Goal: Task Accomplishment & Management: Use online tool/utility

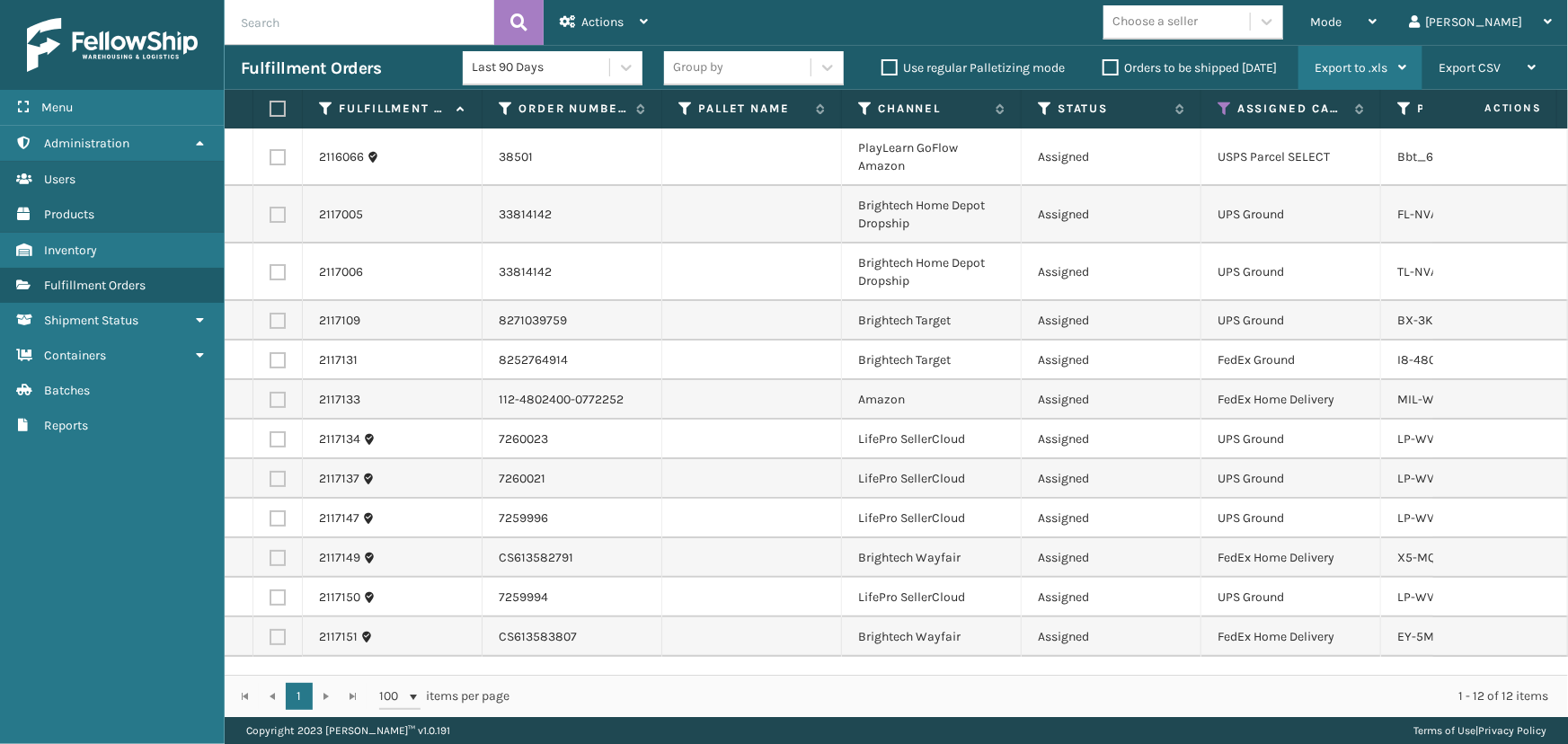
drag, startPoint x: 1379, startPoint y: 35, endPoint x: 1382, endPoint y: 45, distance: 10.4
click at [1377, 35] on div "Mode" at bounding box center [1343, 22] width 67 height 45
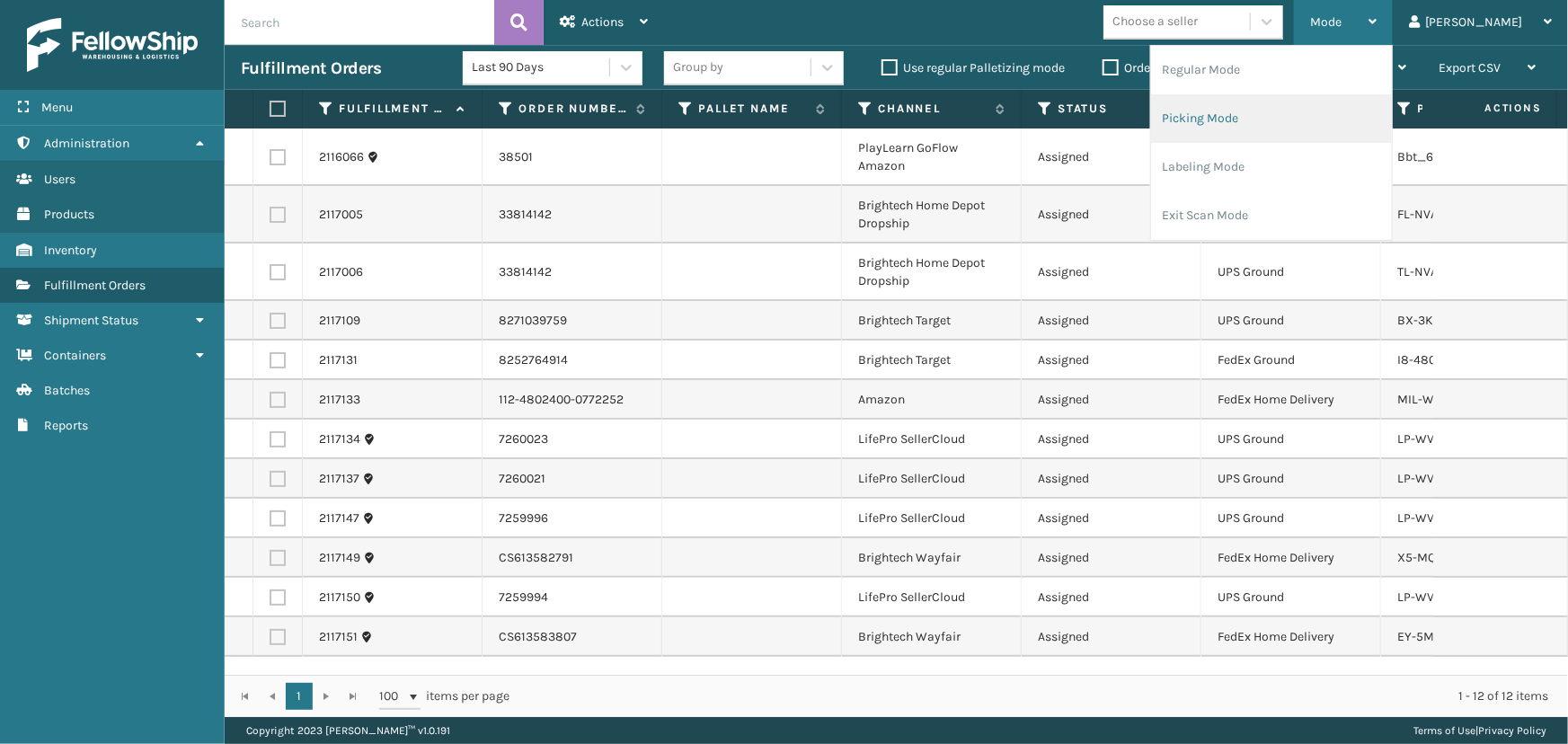
click at [1243, 116] on li "Picking Mode" at bounding box center [1271, 119] width 241 height 49
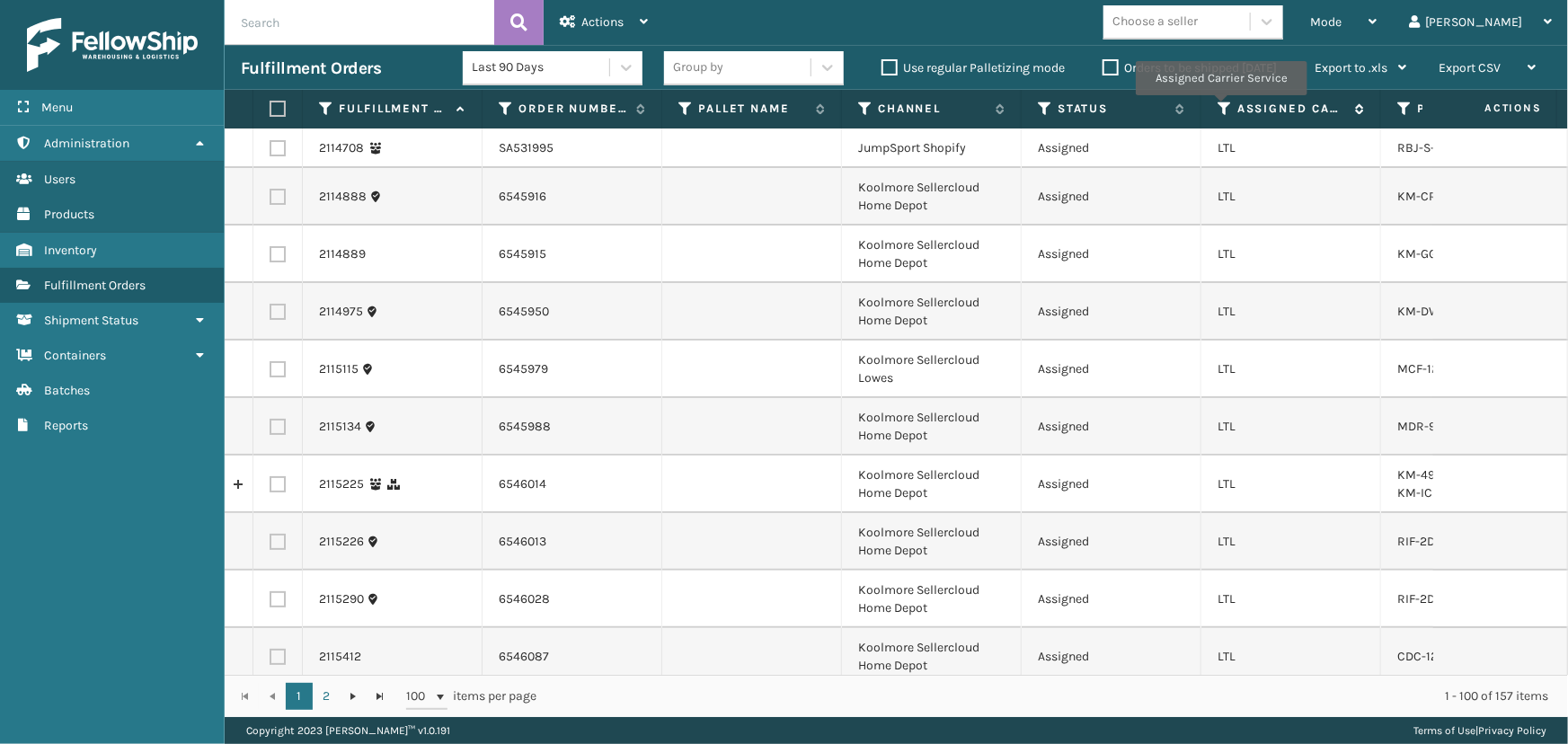
click at [1222, 106] on icon at bounding box center [1224, 108] width 14 height 16
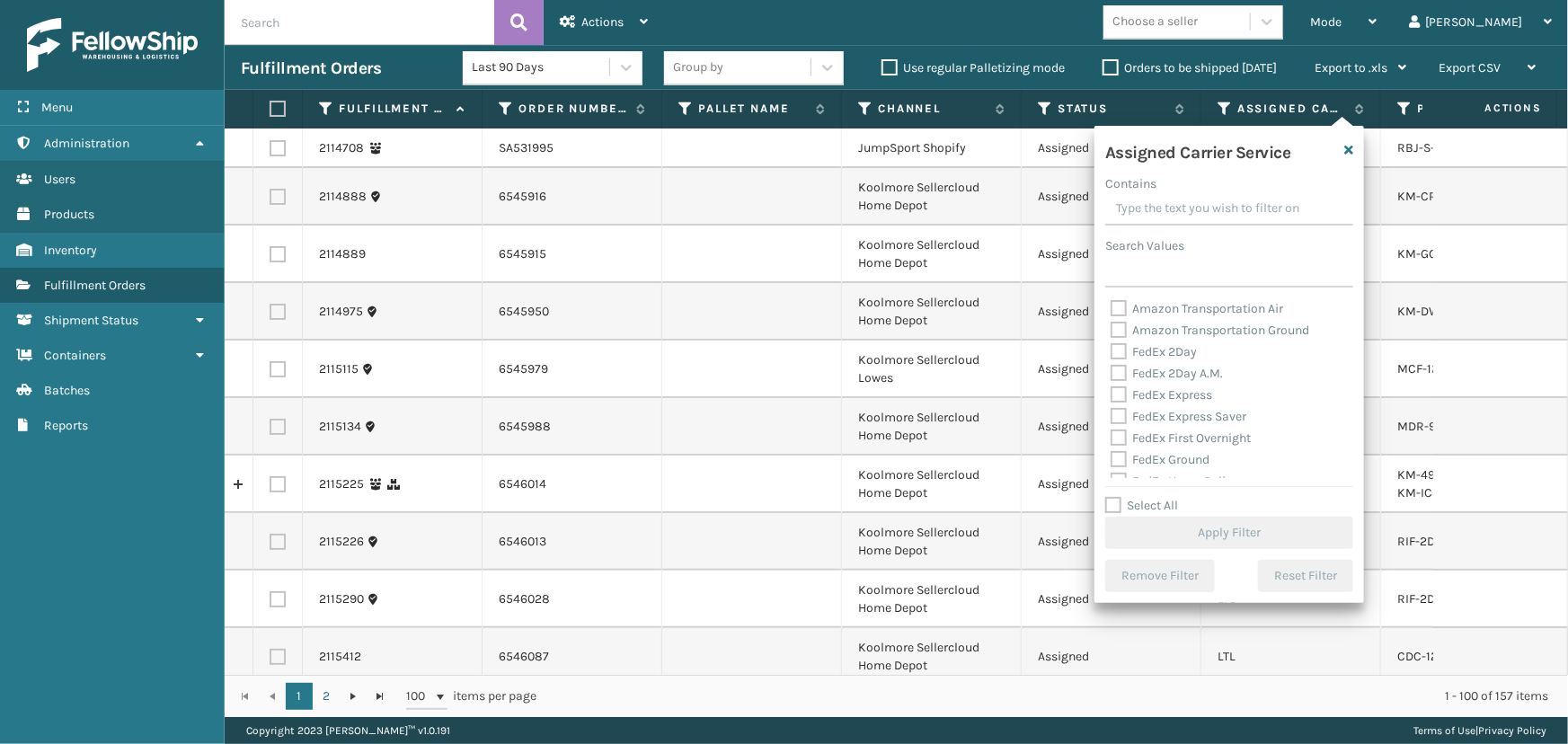
click at [1161, 503] on label "Select All" at bounding box center [1142, 506] width 73 height 15
click at [1161, 498] on input "Select All" at bounding box center [1240, 497] width 270 height 2
checkbox input "true"
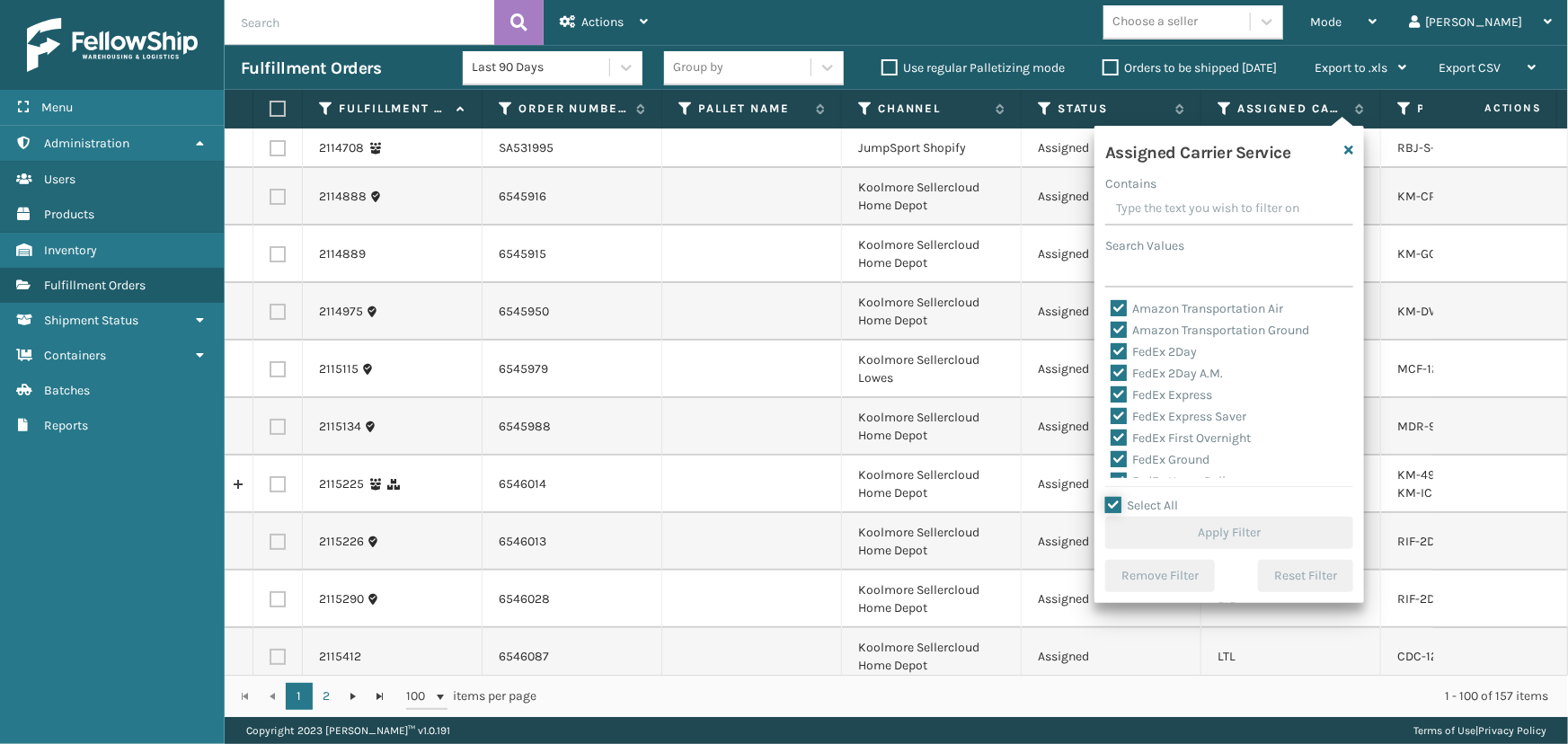
checkbox input "true"
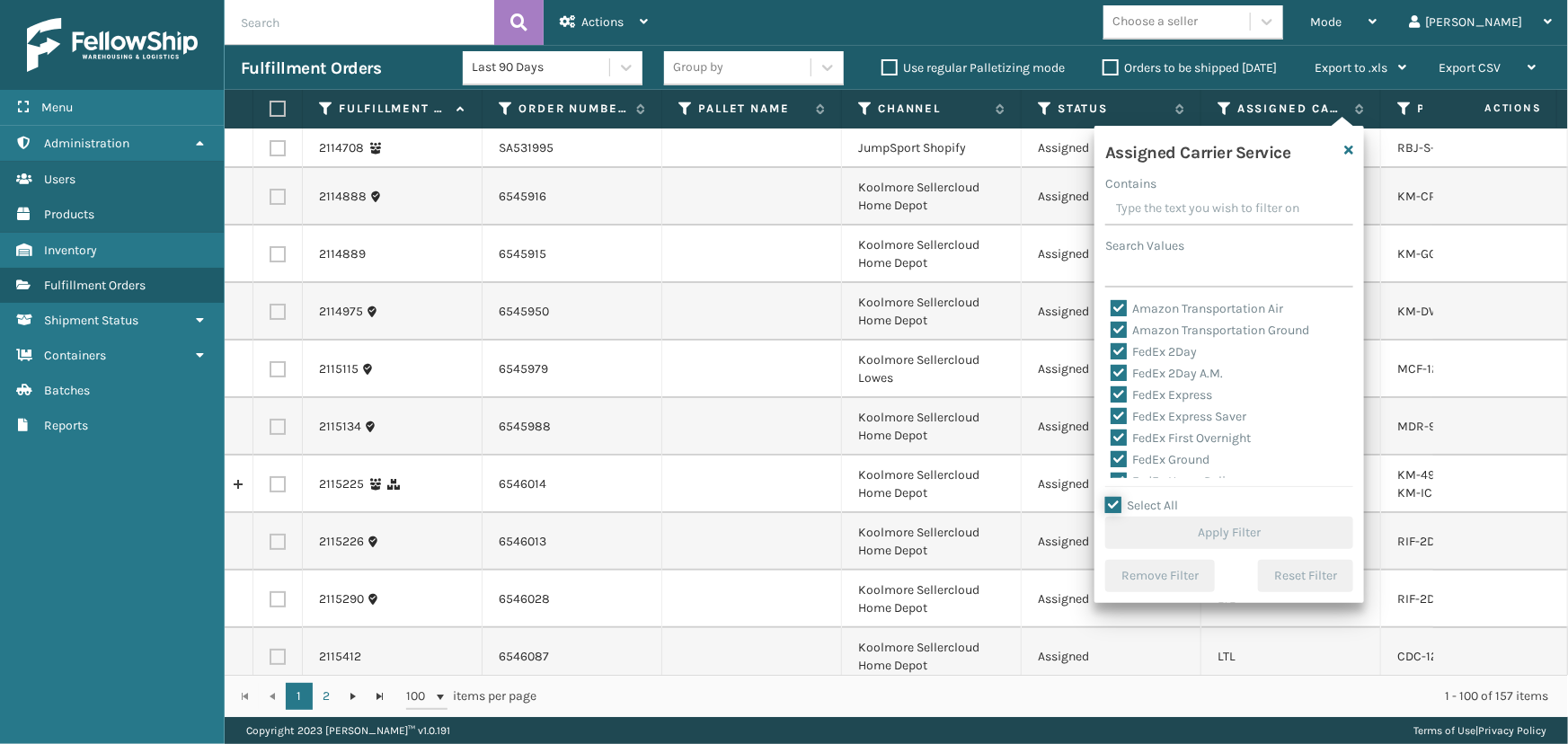
checkbox input "true"
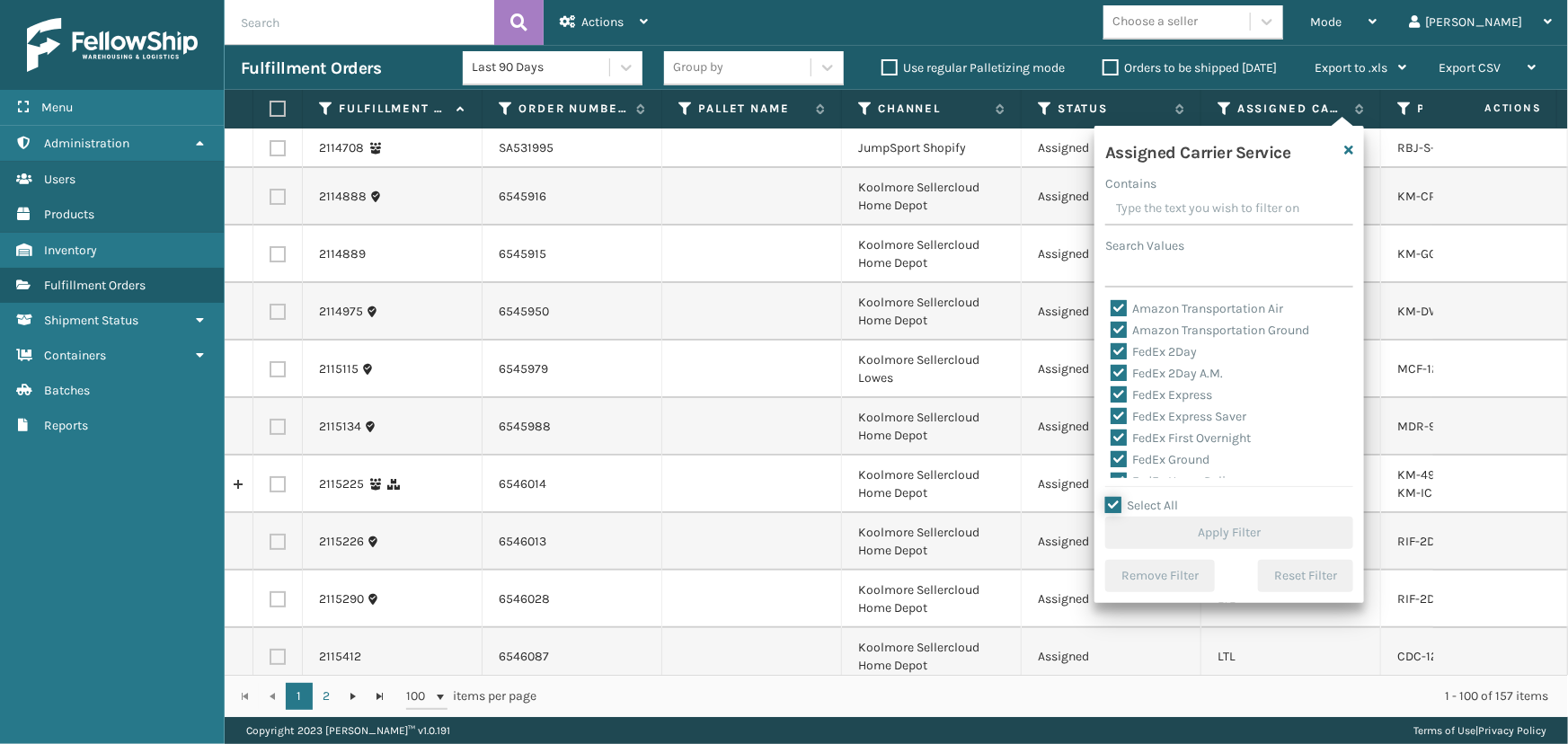
checkbox input "true"
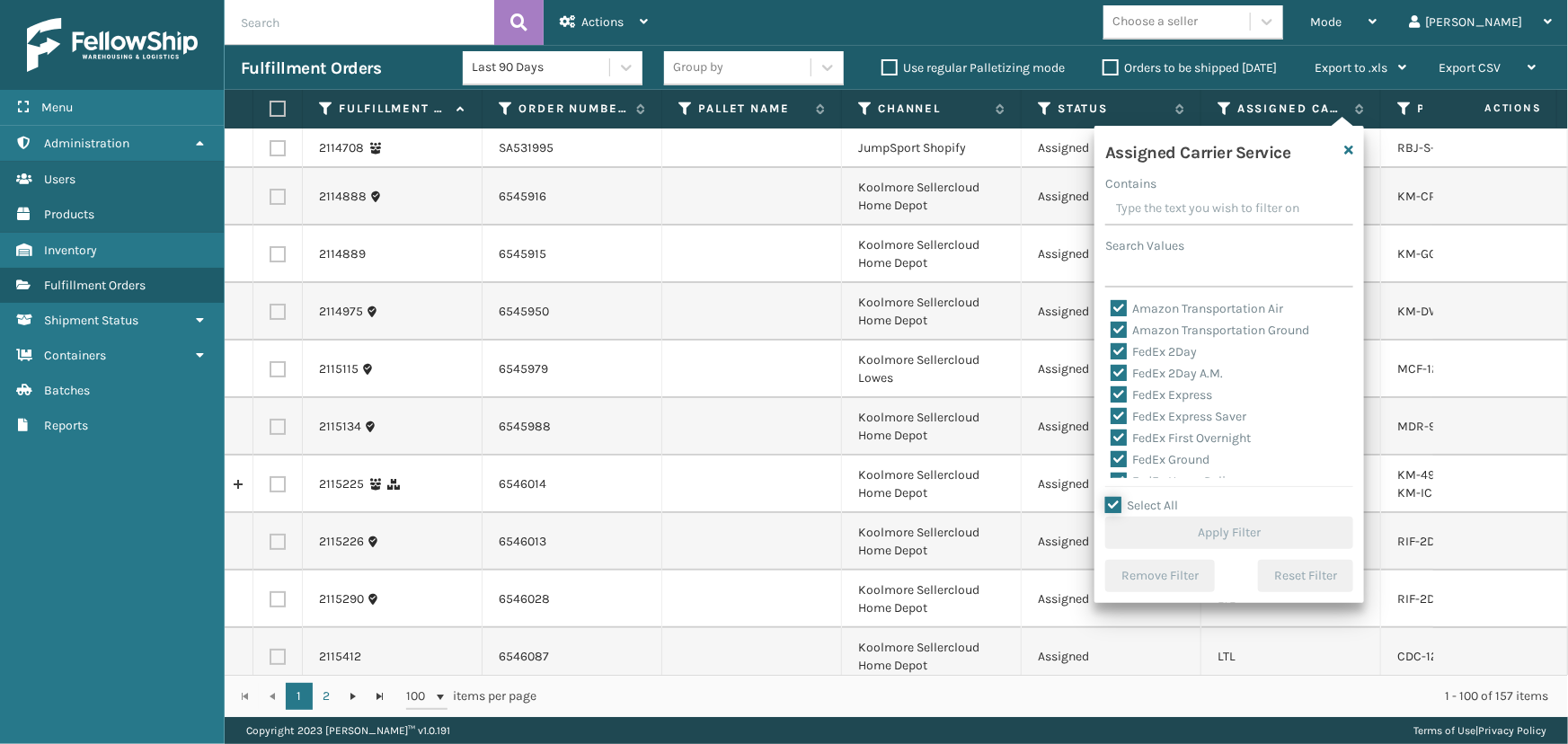
checkbox input "true"
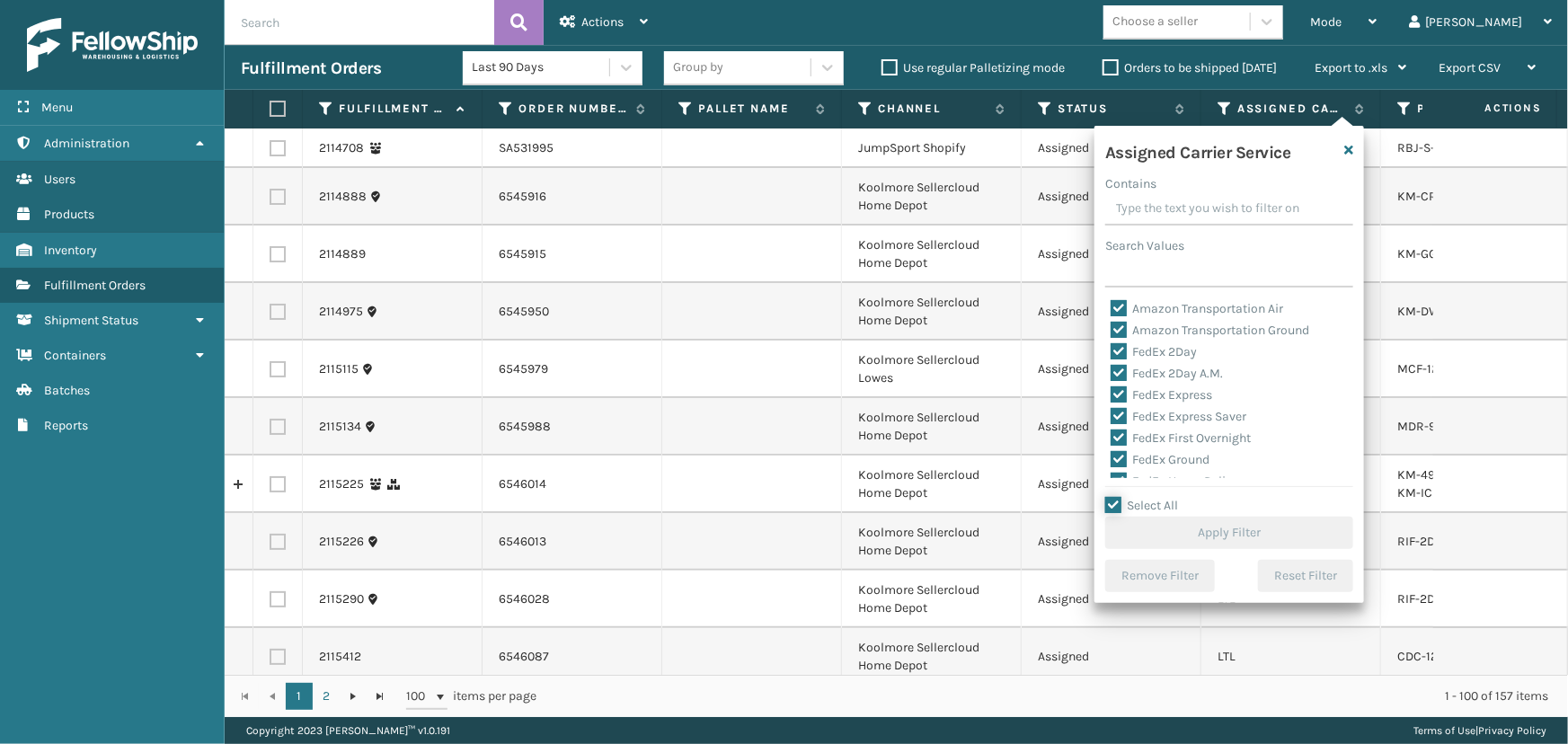
checkbox input "true"
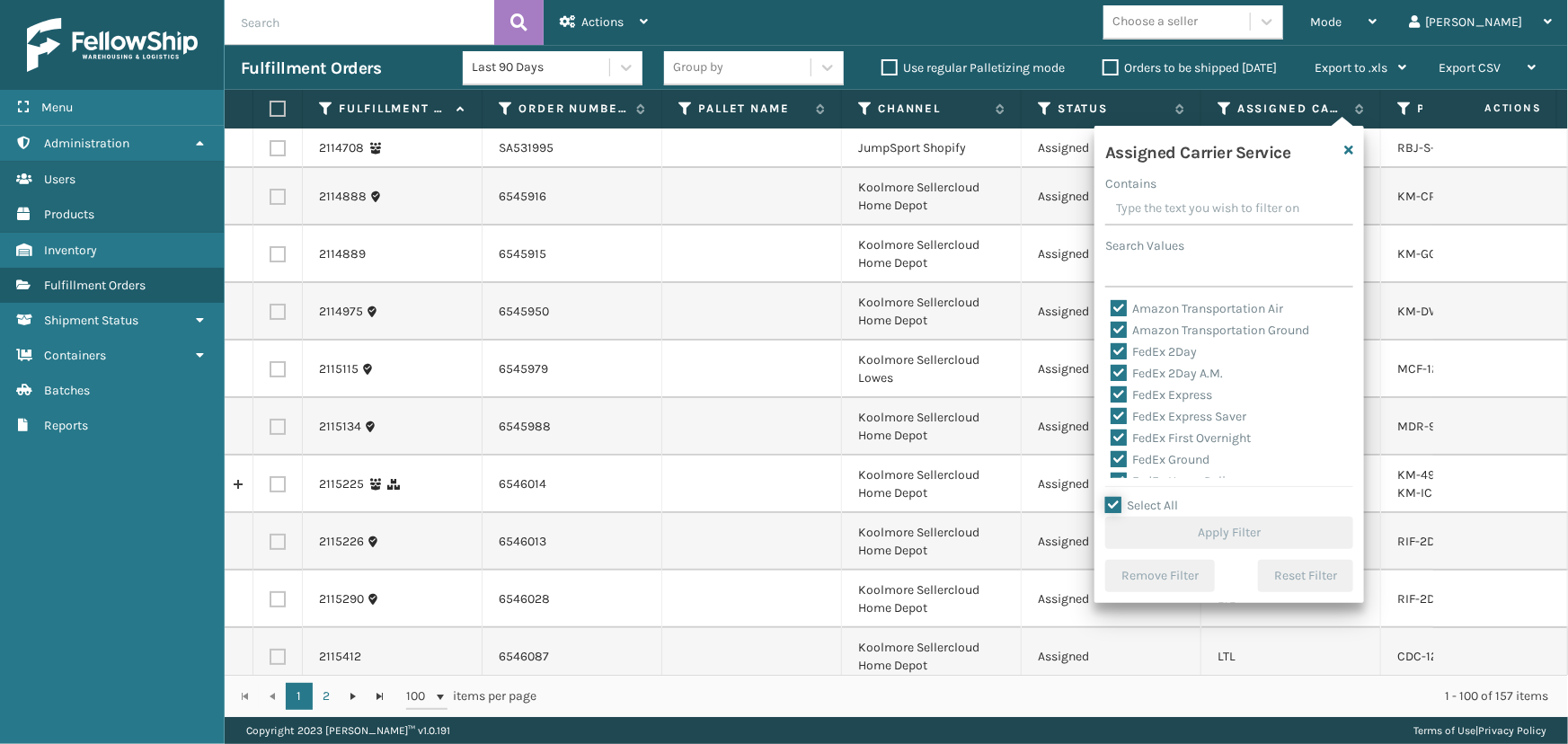
checkbox input "true"
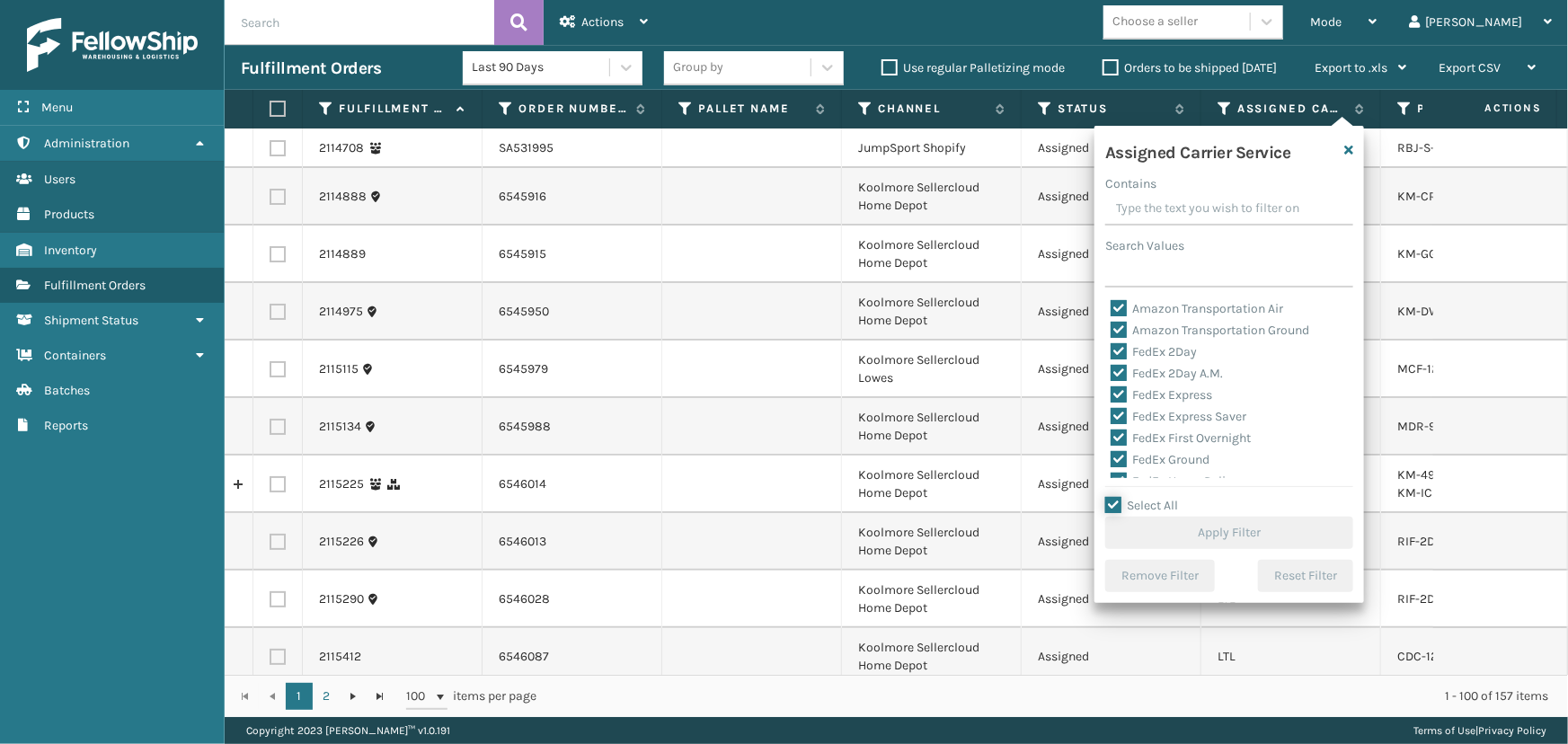
checkbox input "true"
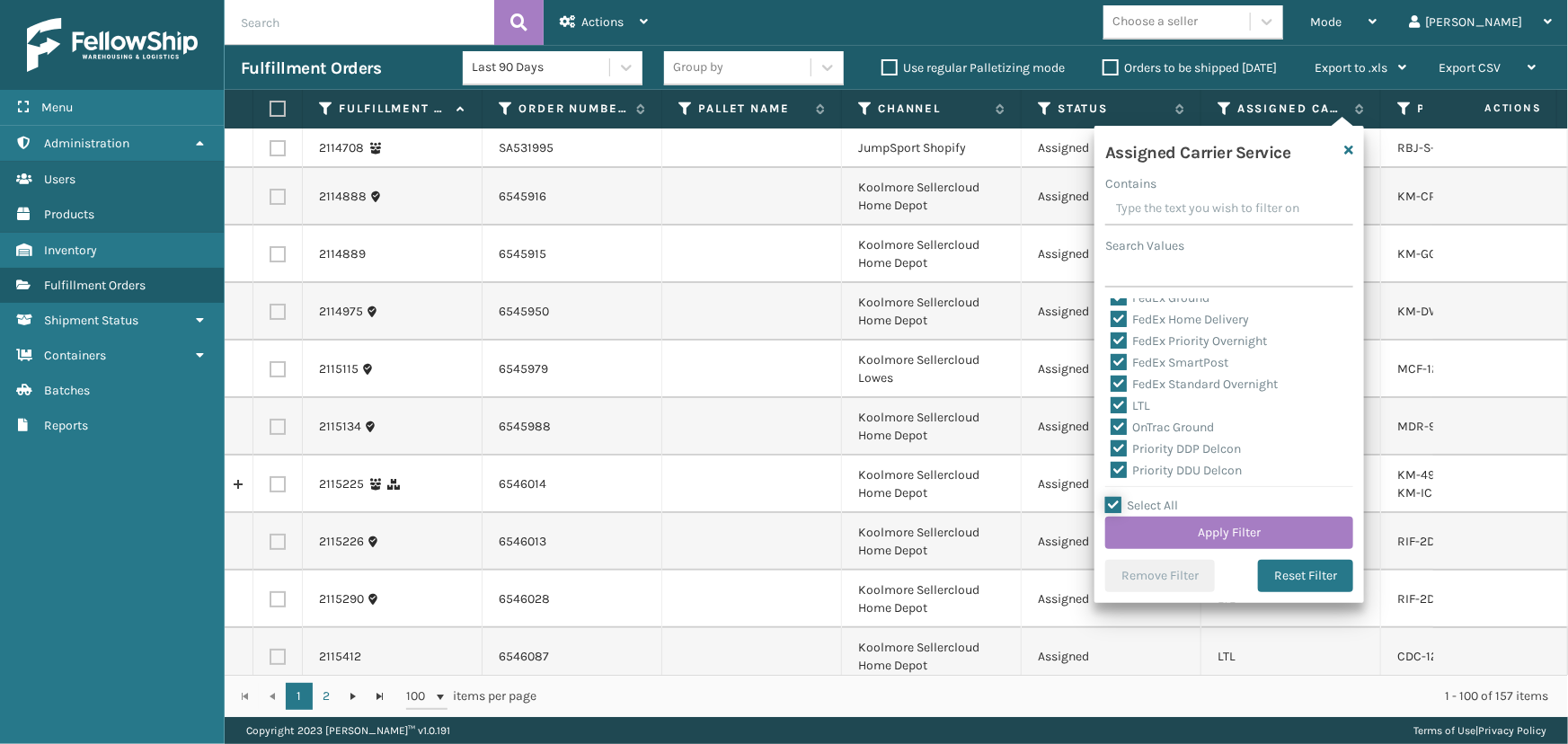
scroll to position [163, 0]
click at [1142, 401] on label "LTL" at bounding box center [1131, 405] width 39 height 15
click at [1112, 401] on input "LTL" at bounding box center [1111, 400] width 1 height 11
checkbox input "false"
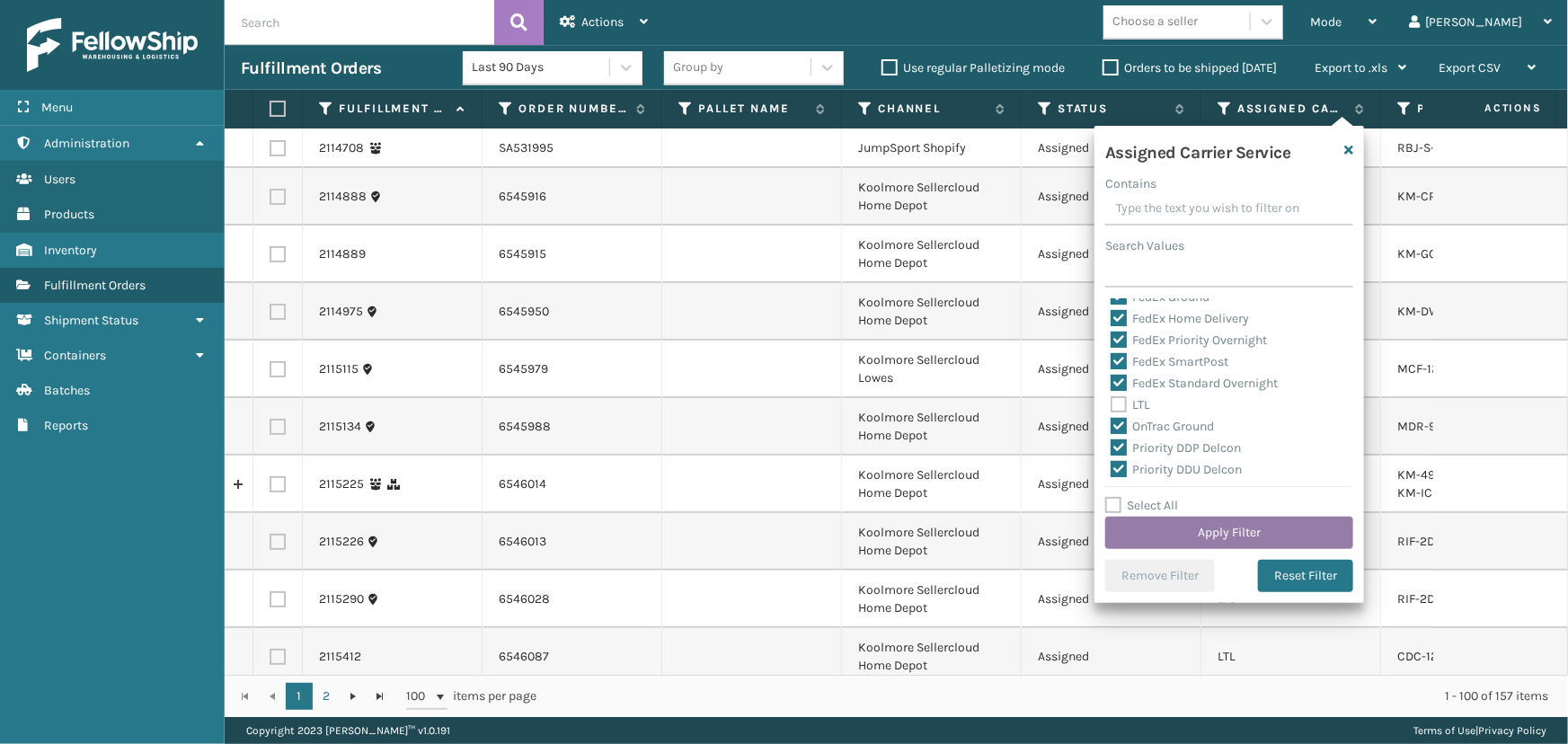
click at [1198, 527] on button "Apply Filter" at bounding box center [1229, 533] width 248 height 33
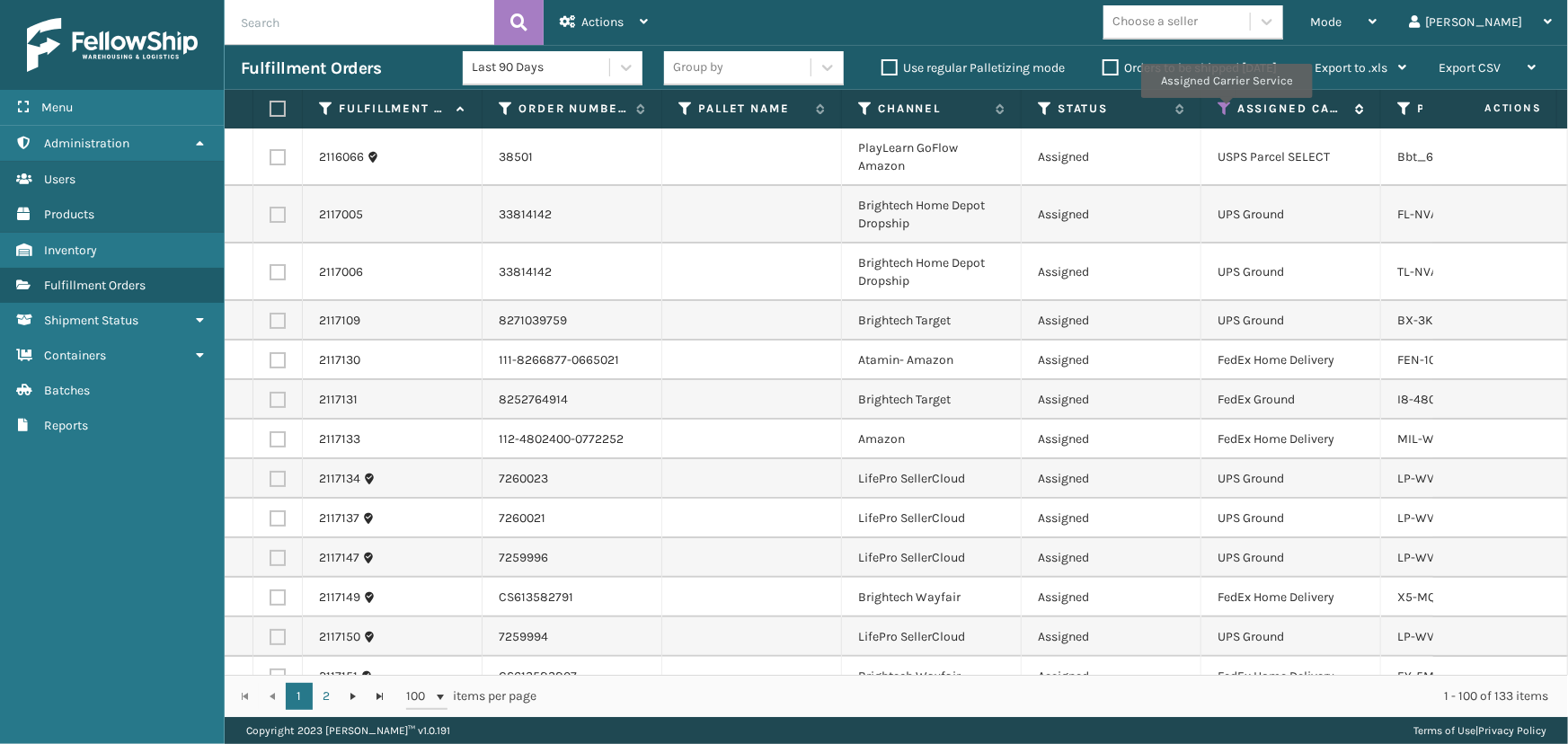
click at [1226, 111] on icon at bounding box center [1224, 108] width 14 height 16
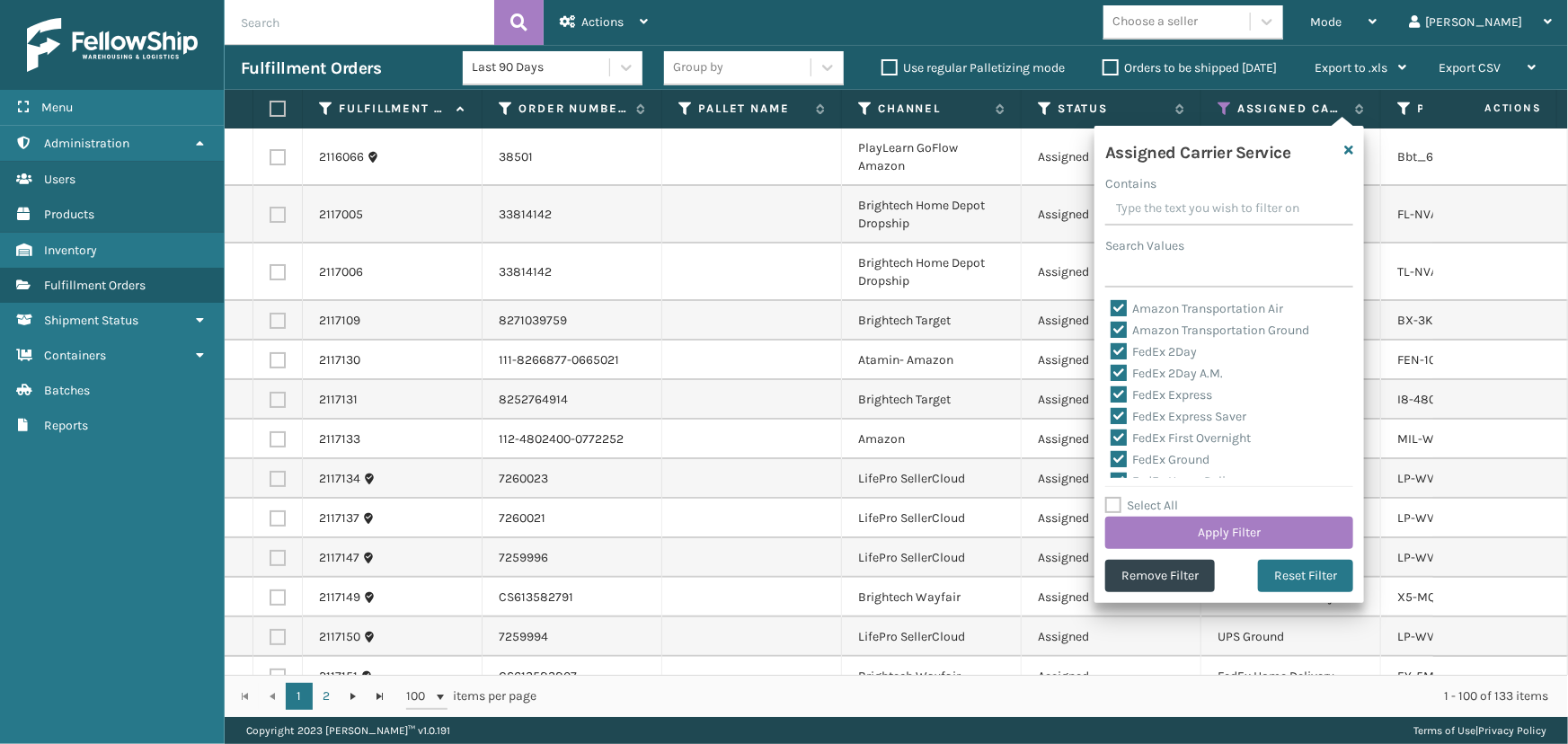
click at [1184, 502] on div "Select All Apply Filter" at bounding box center [1229, 523] width 248 height 54
click at [1177, 505] on label "Select All" at bounding box center [1142, 506] width 73 height 15
click at [1177, 498] on input "Select All" at bounding box center [1240, 497] width 270 height 2
checkbox input "true"
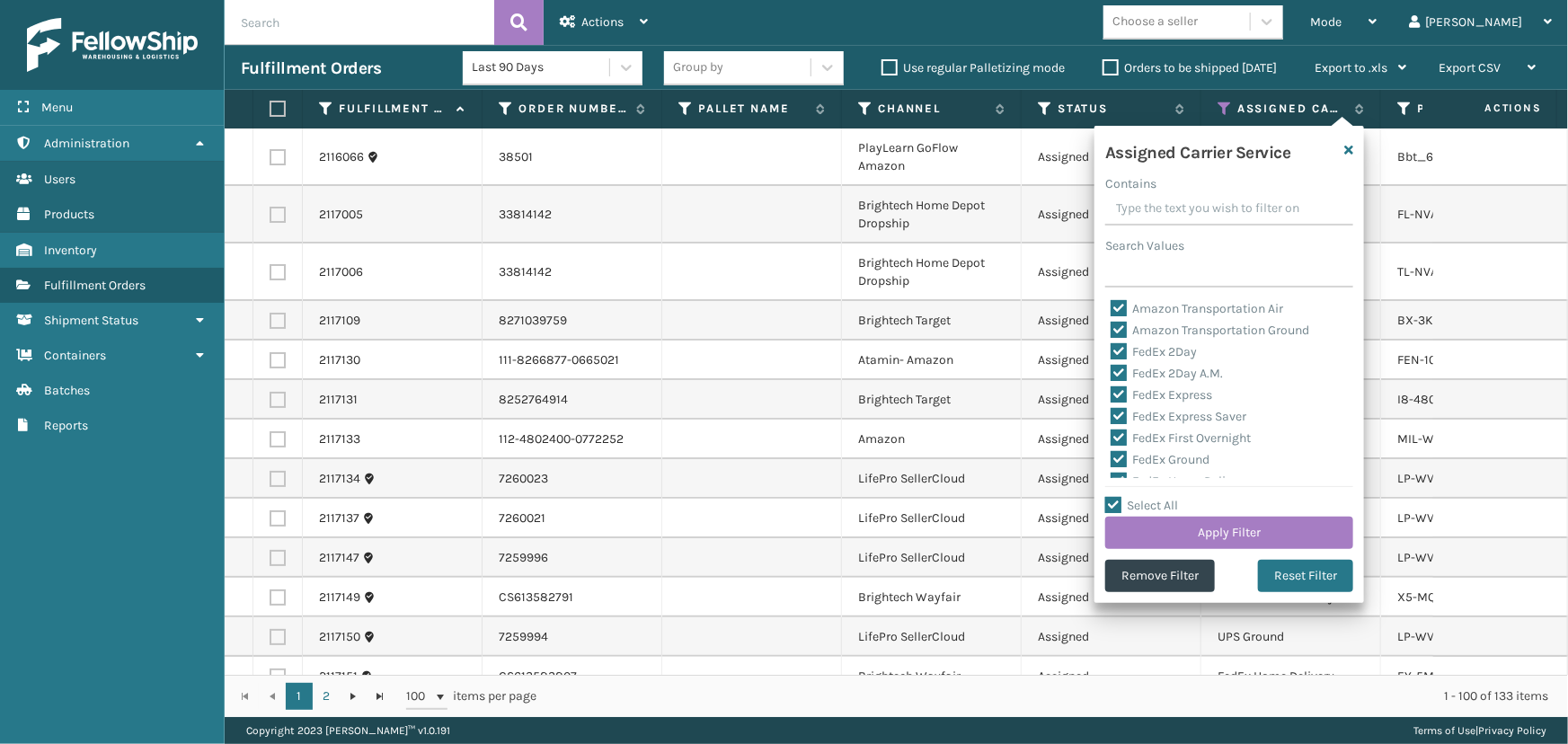
click at [1177, 505] on label "Select All" at bounding box center [1142, 506] width 73 height 15
click at [1177, 498] on input "Select All" at bounding box center [1240, 497] width 270 height 2
checkbox input "false"
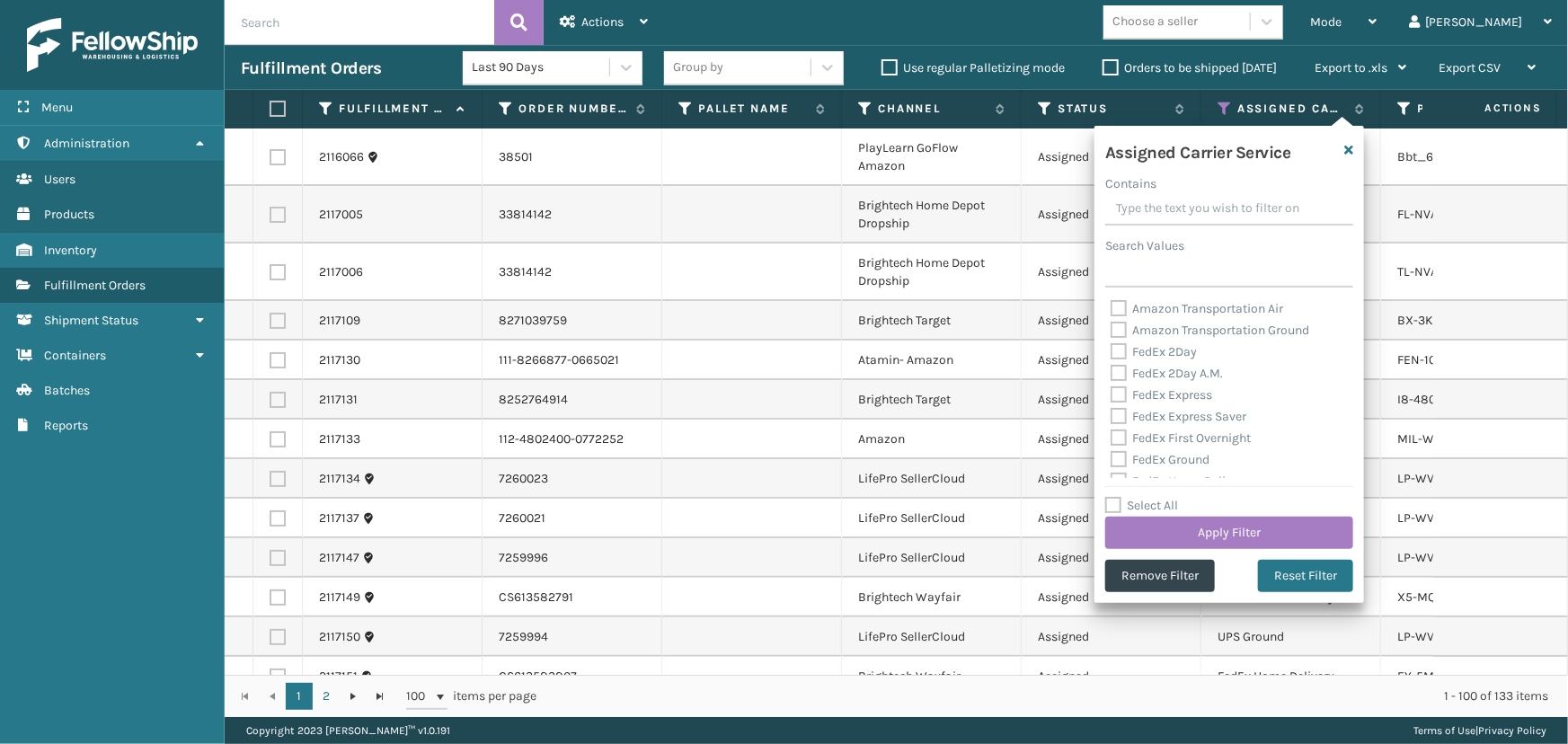
checkbox input "false"
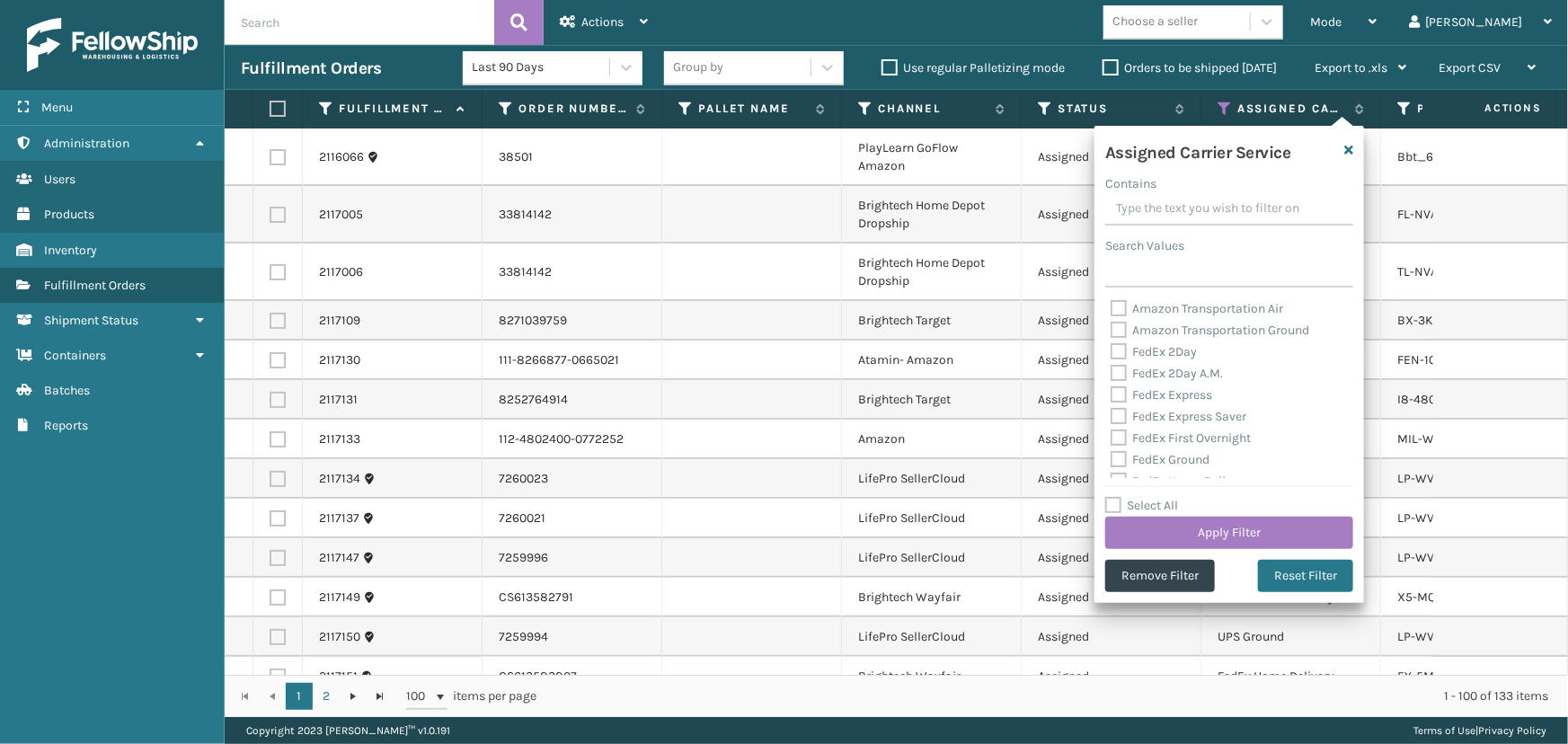
checkbox input "false"
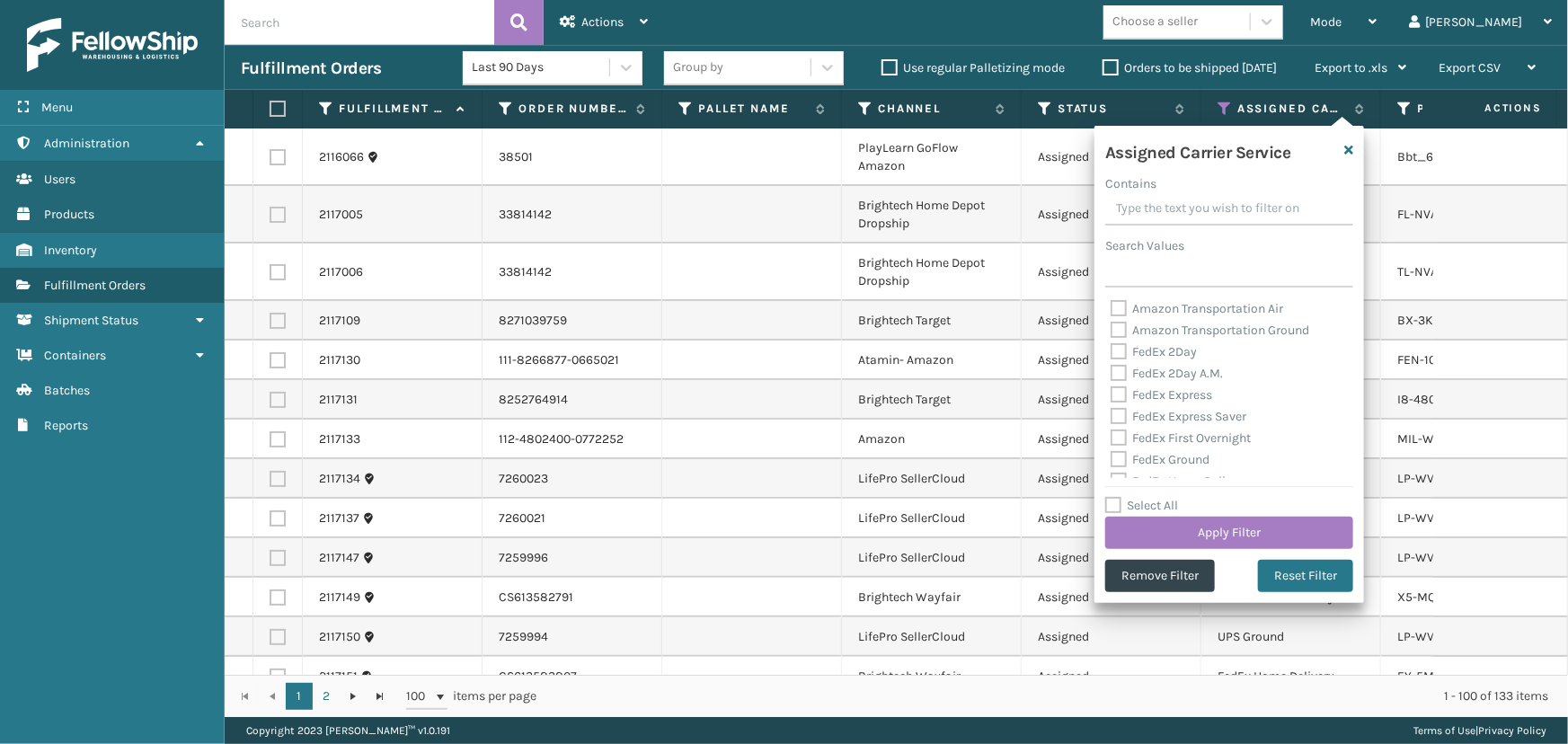
checkbox input "false"
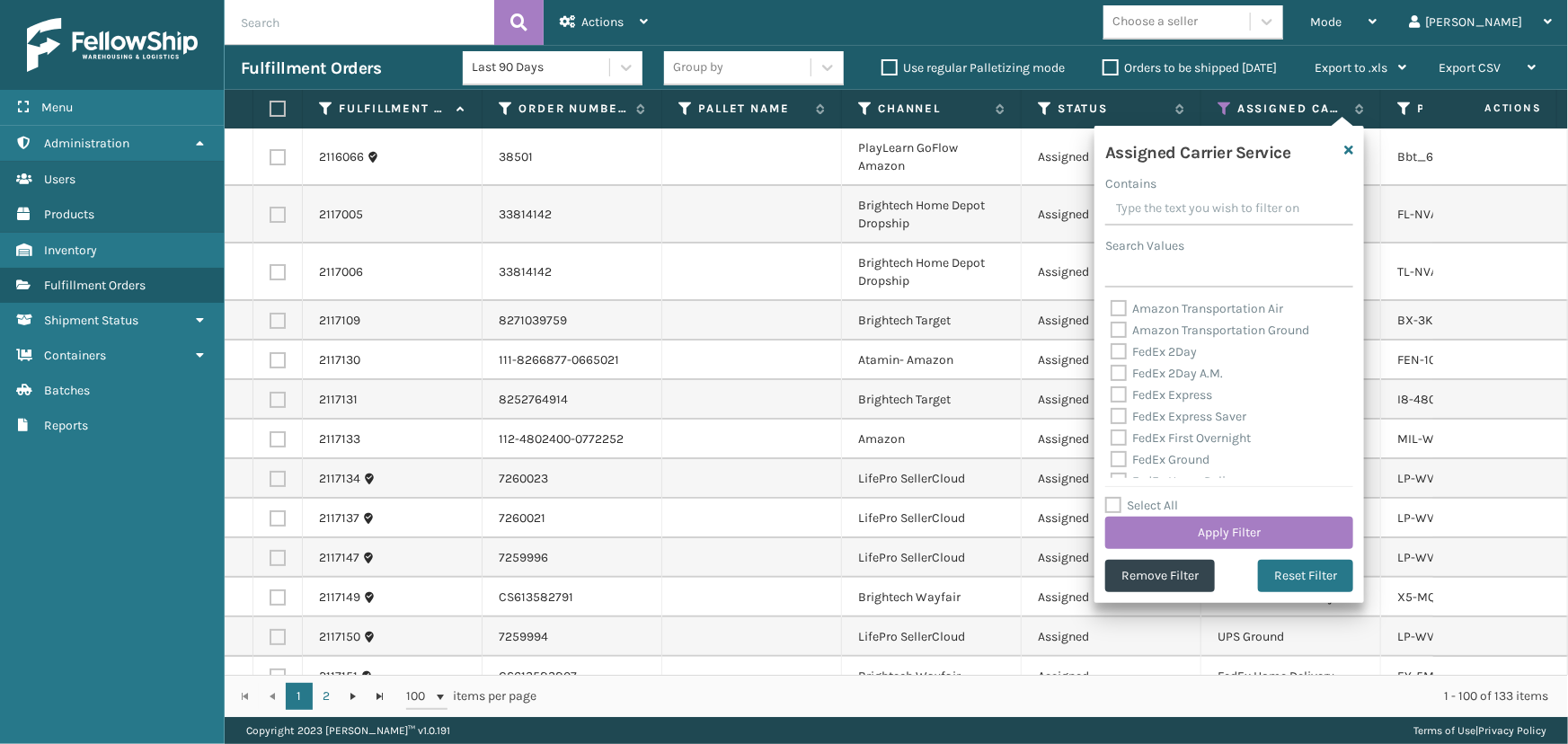
checkbox input "false"
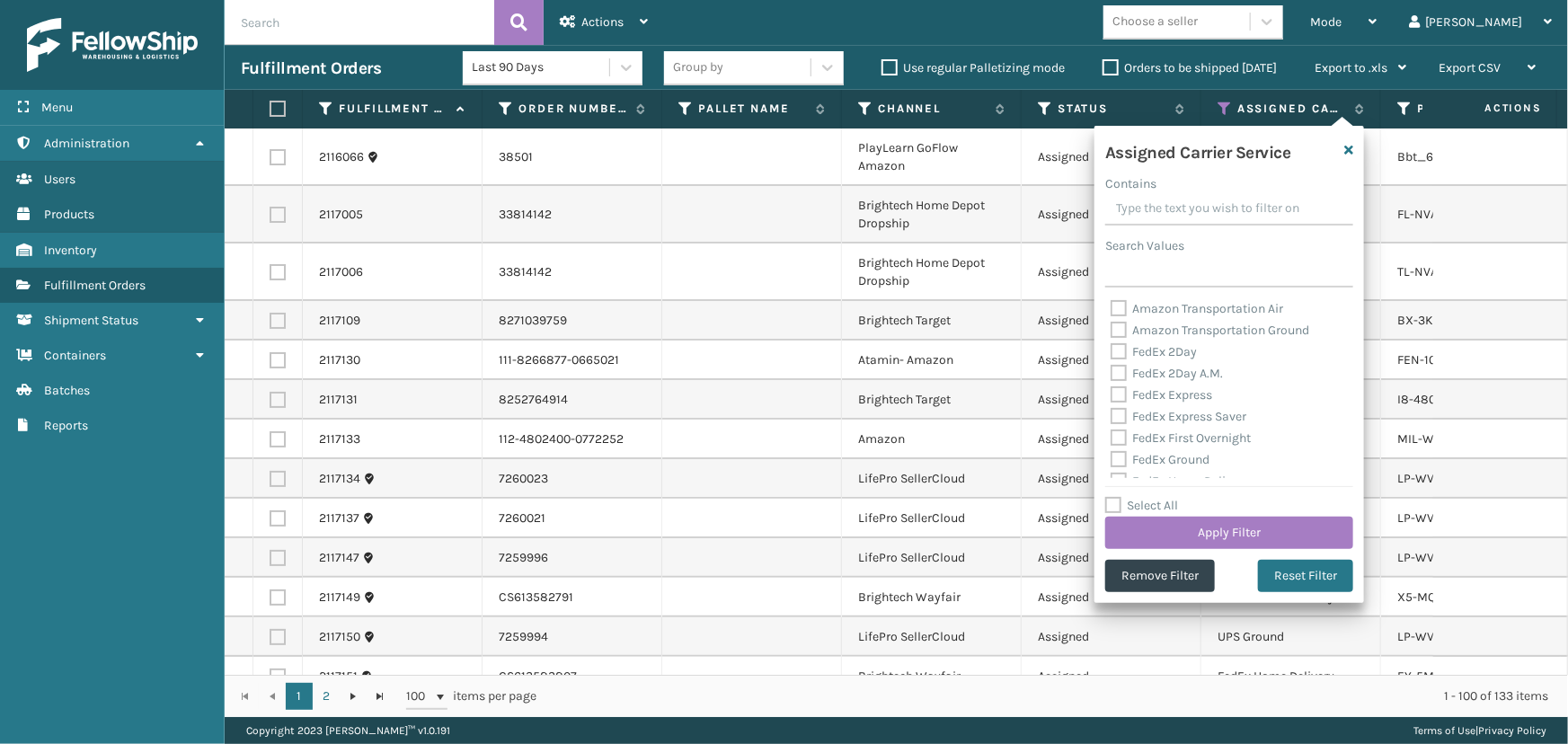
checkbox input "false"
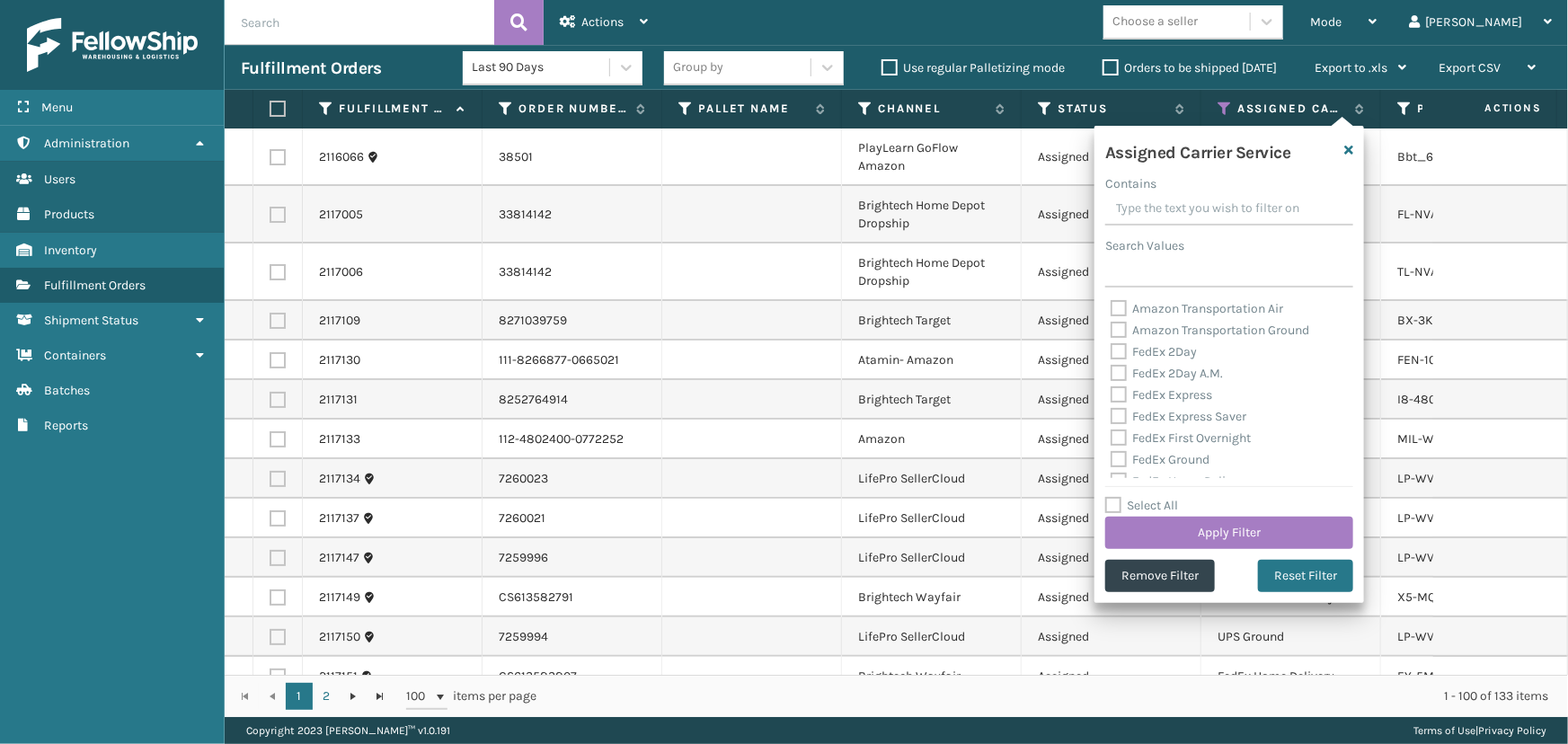
checkbox input "false"
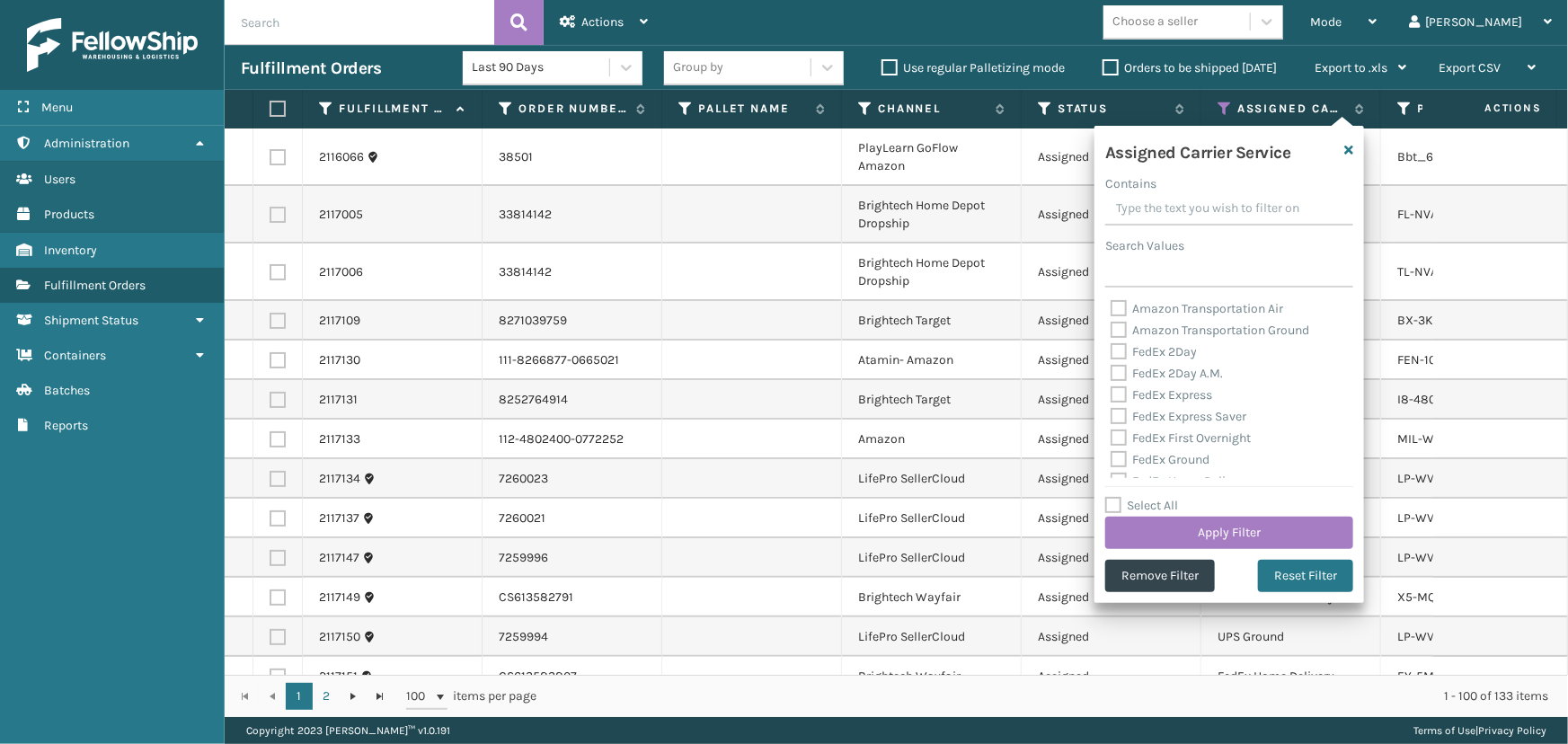
checkbox input "false"
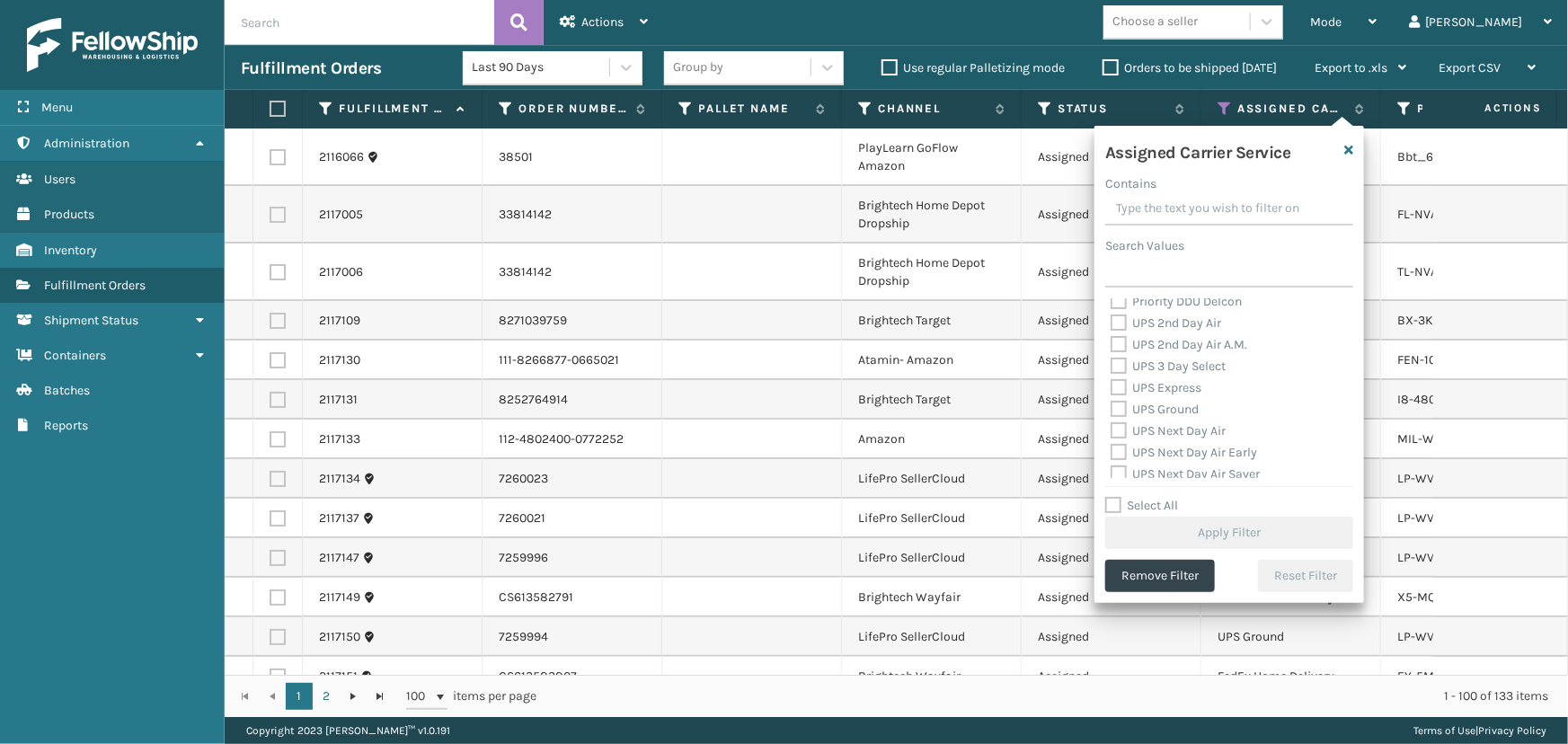
scroll to position [326, 0]
click at [1143, 305] on label "UPS 2nd Day Air" at bounding box center [1166, 306] width 111 height 15
click at [1112, 305] on input "UPS 2nd Day Air" at bounding box center [1111, 302] width 1 height 11
checkbox input "true"
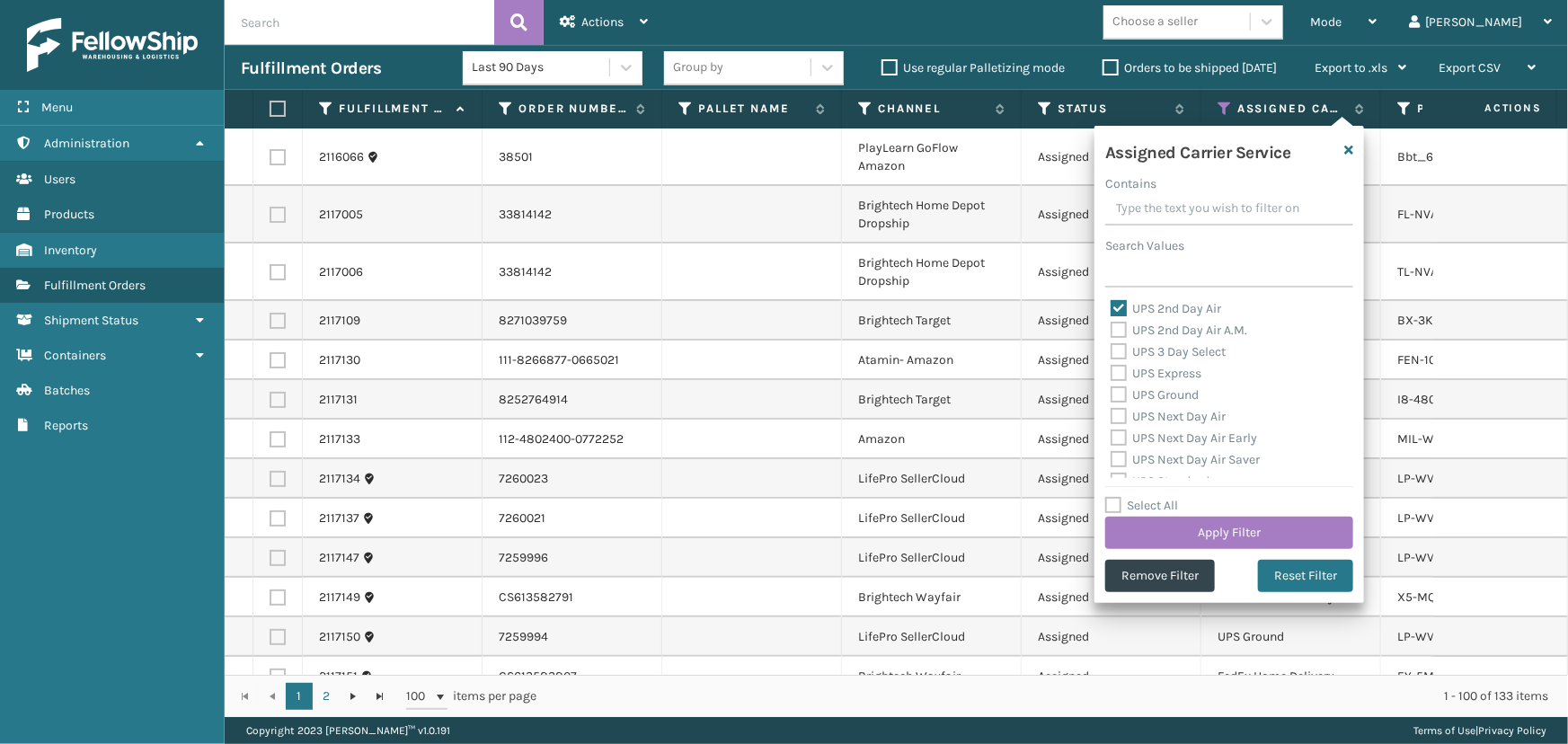
click at [1150, 349] on label "UPS 3 Day Select" at bounding box center [1168, 351] width 115 height 15
click at [1112, 349] on input "UPS 3 Day Select" at bounding box center [1111, 348] width 1 height 11
checkbox input "true"
click at [1148, 336] on label "UPS 2nd Day Air A.M." at bounding box center [1179, 330] width 137 height 15
click at [1112, 332] on input "UPS 2nd Day Air A.M." at bounding box center [1111, 326] width 1 height 11
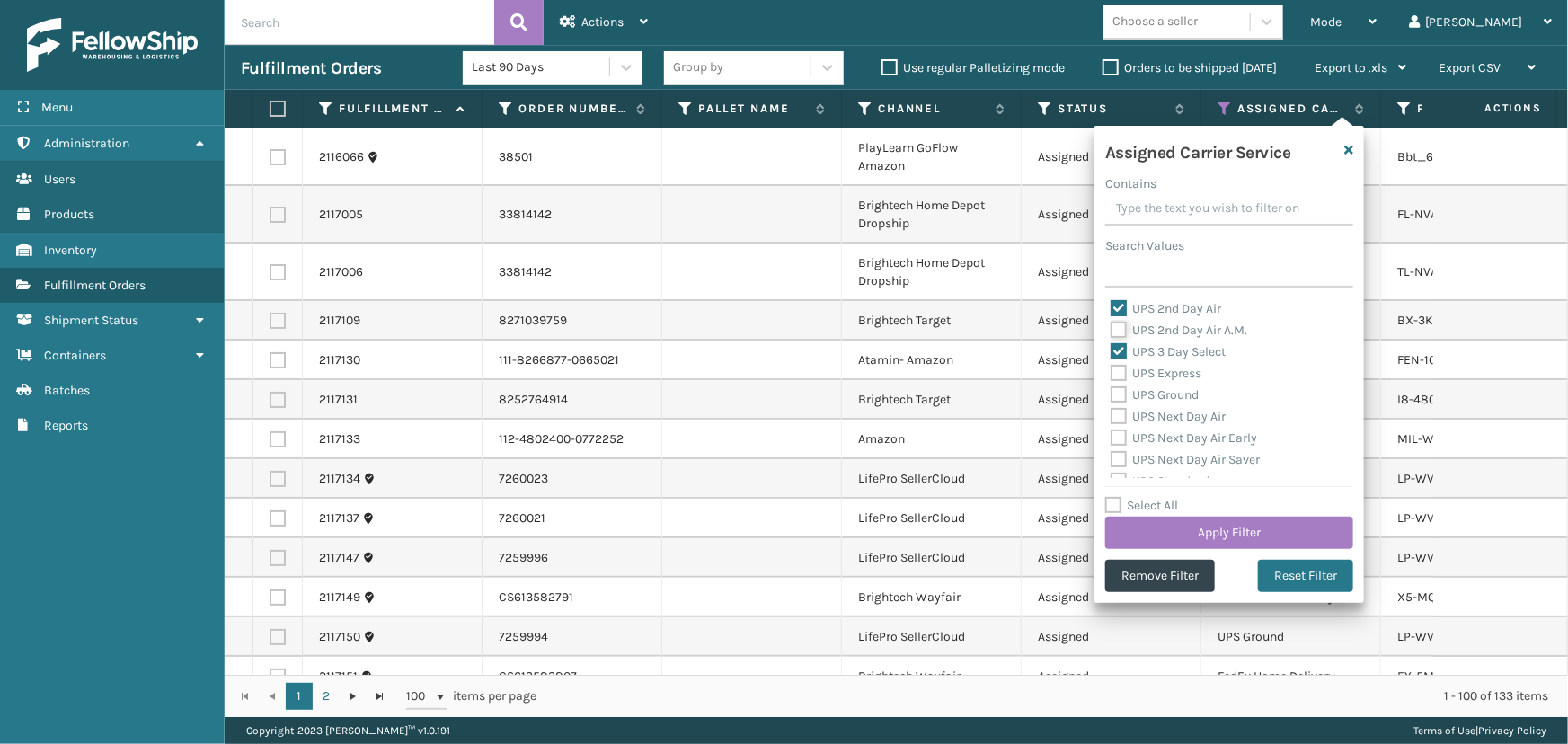
checkbox input "true"
click at [1158, 372] on label "UPS Express" at bounding box center [1156, 374] width 91 height 15
click at [1112, 372] on input "UPS Express" at bounding box center [1111, 369] width 1 height 11
checkbox input "true"
click at [1159, 395] on label "UPS Ground" at bounding box center [1155, 395] width 88 height 15
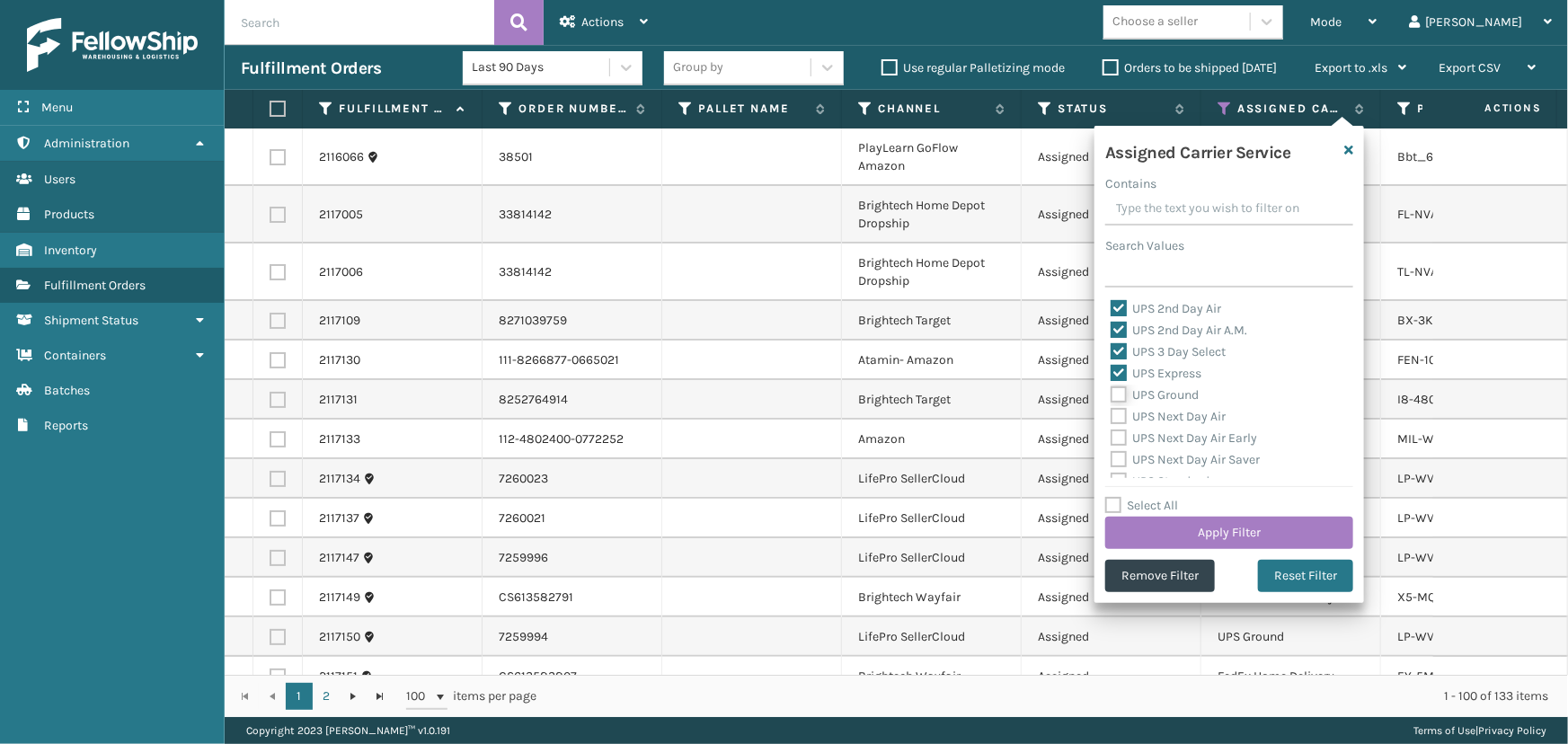
click at [1112, 395] on input "UPS Ground" at bounding box center [1111, 391] width 1 height 11
checkbox input "true"
click at [1164, 413] on label "UPS Next Day Air" at bounding box center [1168, 417] width 115 height 15
click at [1112, 413] on input "UPS Next Day Air" at bounding box center [1111, 412] width 1 height 11
checkbox input "true"
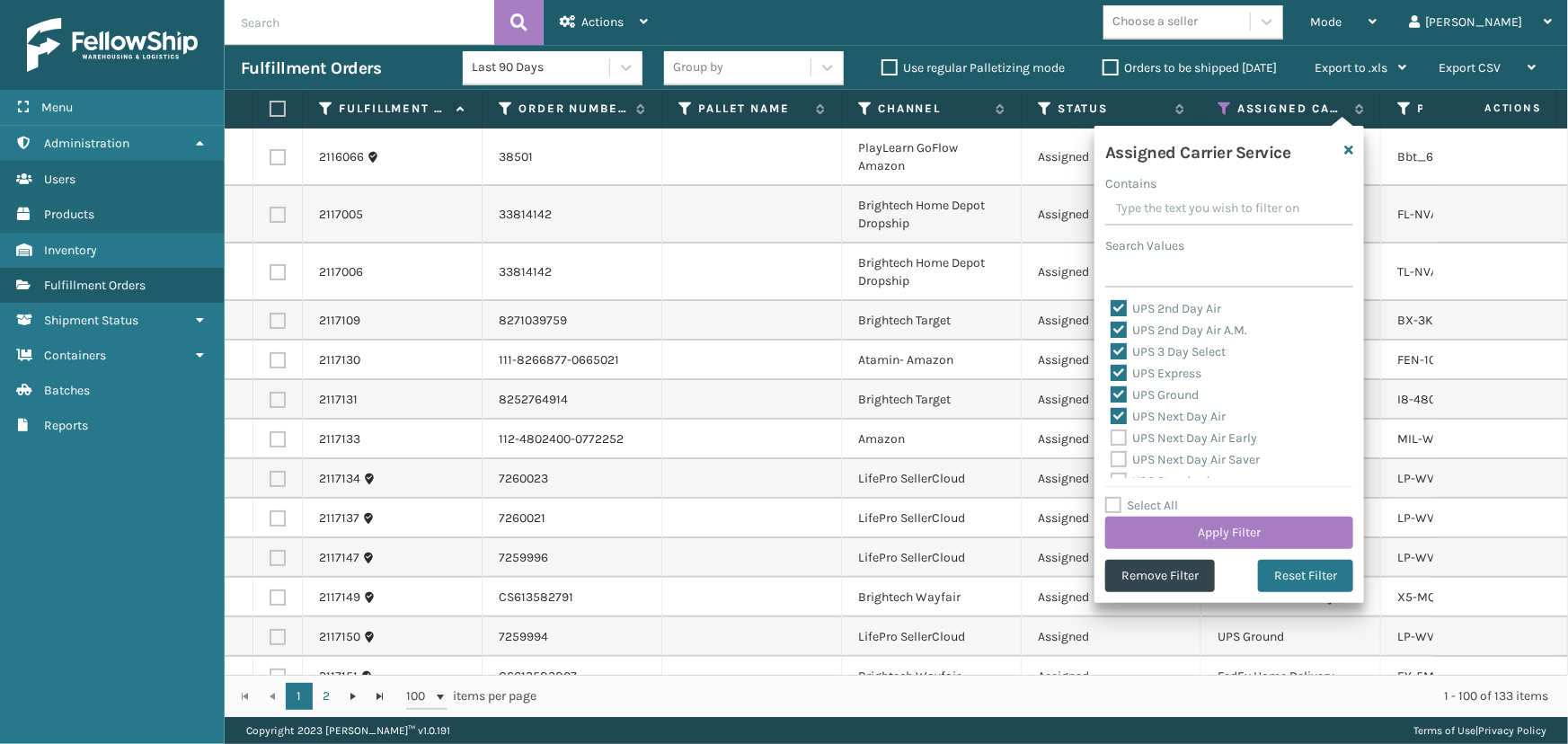
click at [1171, 439] on label "UPS Next Day Air Early" at bounding box center [1184, 439] width 146 height 15
click at [1112, 439] on input "UPS Next Day Air Early" at bounding box center [1111, 434] width 1 height 11
checkbox input "true"
click at [1175, 459] on label "UPS Next Day Air Saver" at bounding box center [1185, 460] width 149 height 15
click at [1112, 459] on input "UPS Next Day Air Saver" at bounding box center [1111, 455] width 1 height 11
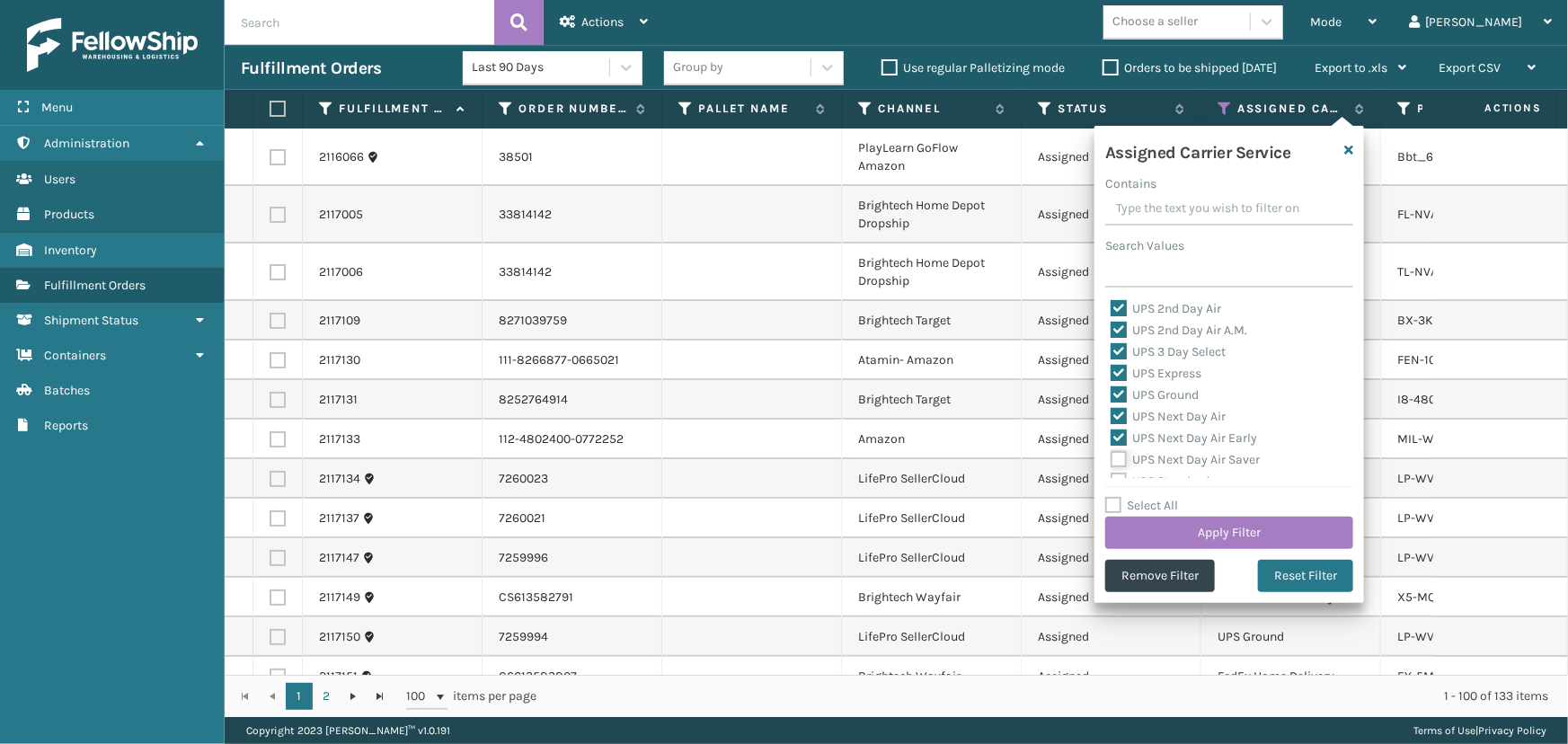
checkbox input "true"
click at [1162, 399] on label "UPS Standard" at bounding box center [1161, 400] width 99 height 15
click at [1112, 399] on input "UPS Standard" at bounding box center [1111, 395] width 1 height 11
checkbox input "true"
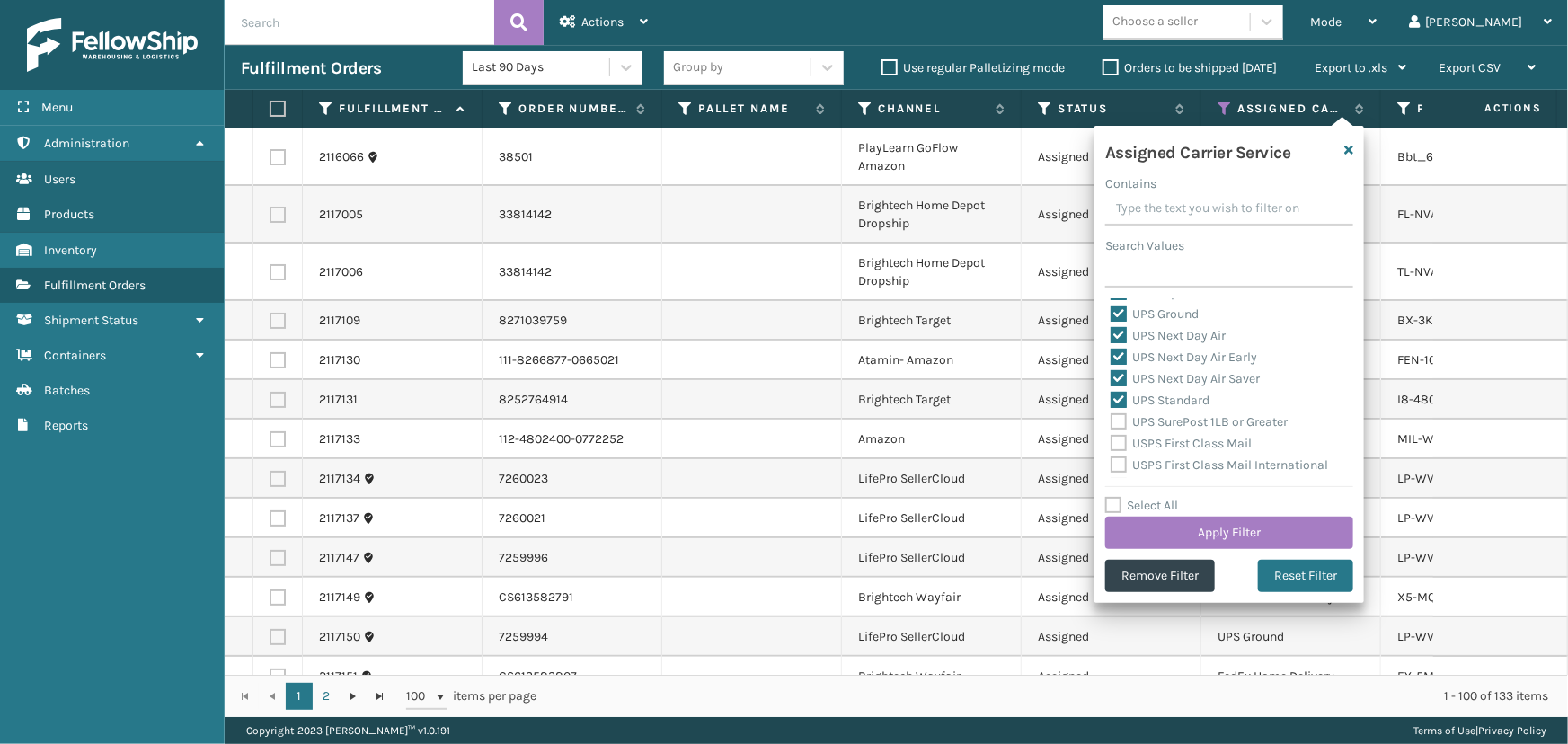
click at [1161, 419] on label "UPS SurePost 1LB or Greater" at bounding box center [1199, 422] width 177 height 15
click at [1112, 419] on input "UPS SurePost 1LB or Greater" at bounding box center [1111, 417] width 1 height 11
checkbox input "true"
click at [1167, 445] on label "USPS First Class Mail" at bounding box center [1181, 443] width 141 height 15
click at [1112, 445] on input "USPS First Class Mail" at bounding box center [1111, 439] width 1 height 11
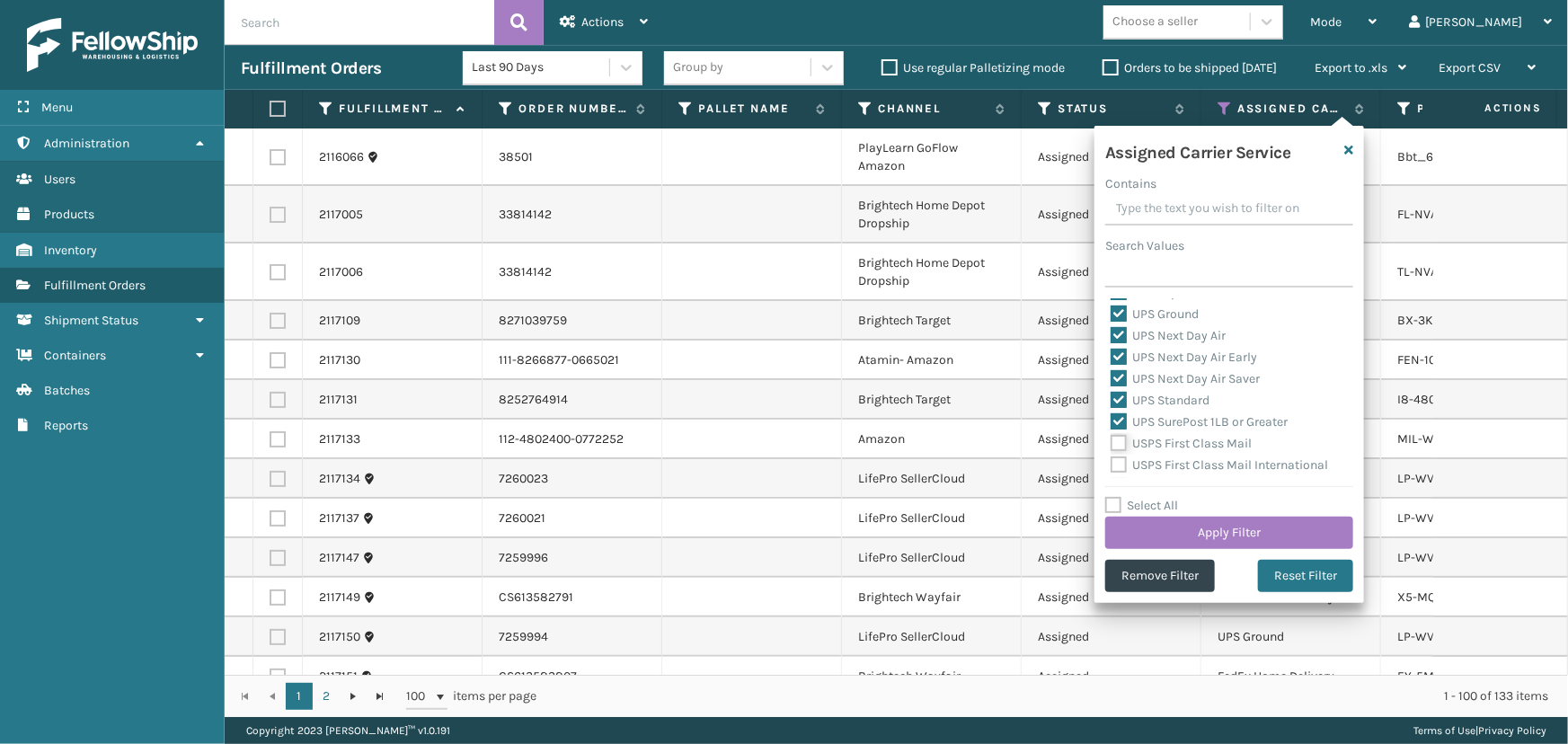
checkbox input "true"
click at [1171, 460] on label "USPS First Class Mail International" at bounding box center [1220, 465] width 217 height 15
click at [1112, 460] on input "USPS First Class Mail International" at bounding box center [1111, 460] width 1 height 11
checkbox input "true"
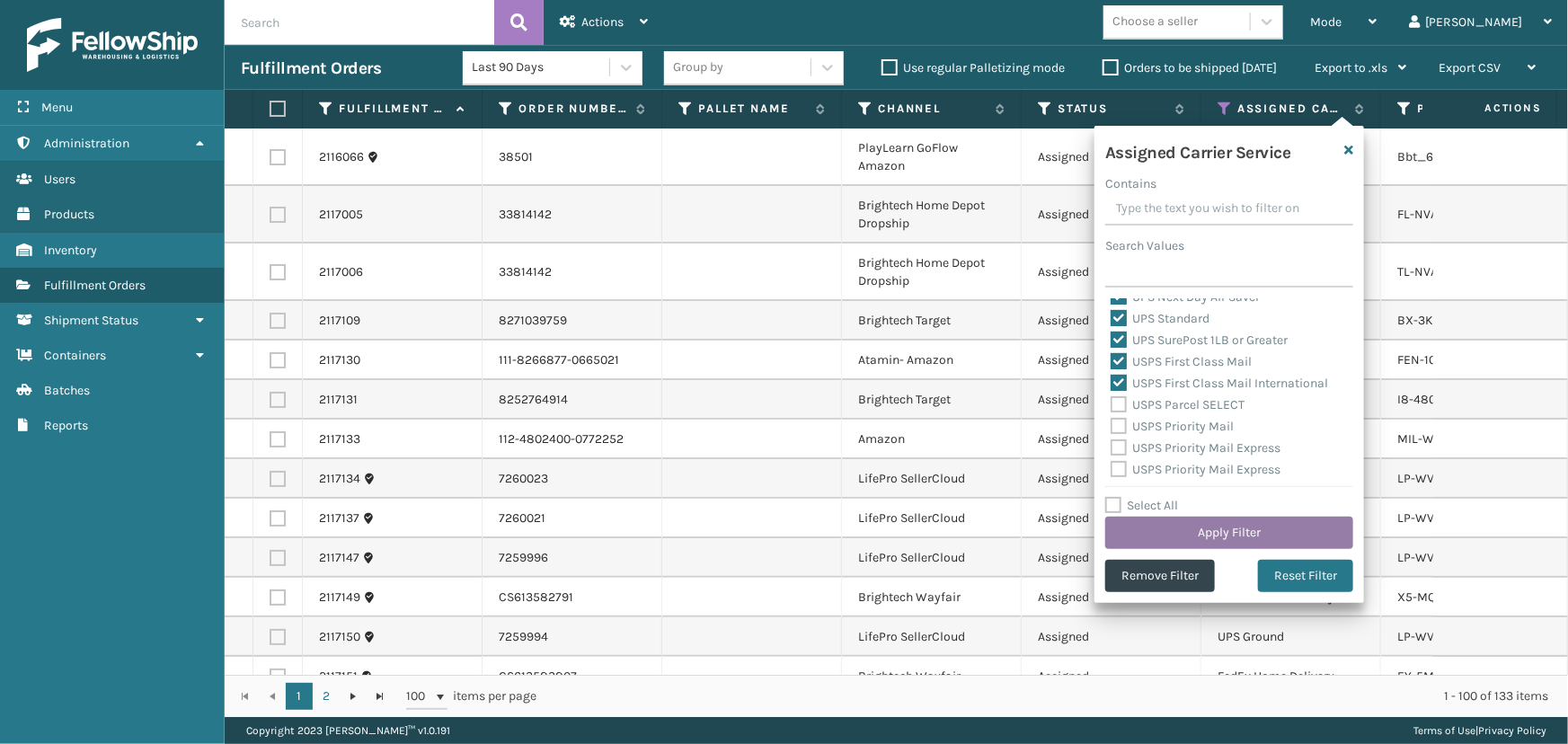
click at [1199, 522] on button "Apply Filter" at bounding box center [1229, 533] width 248 height 33
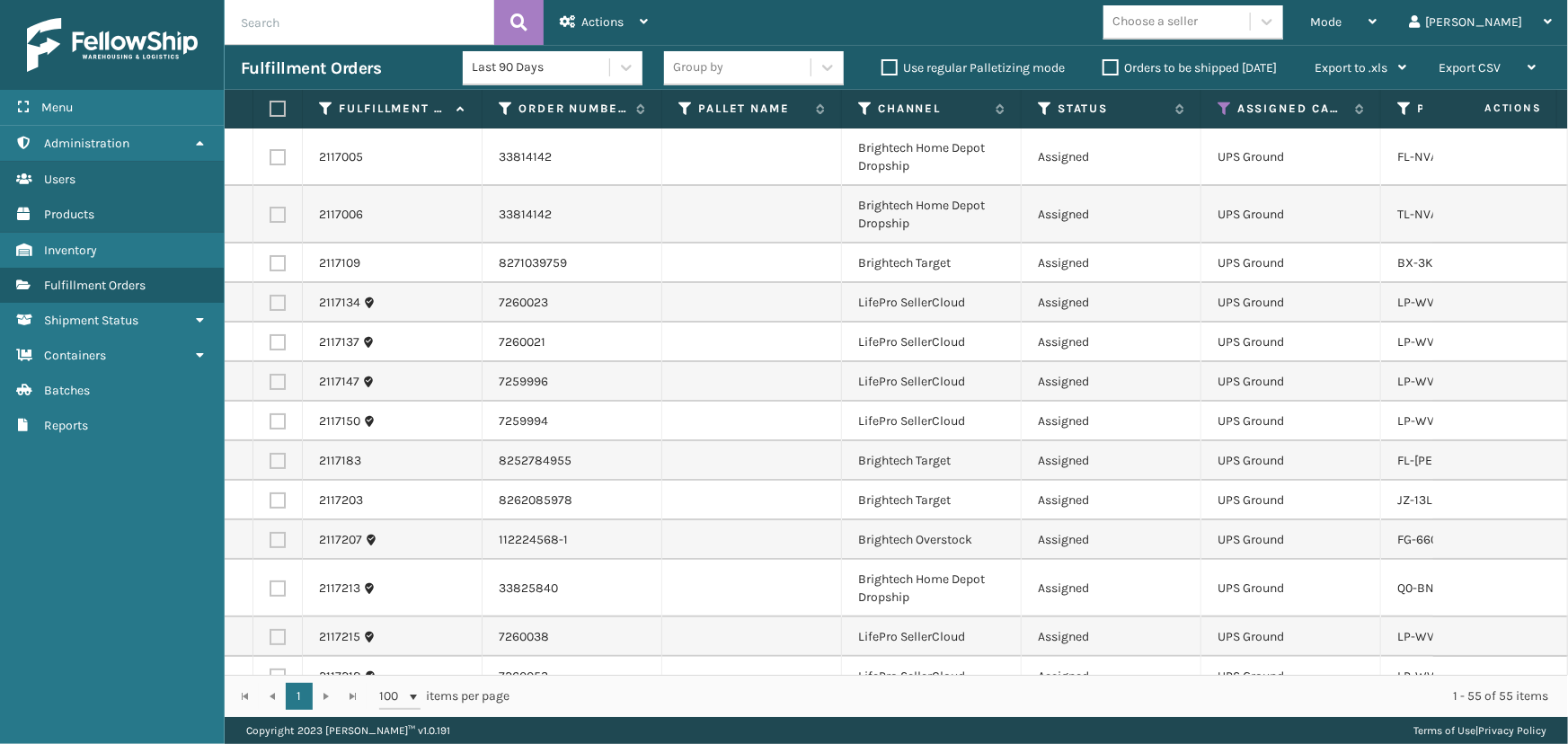
click at [1198, 21] on div "Choose a seller" at bounding box center [1155, 22] width 85 height 19
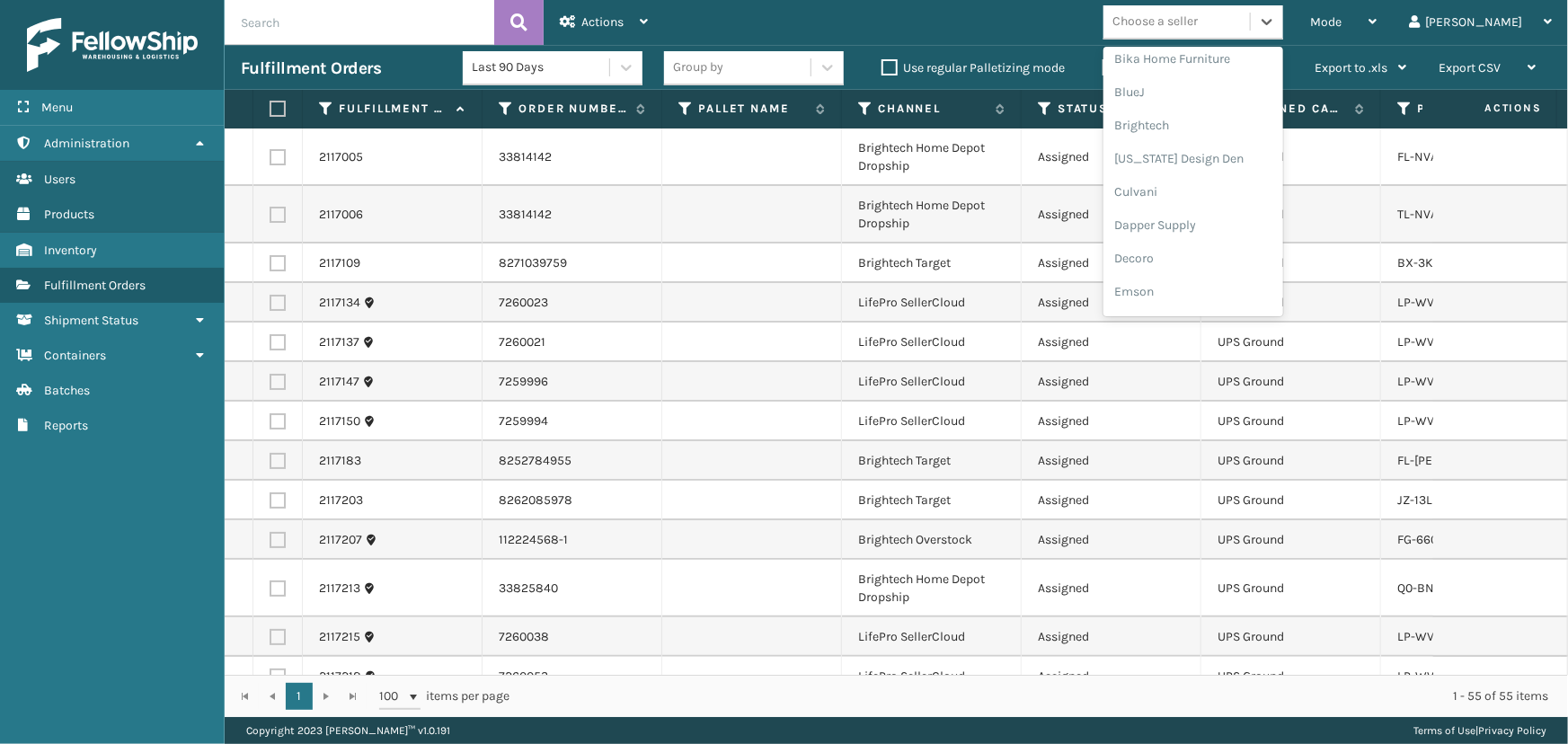
scroll to position [568, 0]
click at [1233, 167] on div "LifePro Fitness" at bounding box center [1193, 164] width 180 height 34
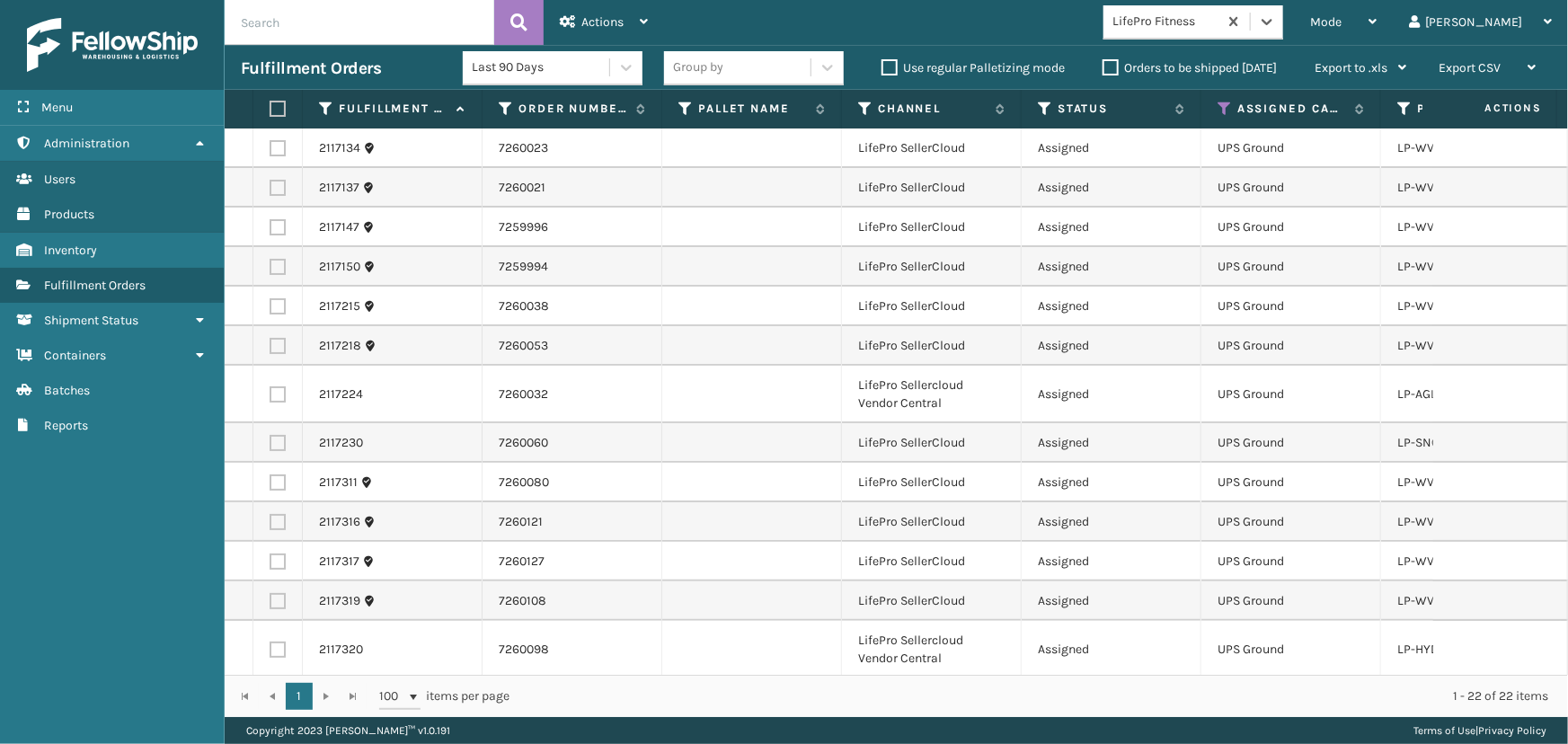
click at [276, 107] on label at bounding box center [275, 108] width 11 height 16
click at [271, 107] on input "checkbox" at bounding box center [270, 109] width 1 height 11
checkbox input "true"
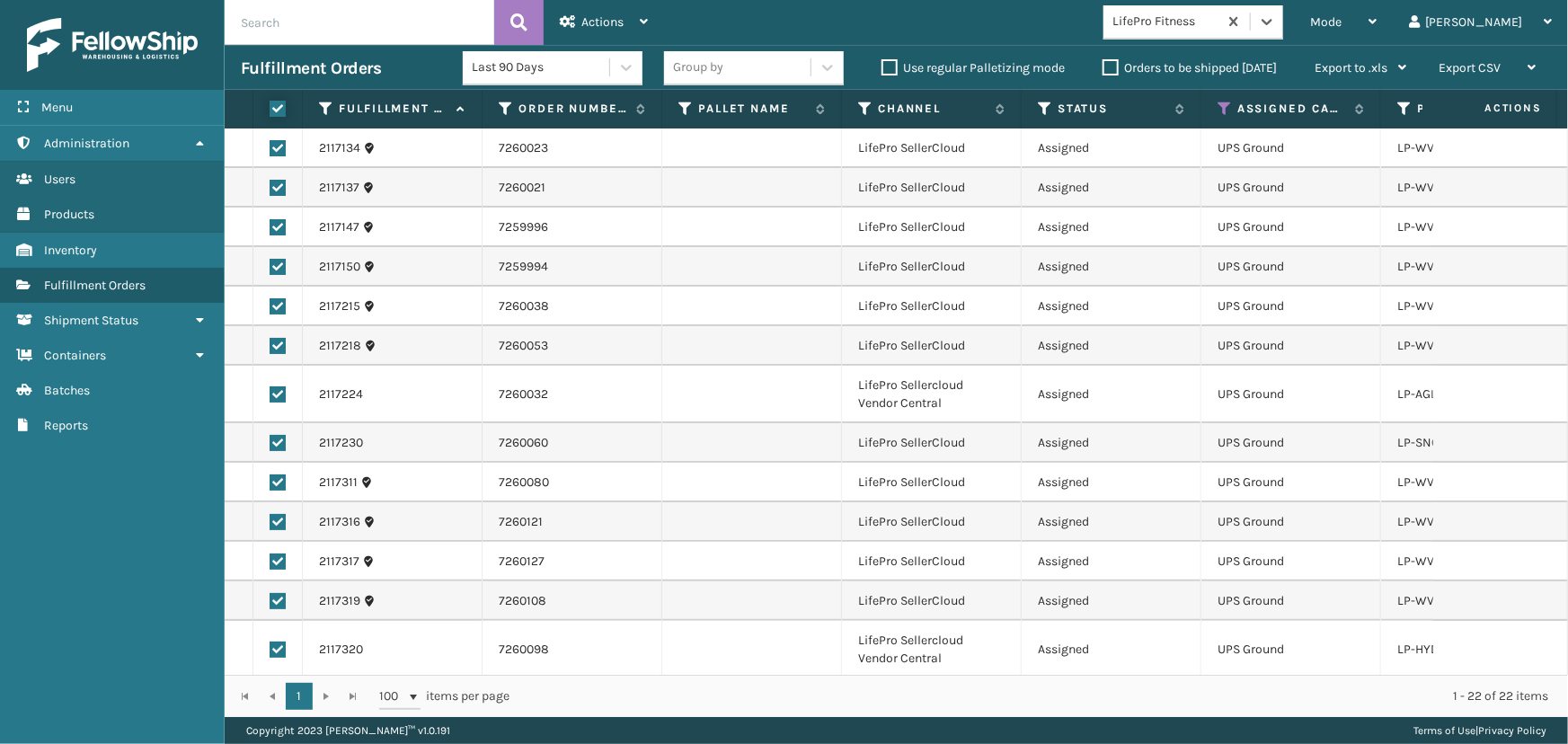
checkbox input "true"
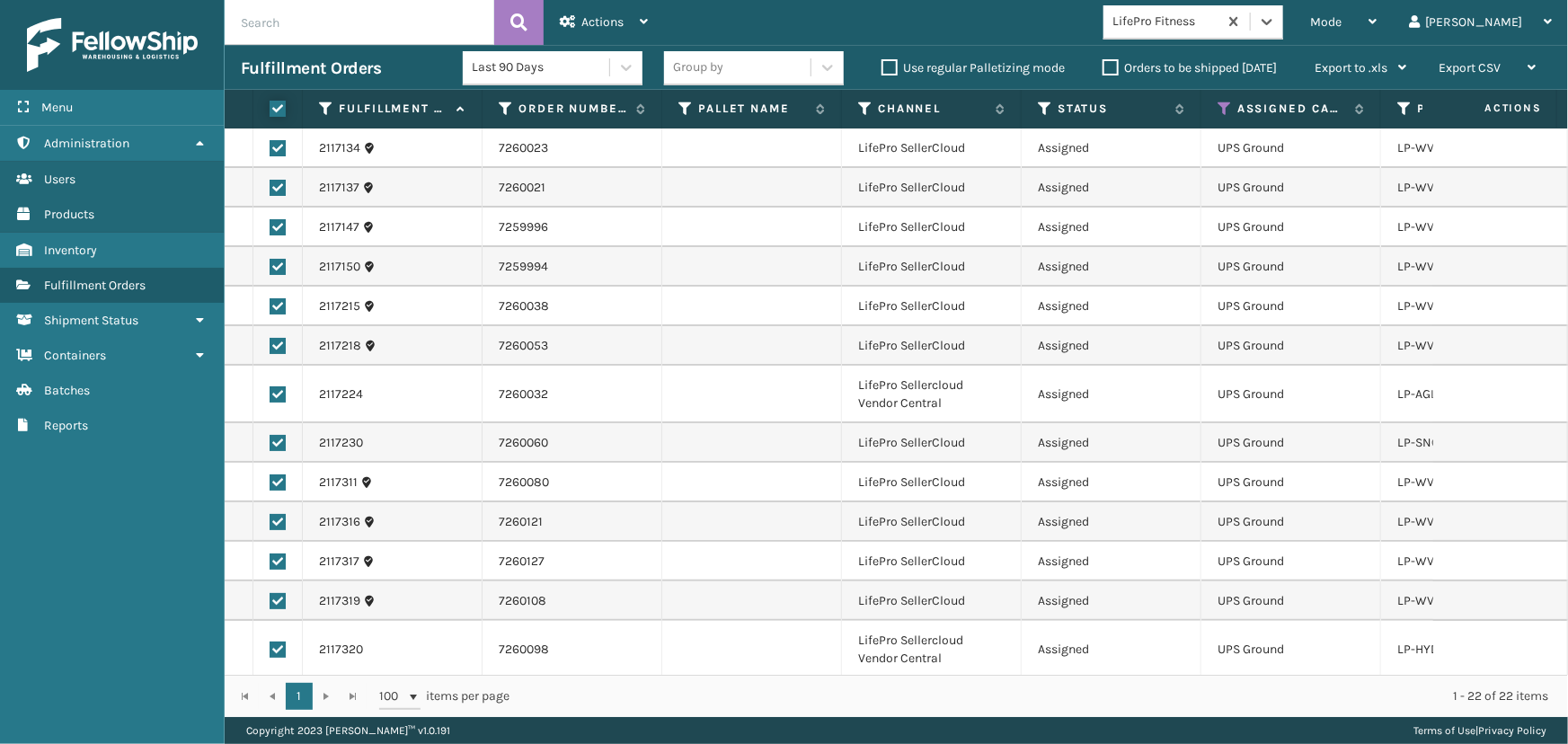
checkbox input "true"
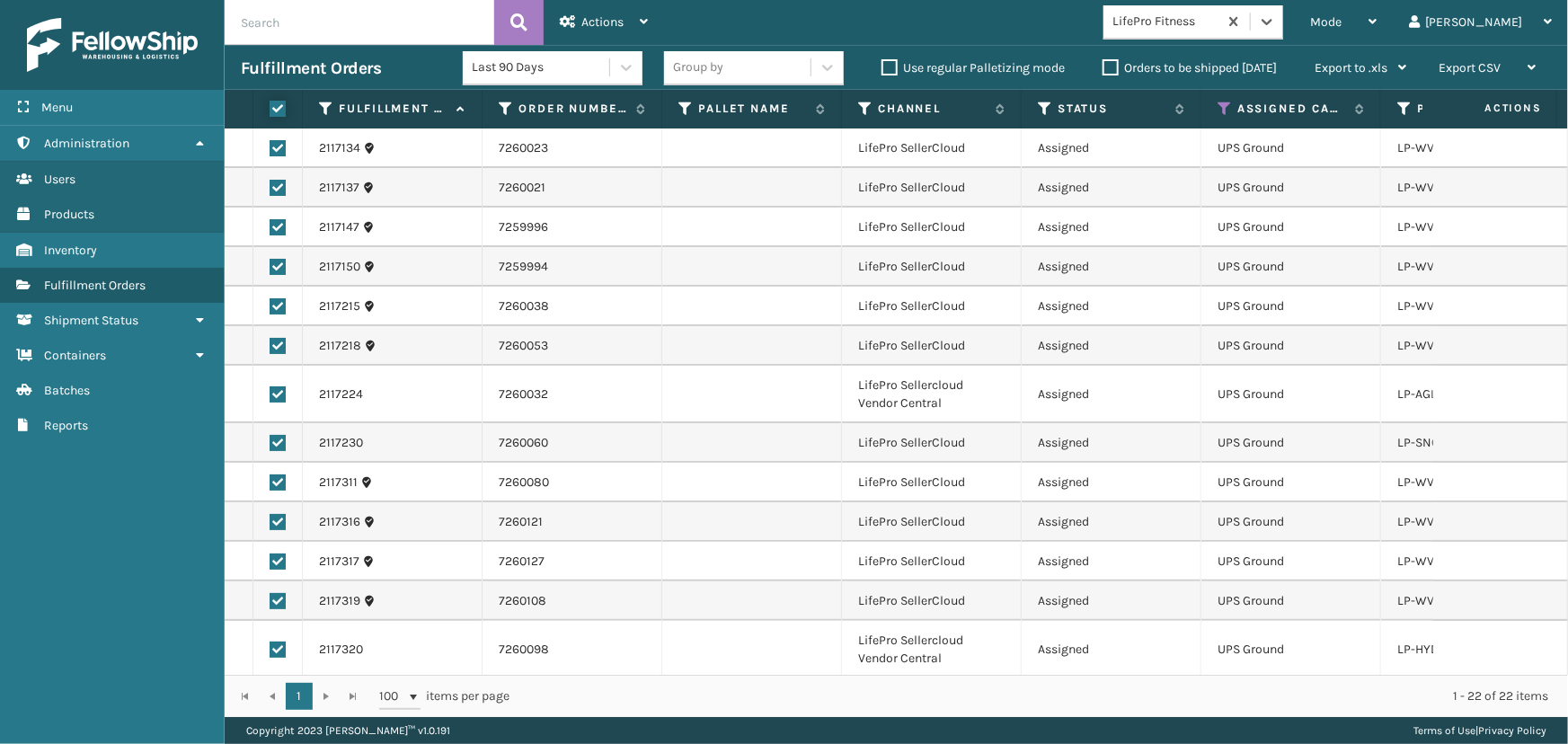
checkbox input "true"
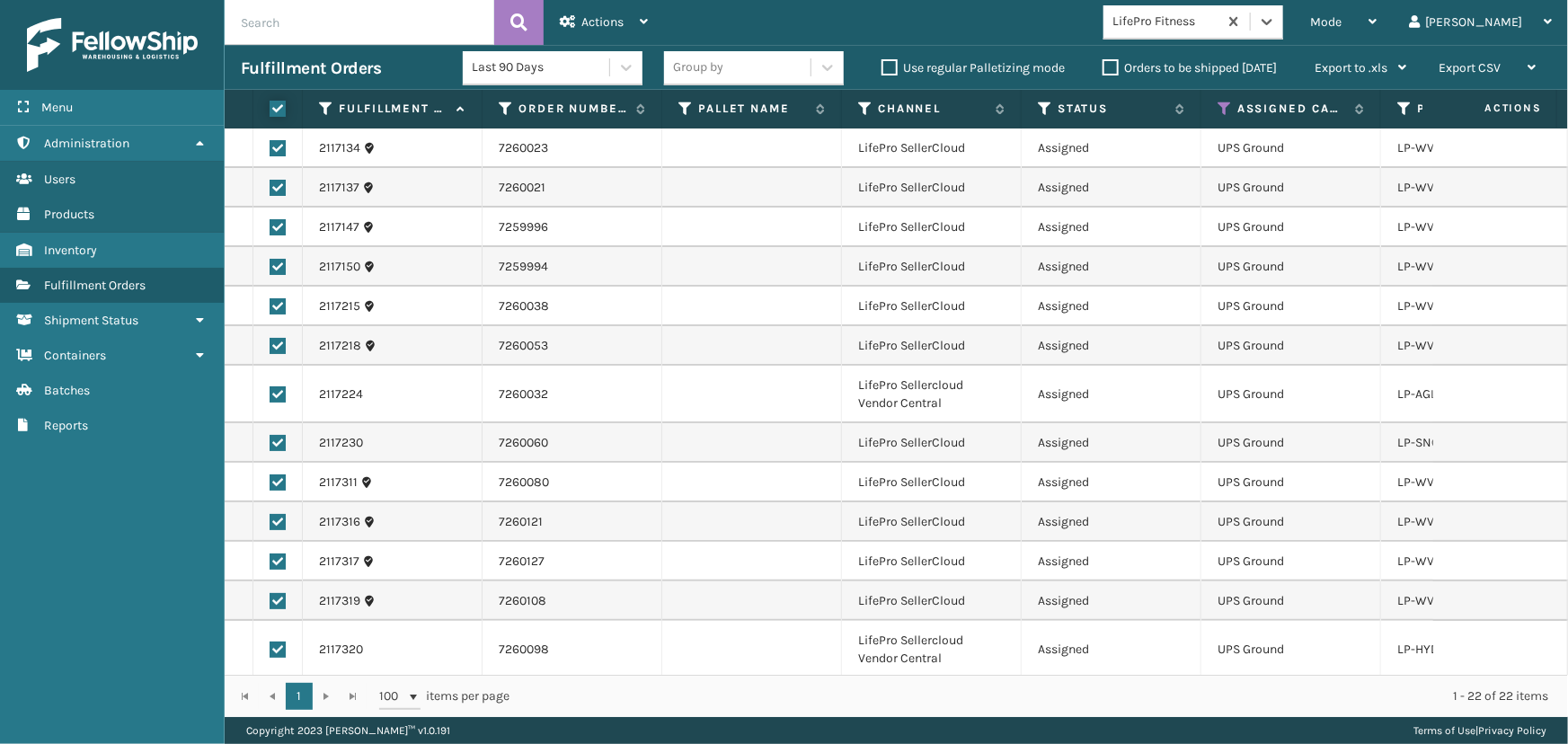
checkbox input "true"
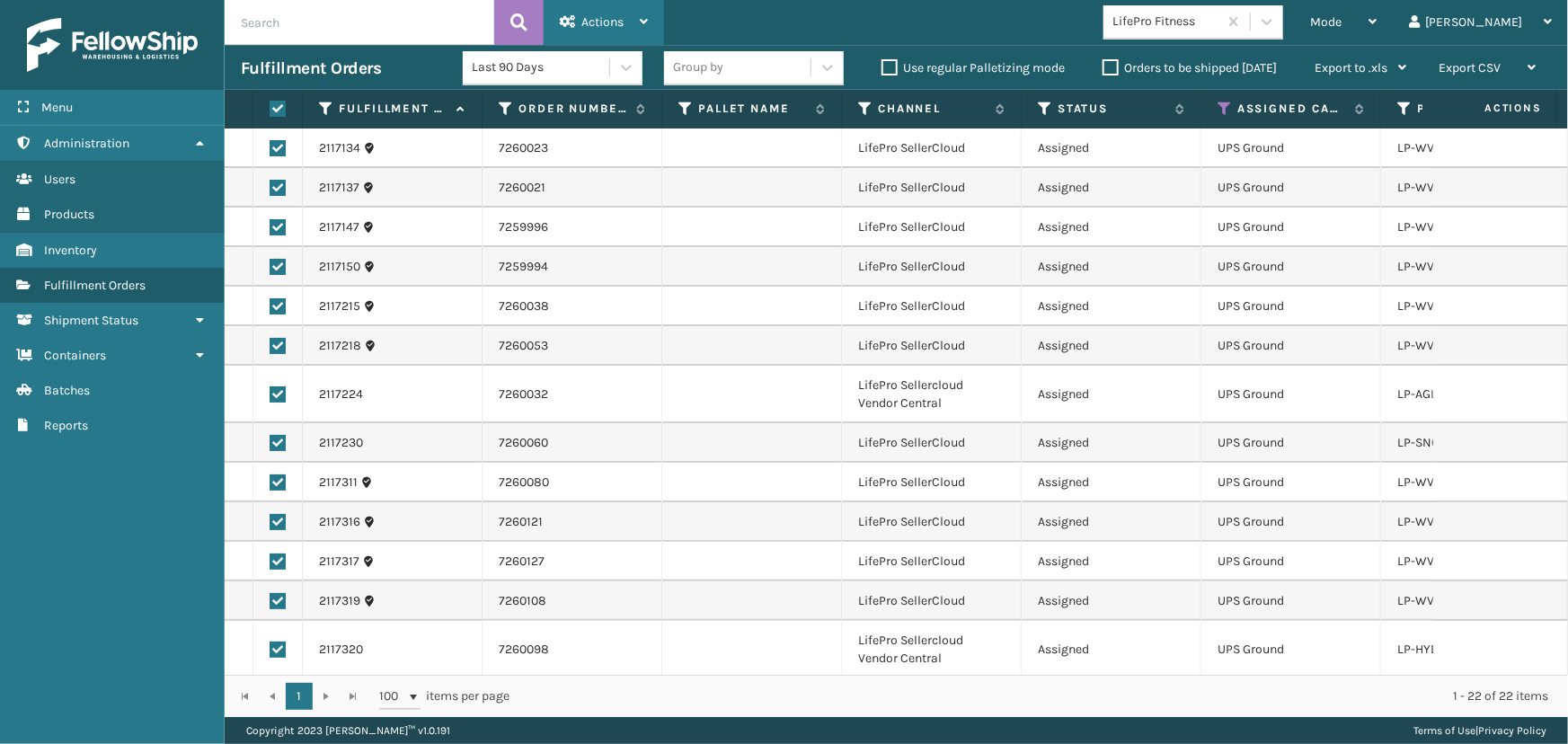
click at [643, 18] on icon at bounding box center [643, 21] width 8 height 12
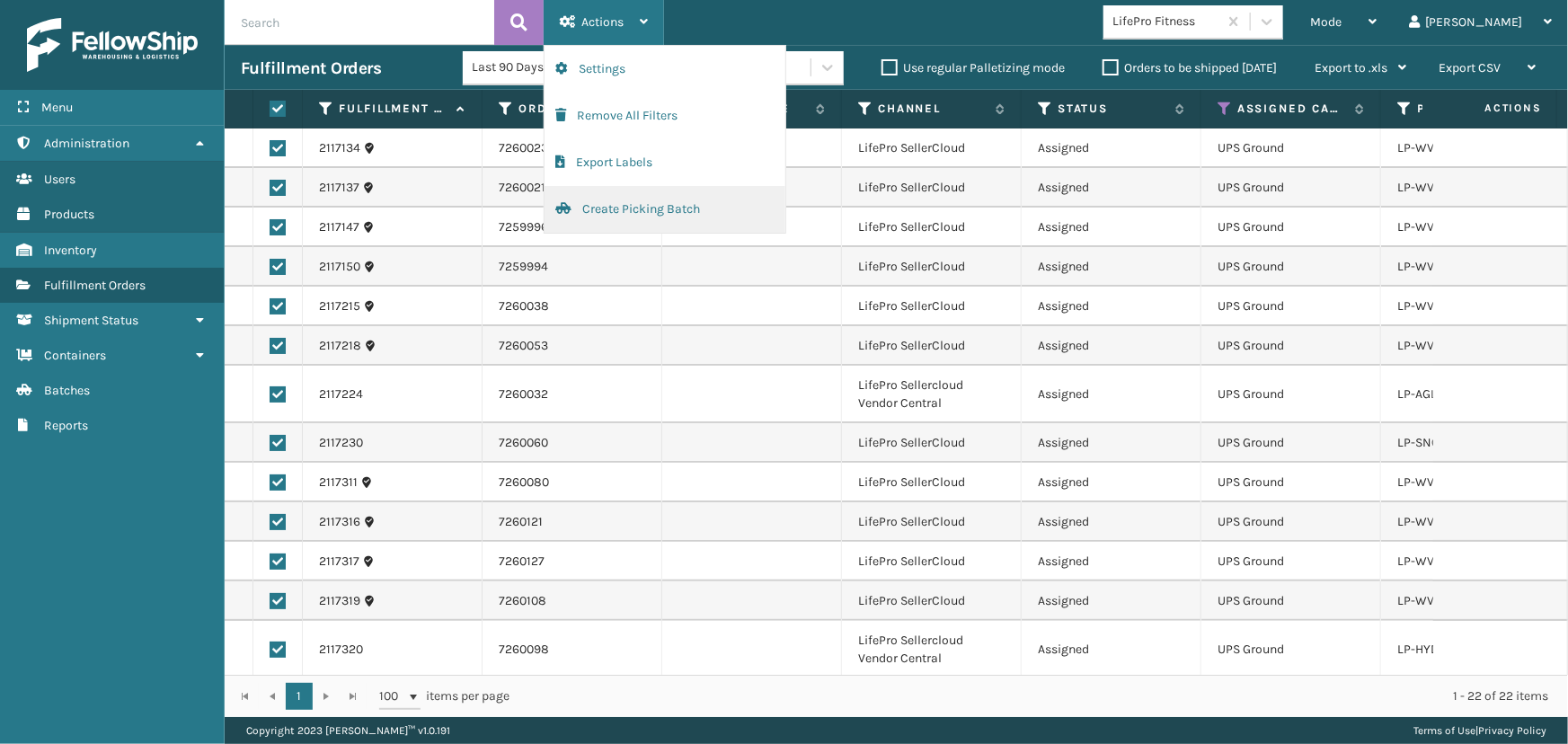
click at [622, 216] on button "Create Picking Batch" at bounding box center [664, 210] width 241 height 47
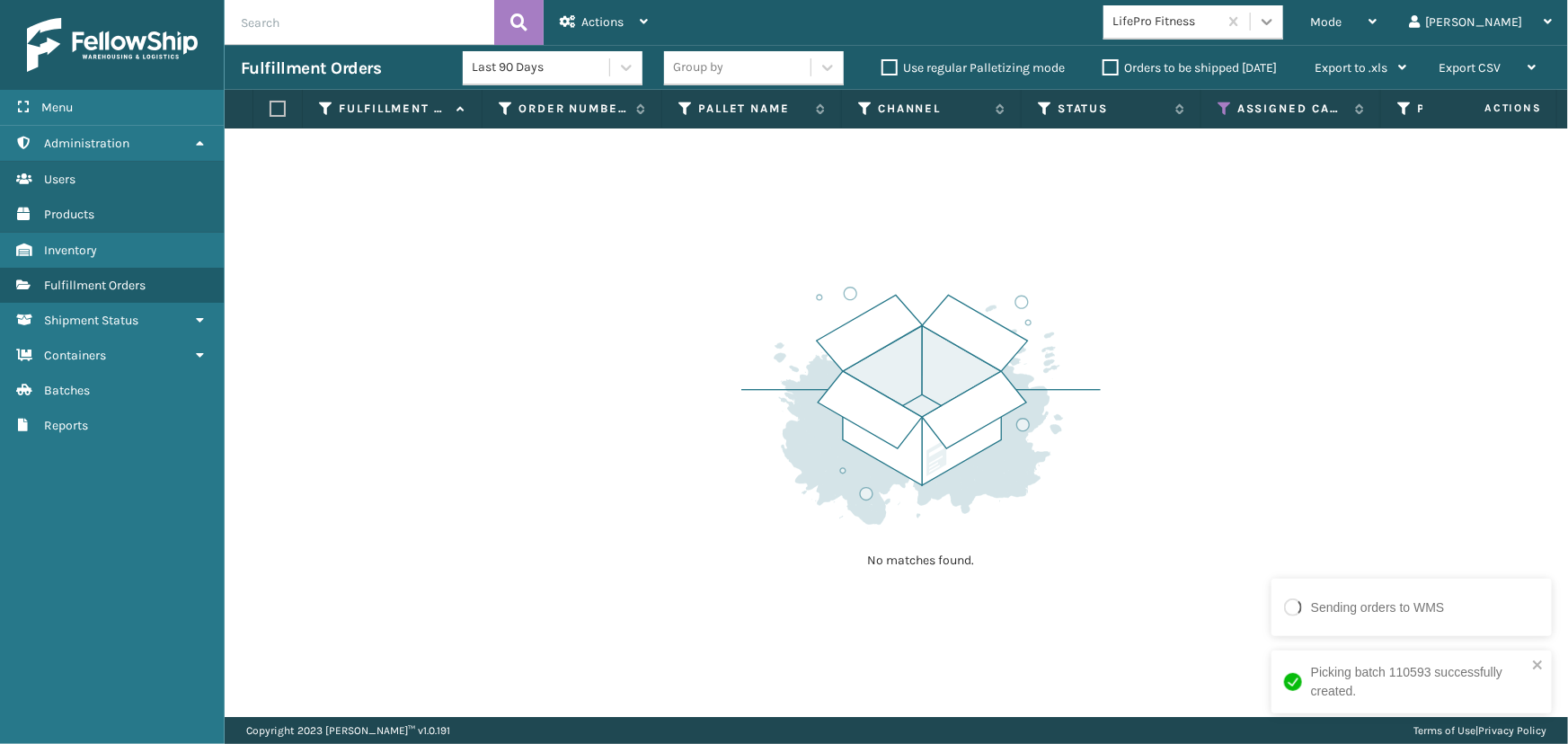
click at [1276, 18] on icon at bounding box center [1266, 21] width 18 height 18
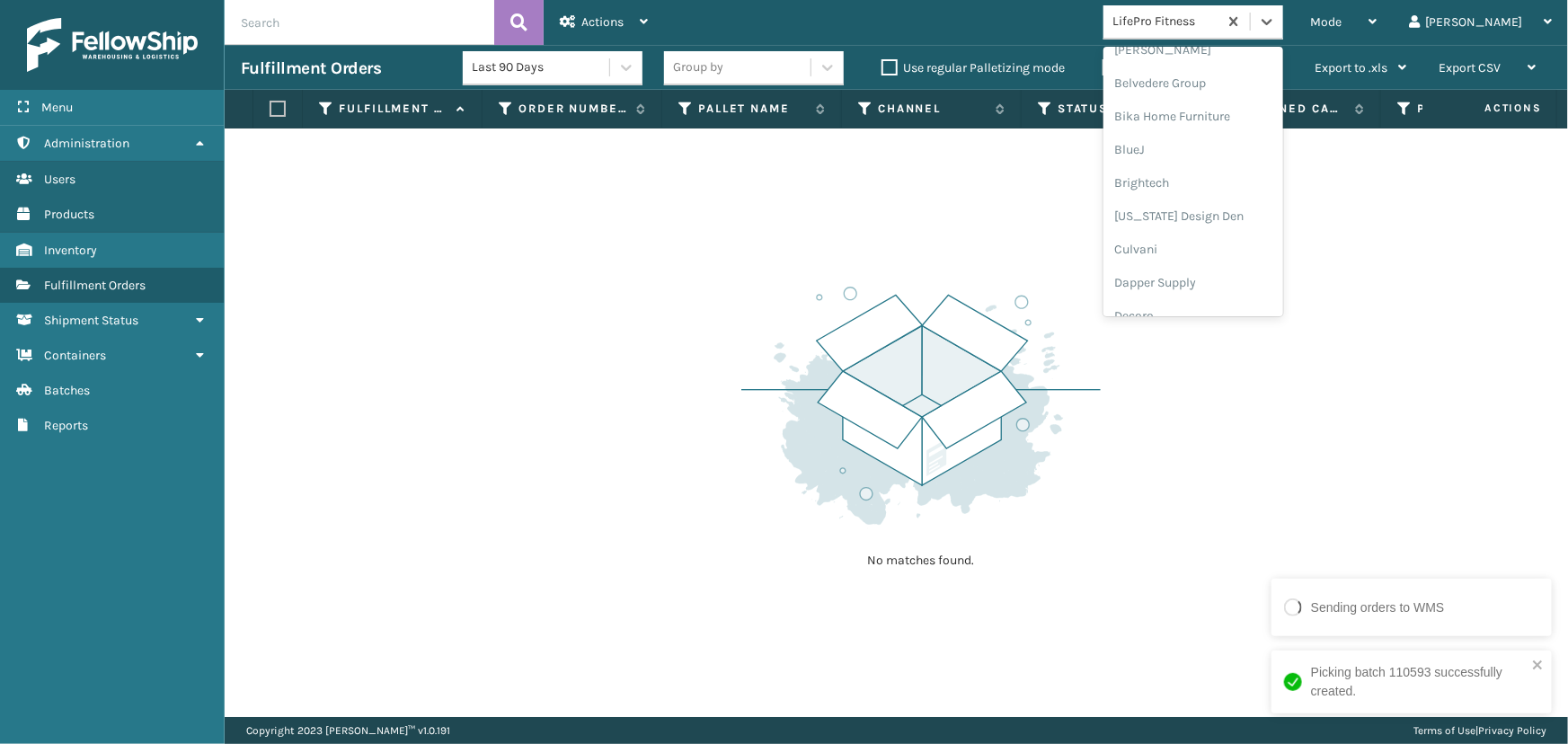
scroll to position [117, 0]
click at [1209, 188] on div "Brightech" at bounding box center [1193, 184] width 180 height 34
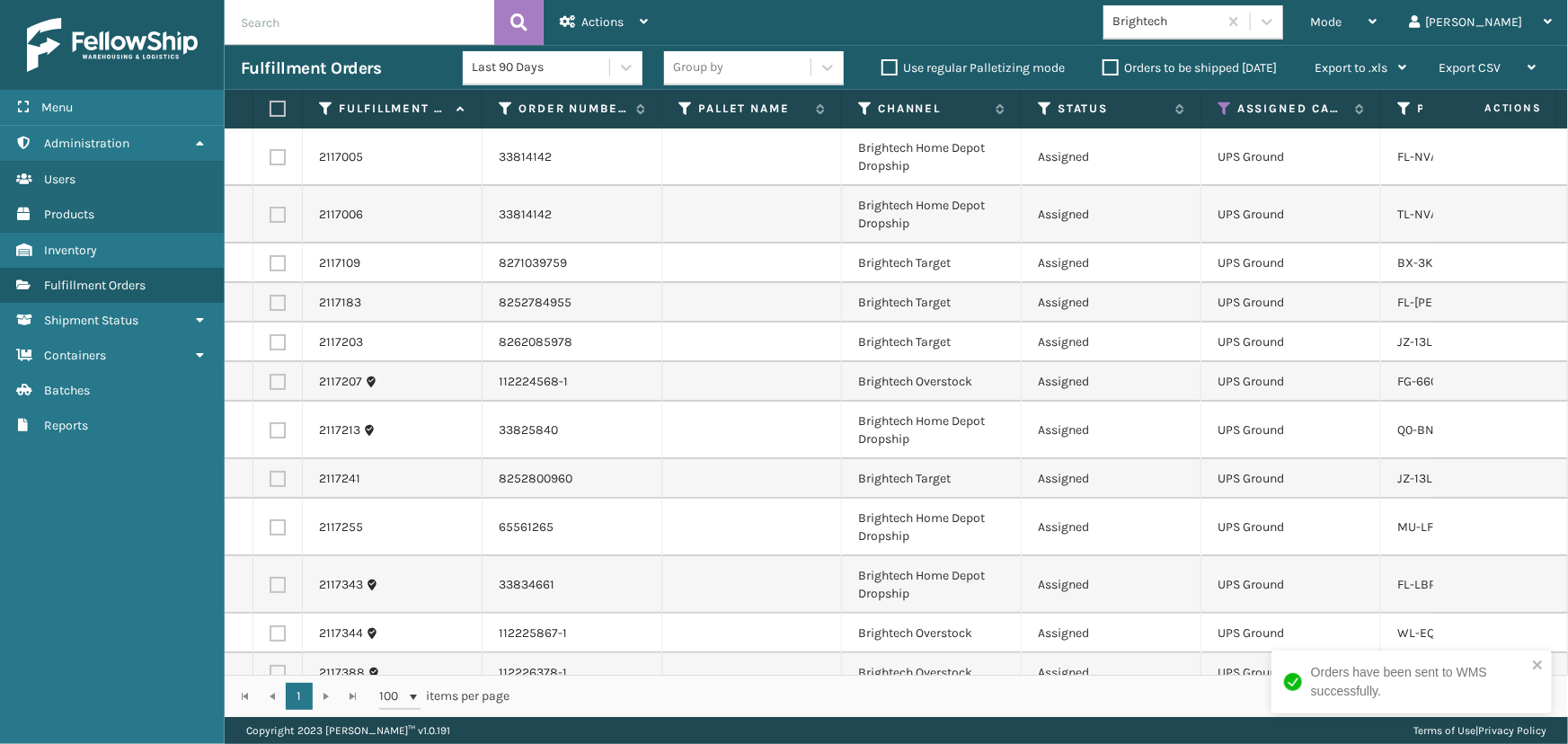
click at [280, 105] on label at bounding box center [275, 108] width 11 height 16
click at [271, 105] on input "checkbox" at bounding box center [270, 109] width 1 height 11
checkbox input "true"
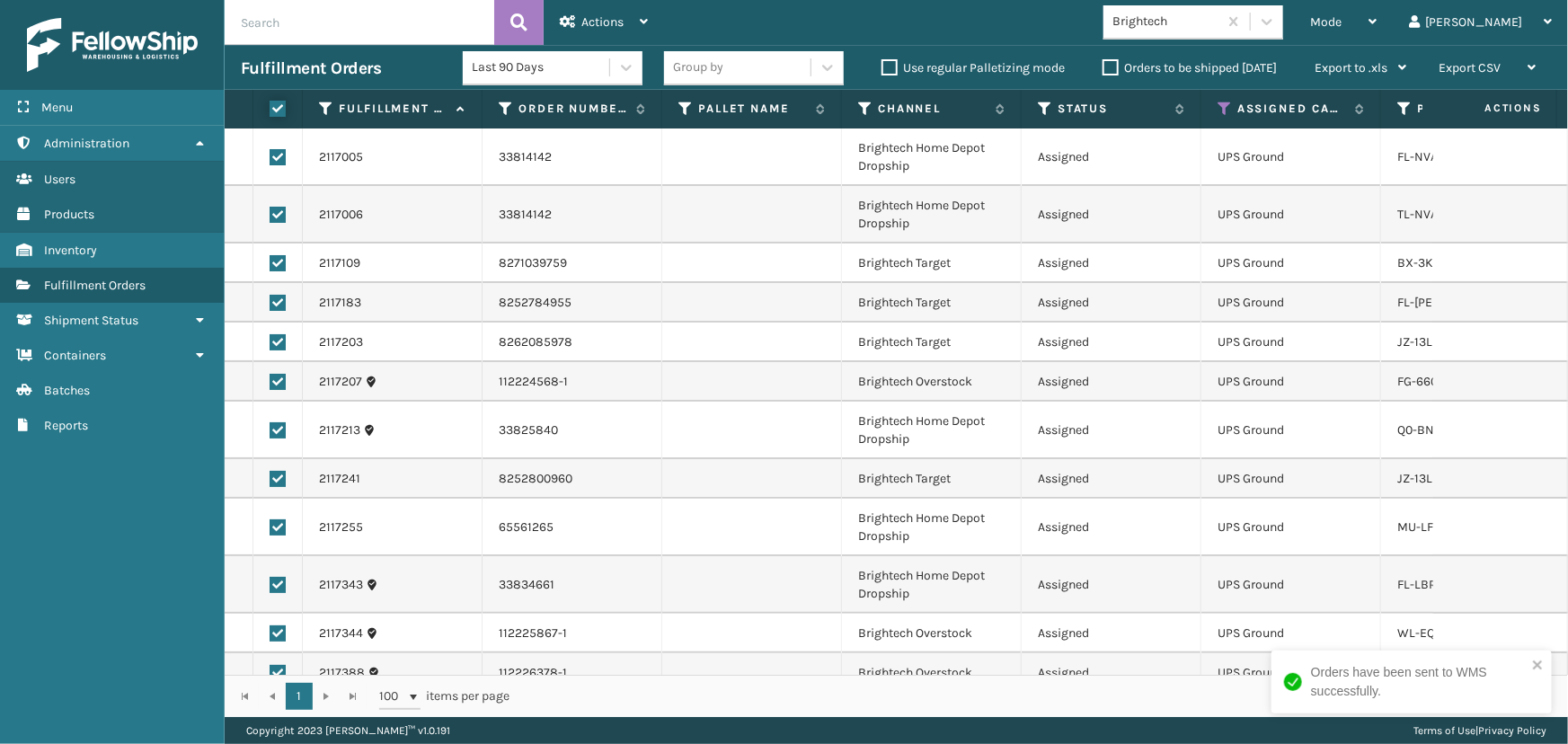
checkbox input "true"
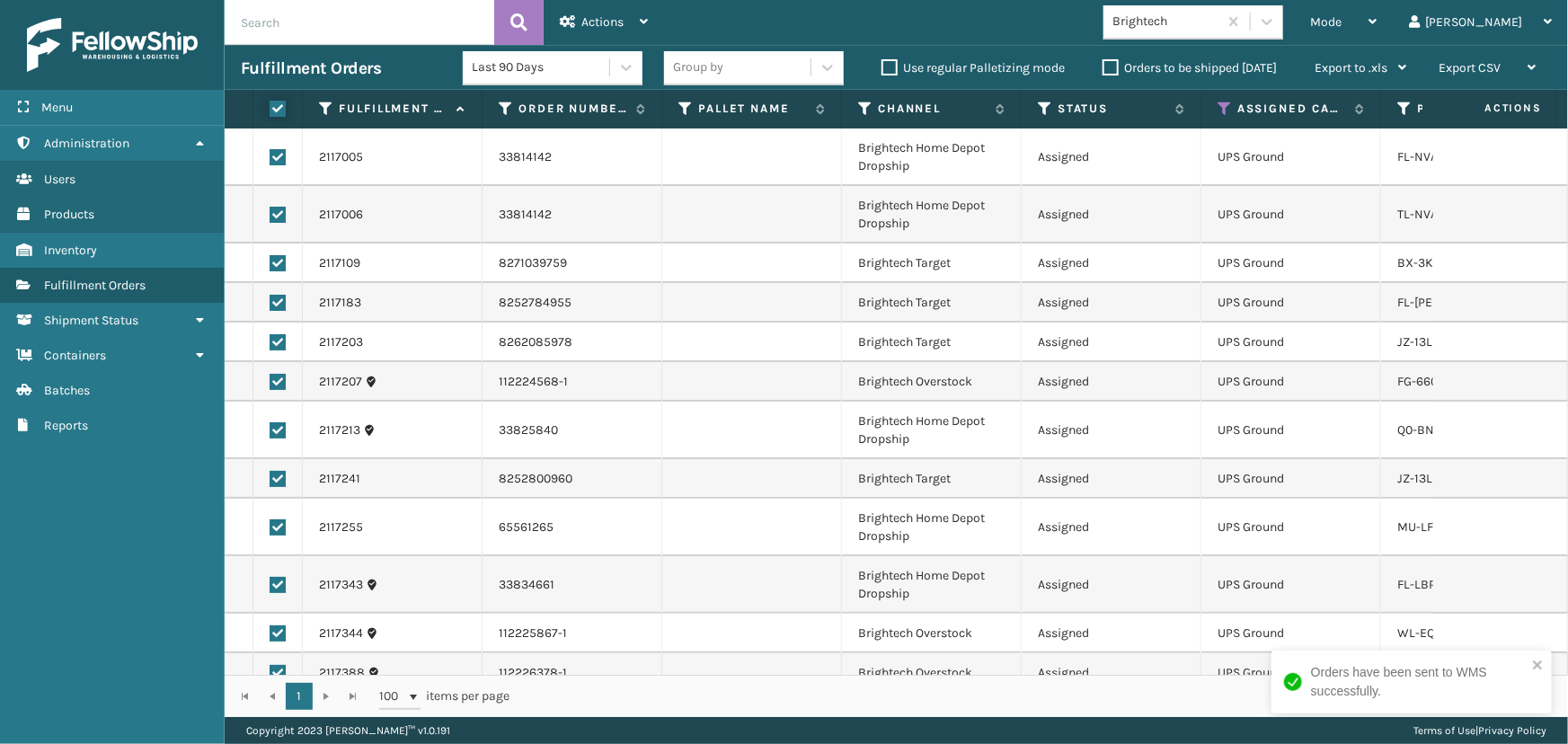
checkbox input "true"
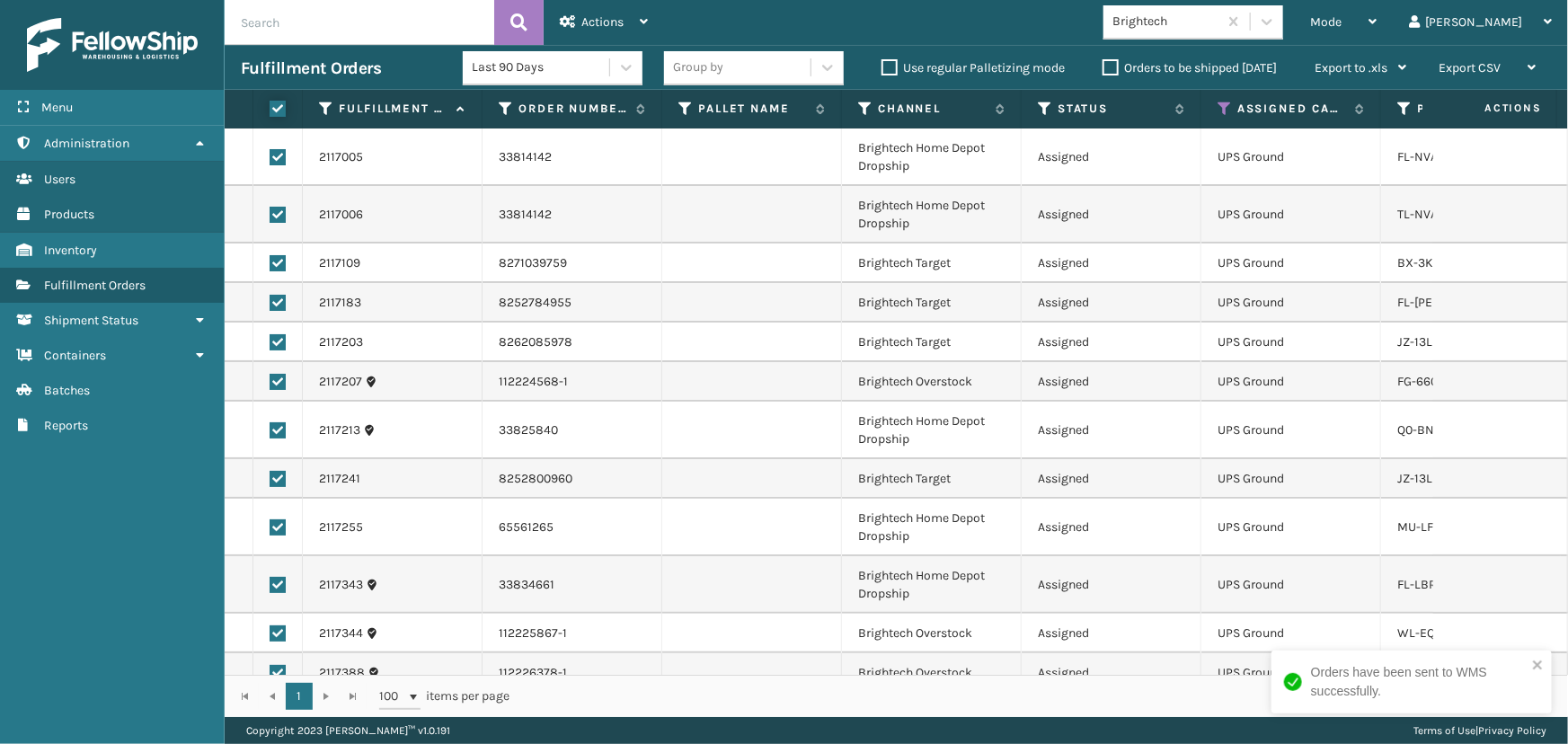
checkbox input "true"
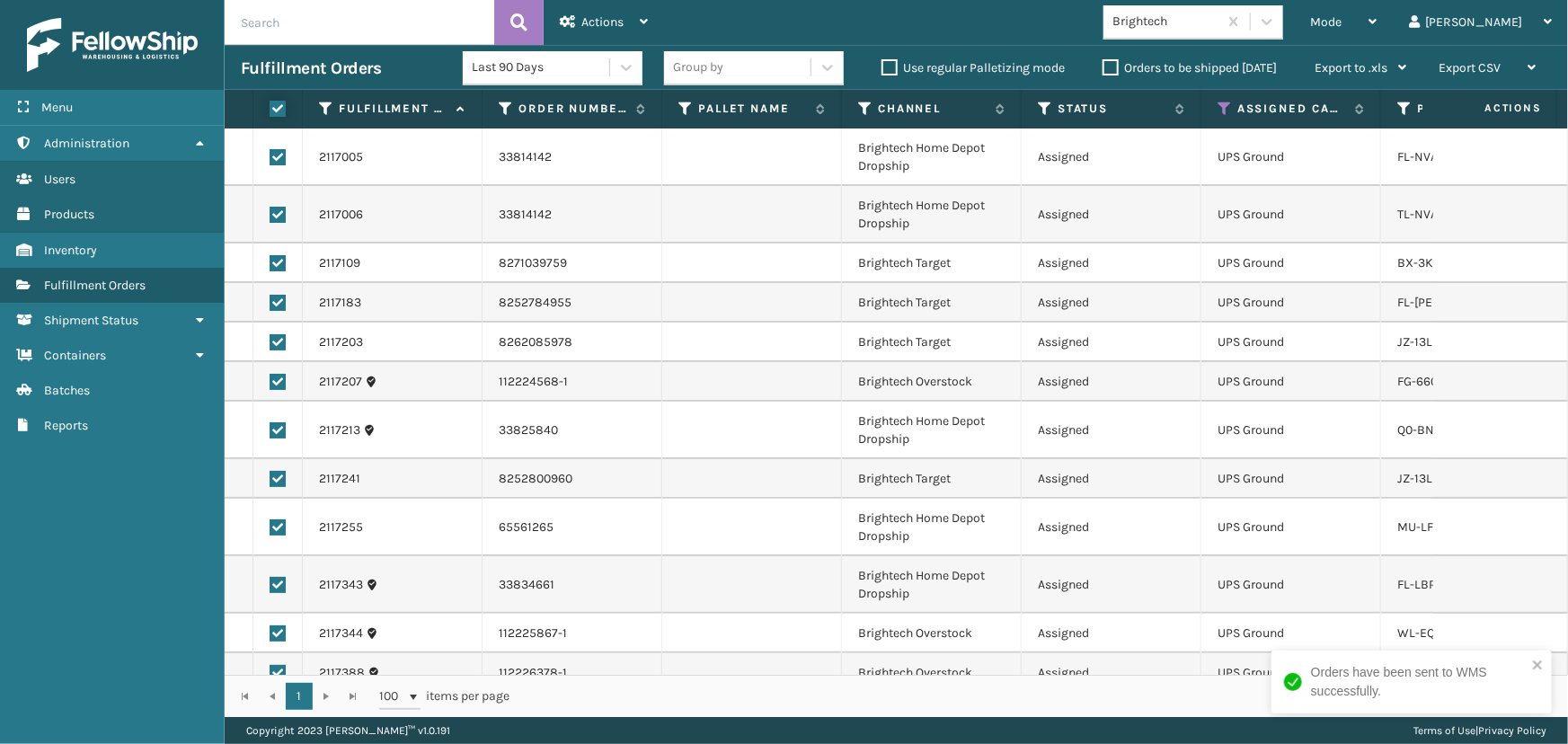
checkbox input "true"
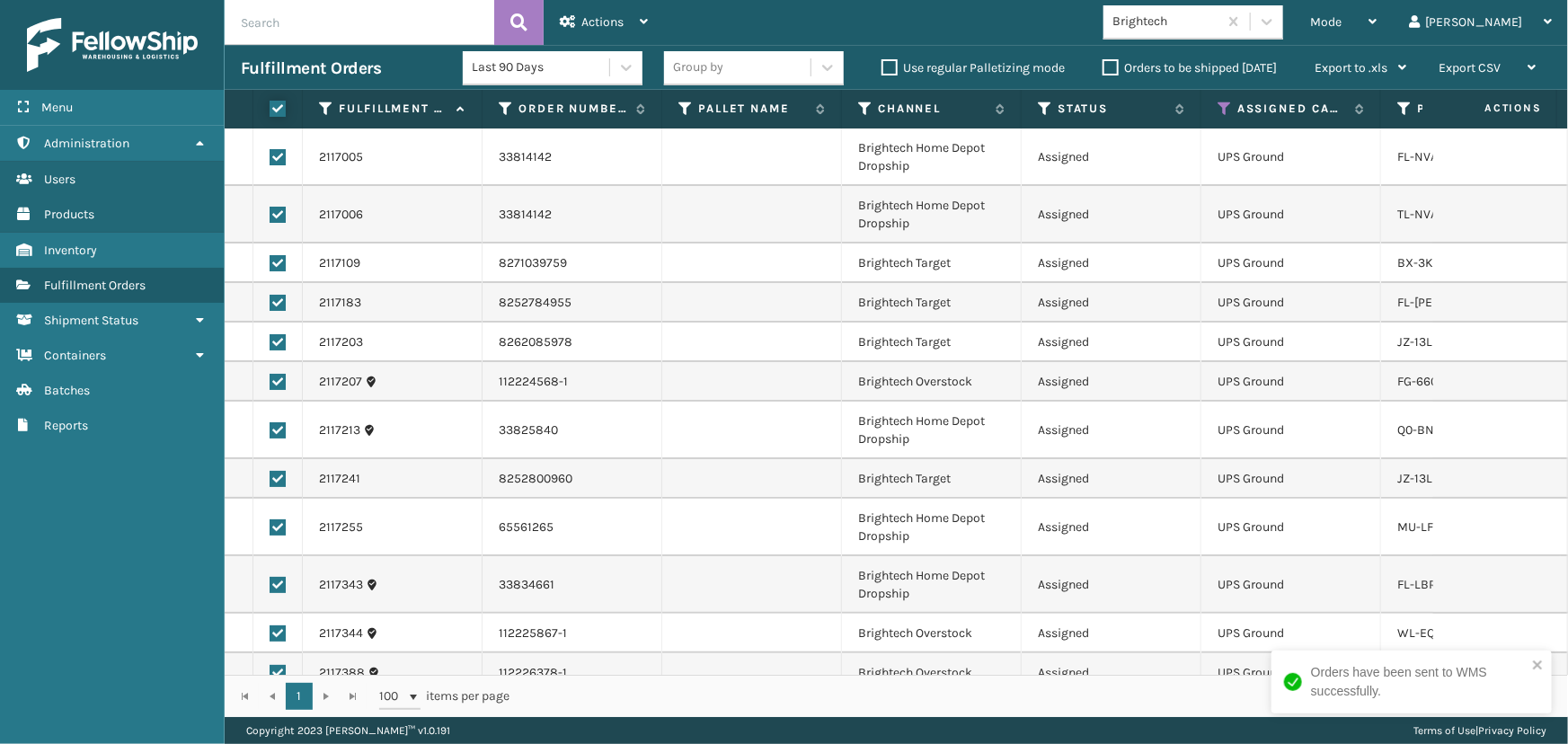
checkbox input "true"
click at [592, 25] on span "Actions" at bounding box center [602, 22] width 42 height 15
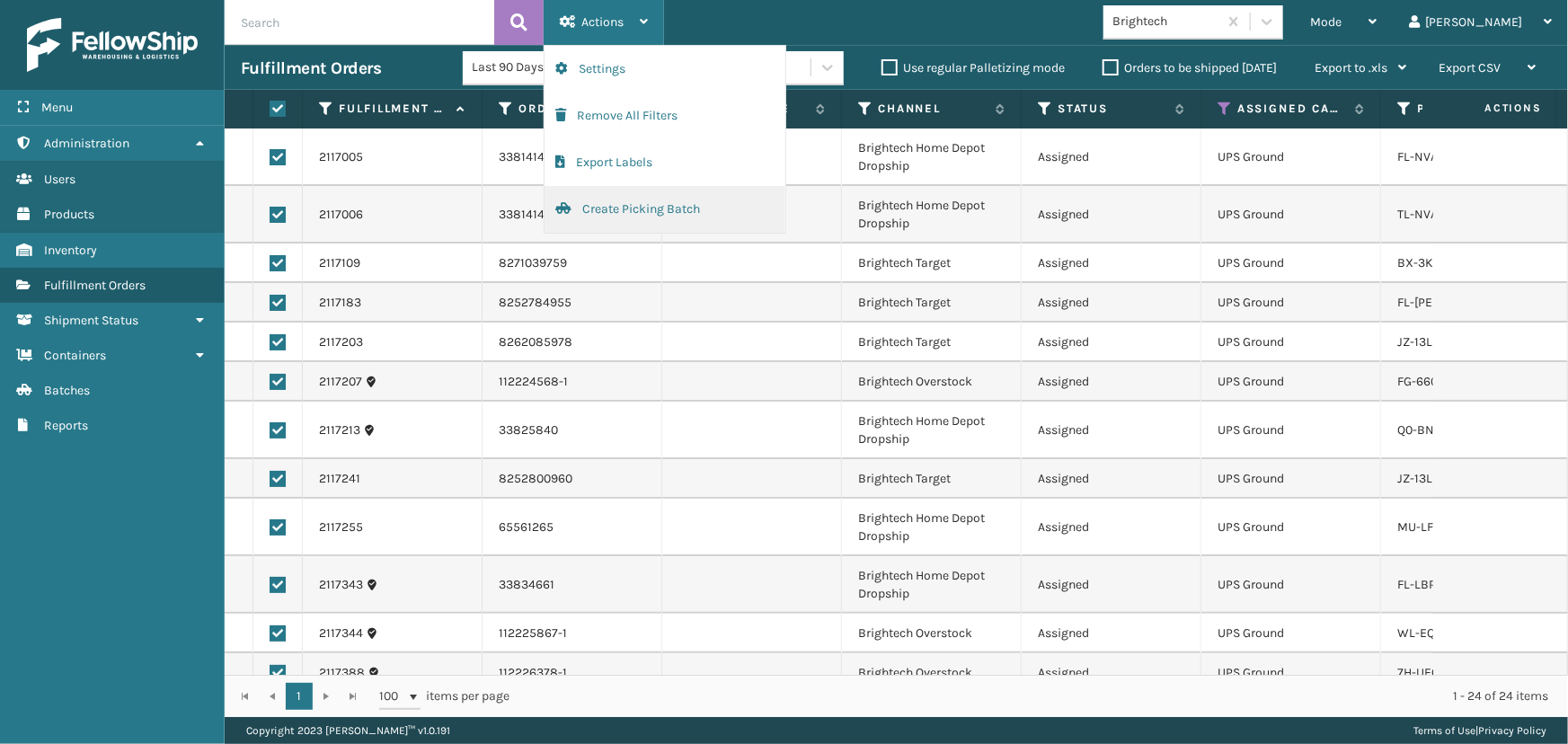
click at [629, 221] on button "Create Picking Batch" at bounding box center [664, 210] width 241 height 47
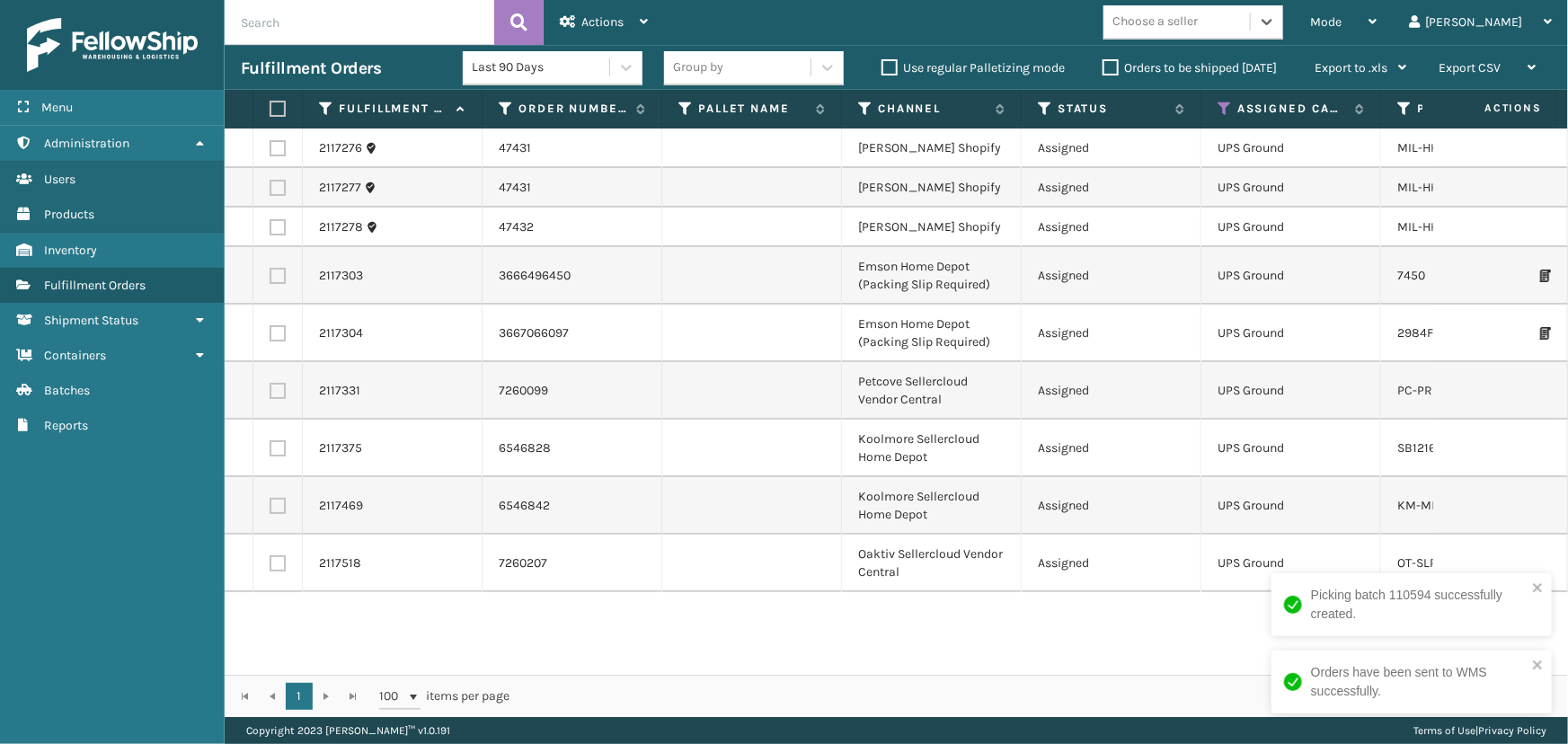
click at [276, 110] on label at bounding box center [275, 108] width 11 height 16
click at [271, 110] on input "checkbox" at bounding box center [270, 109] width 1 height 11
checkbox input "true"
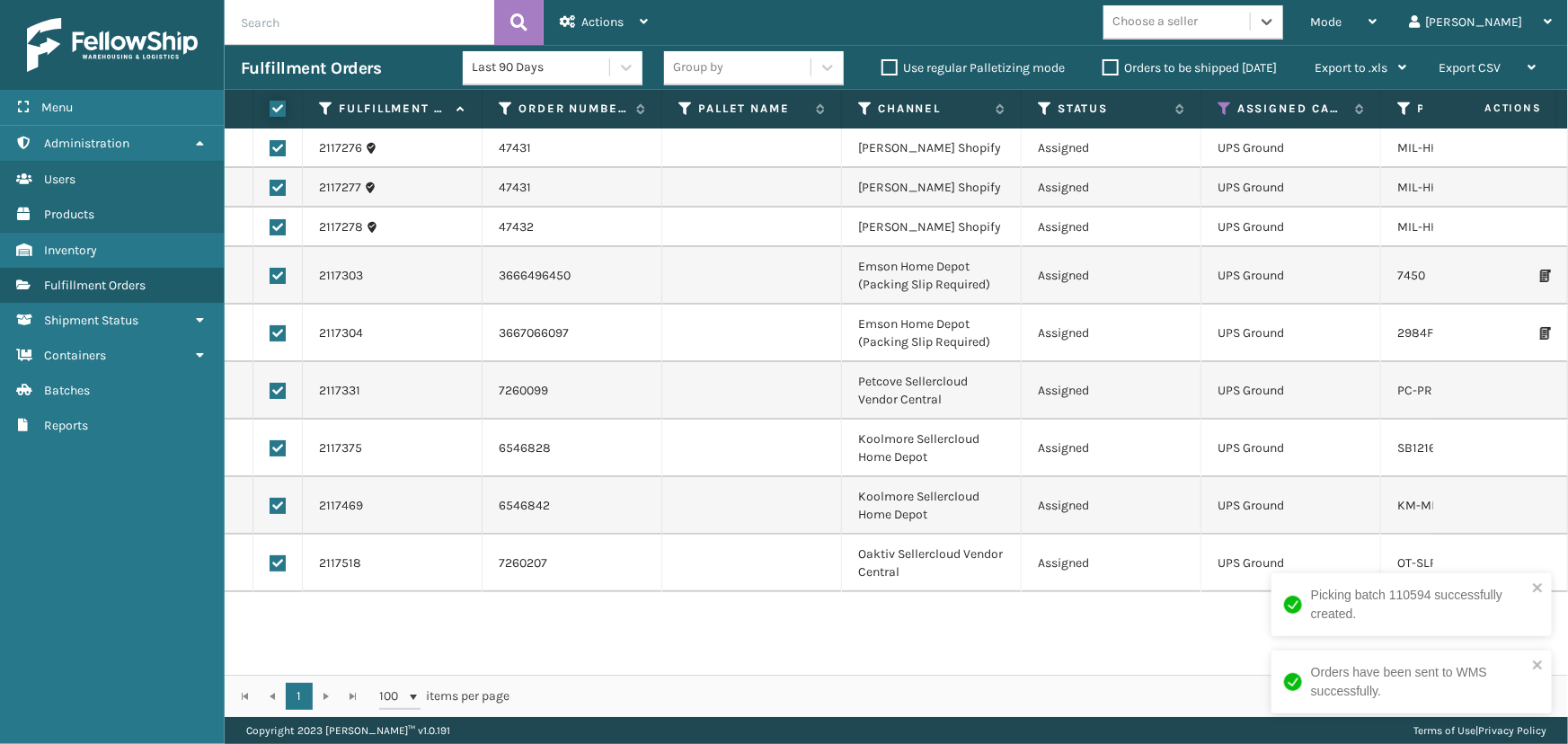
checkbox input "true"
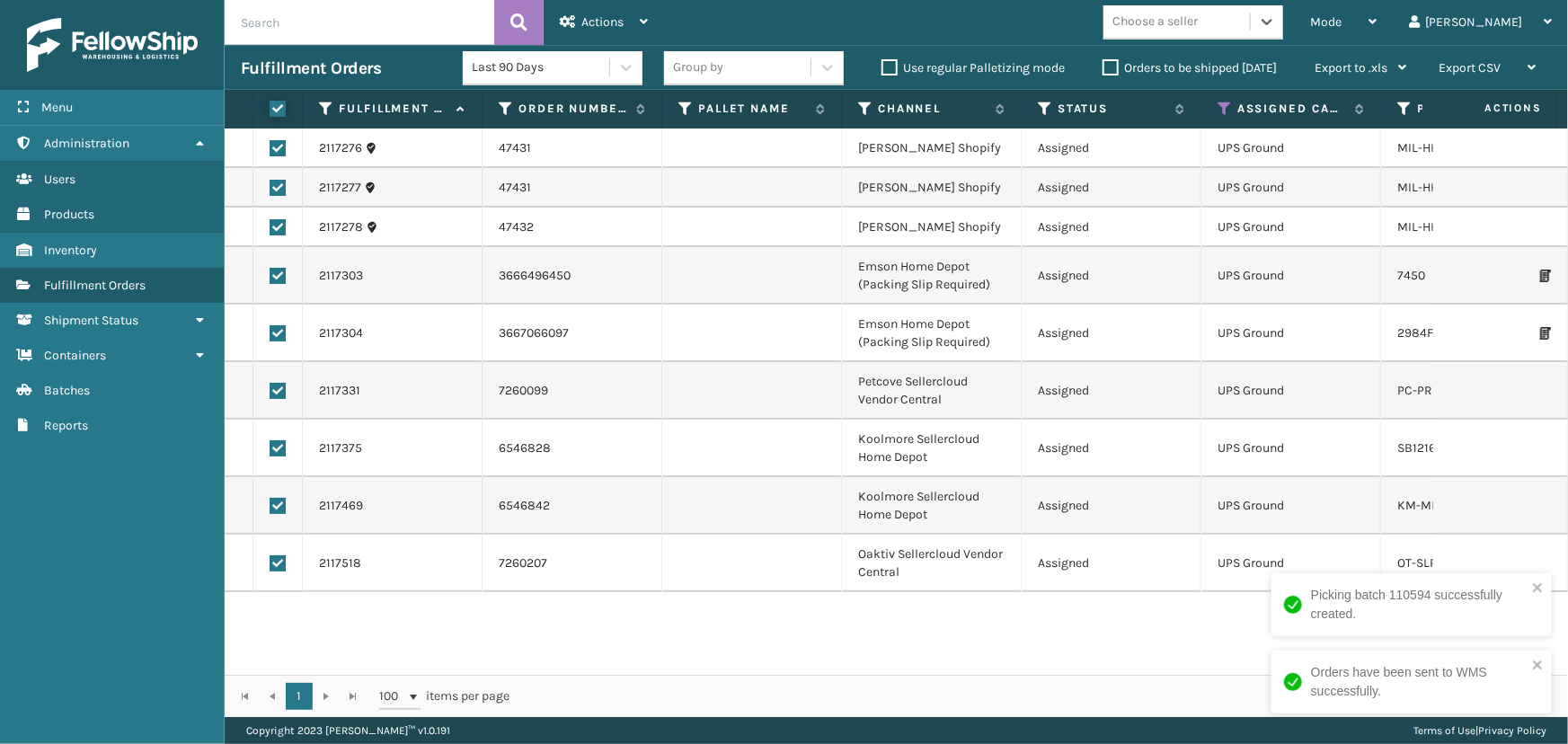
checkbox input "true"
click at [595, 18] on span "Actions" at bounding box center [602, 22] width 42 height 15
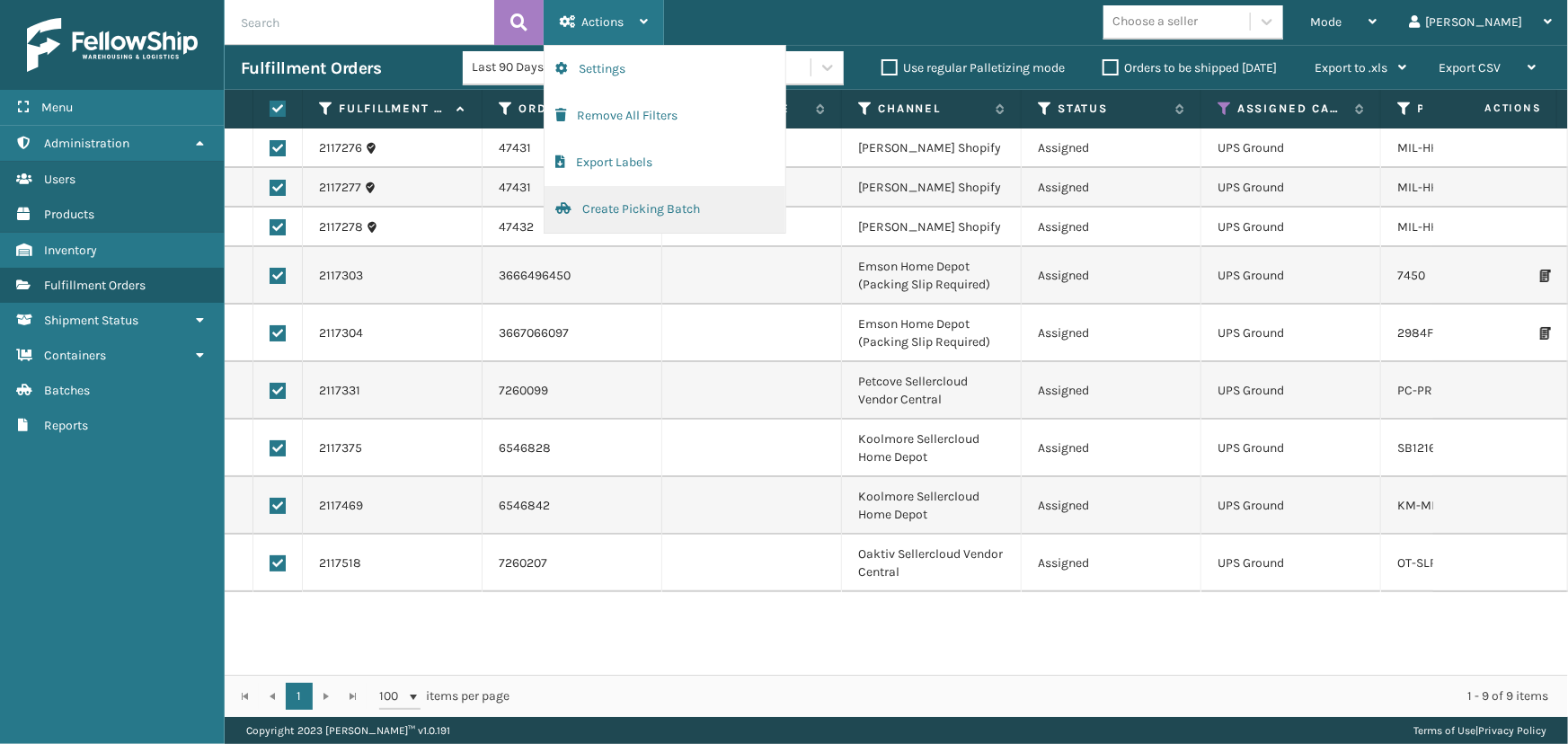
click at [650, 208] on button "Create Picking Batch" at bounding box center [664, 210] width 241 height 47
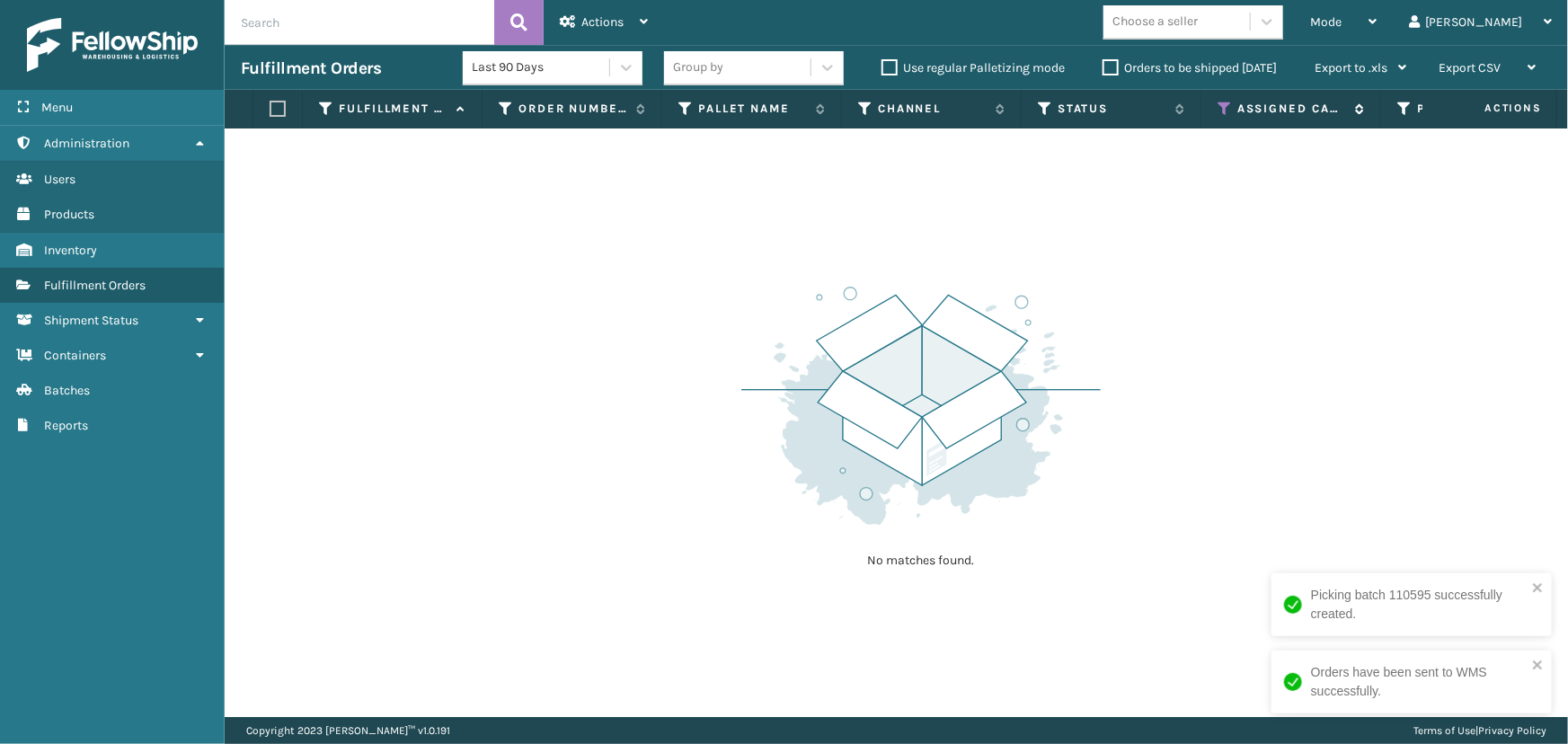
click at [1218, 108] on icon at bounding box center [1224, 108] width 14 height 16
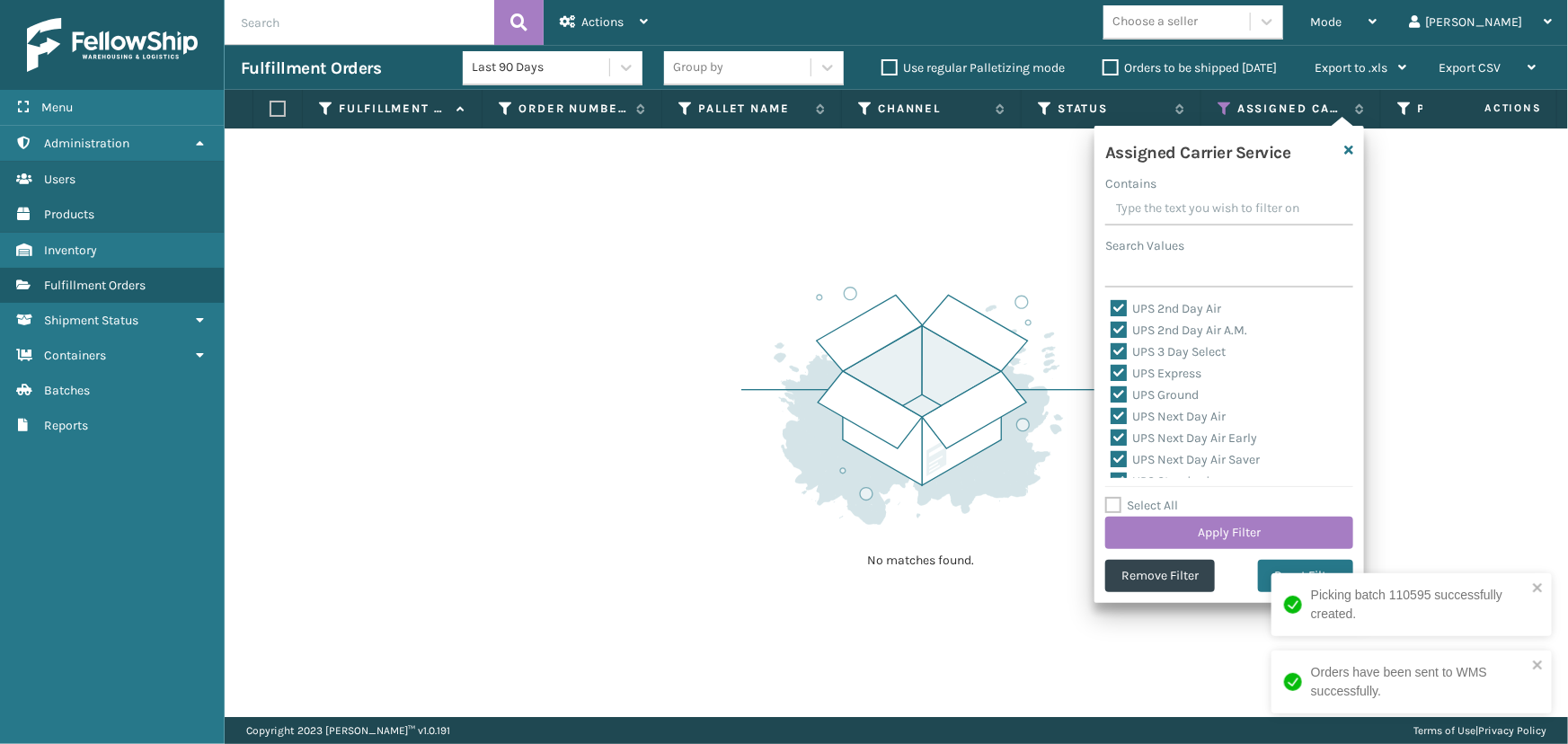
click at [1161, 505] on label "Select All" at bounding box center [1142, 506] width 73 height 15
click at [1161, 498] on input "Select All" at bounding box center [1240, 497] width 270 height 2
checkbox input "true"
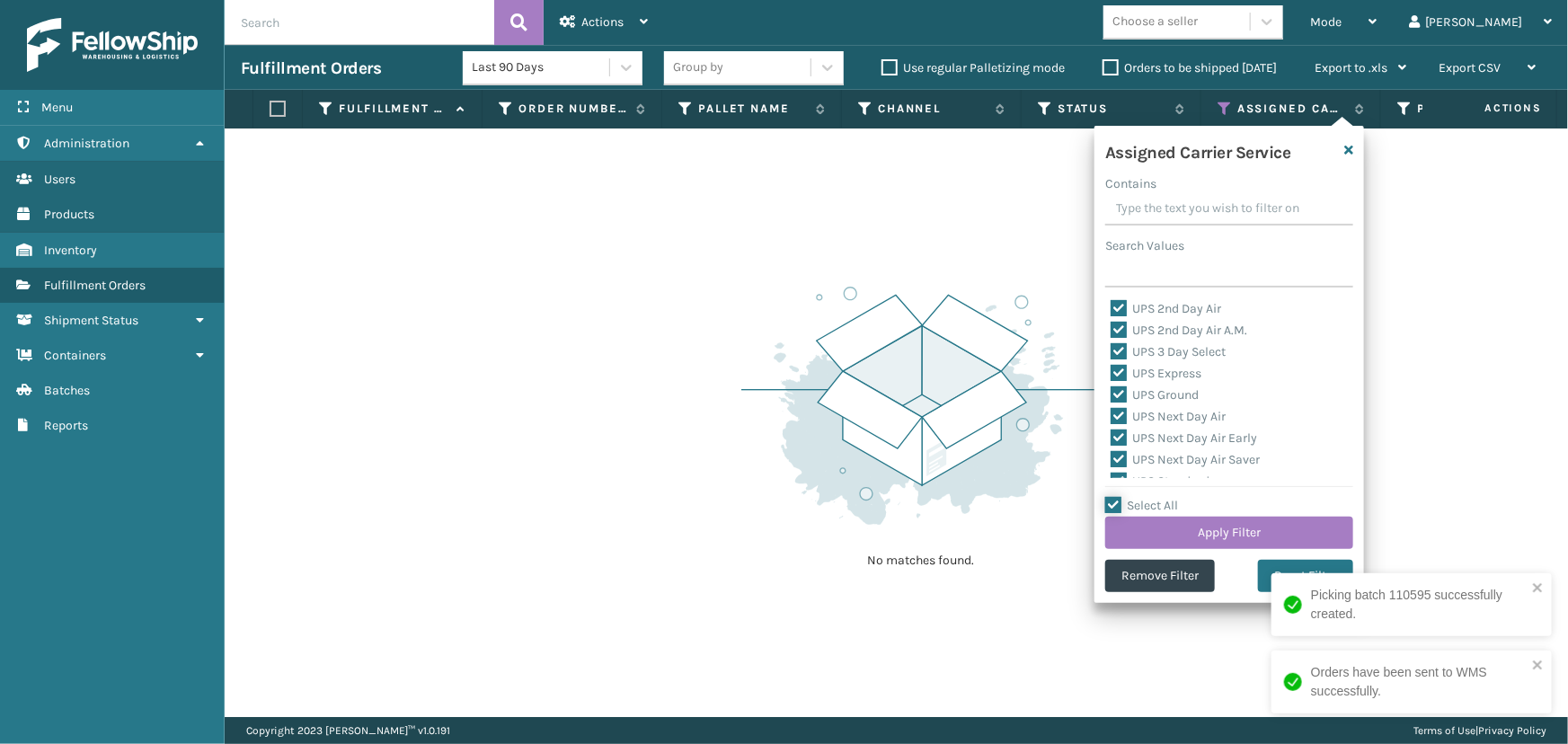
checkbox input "true"
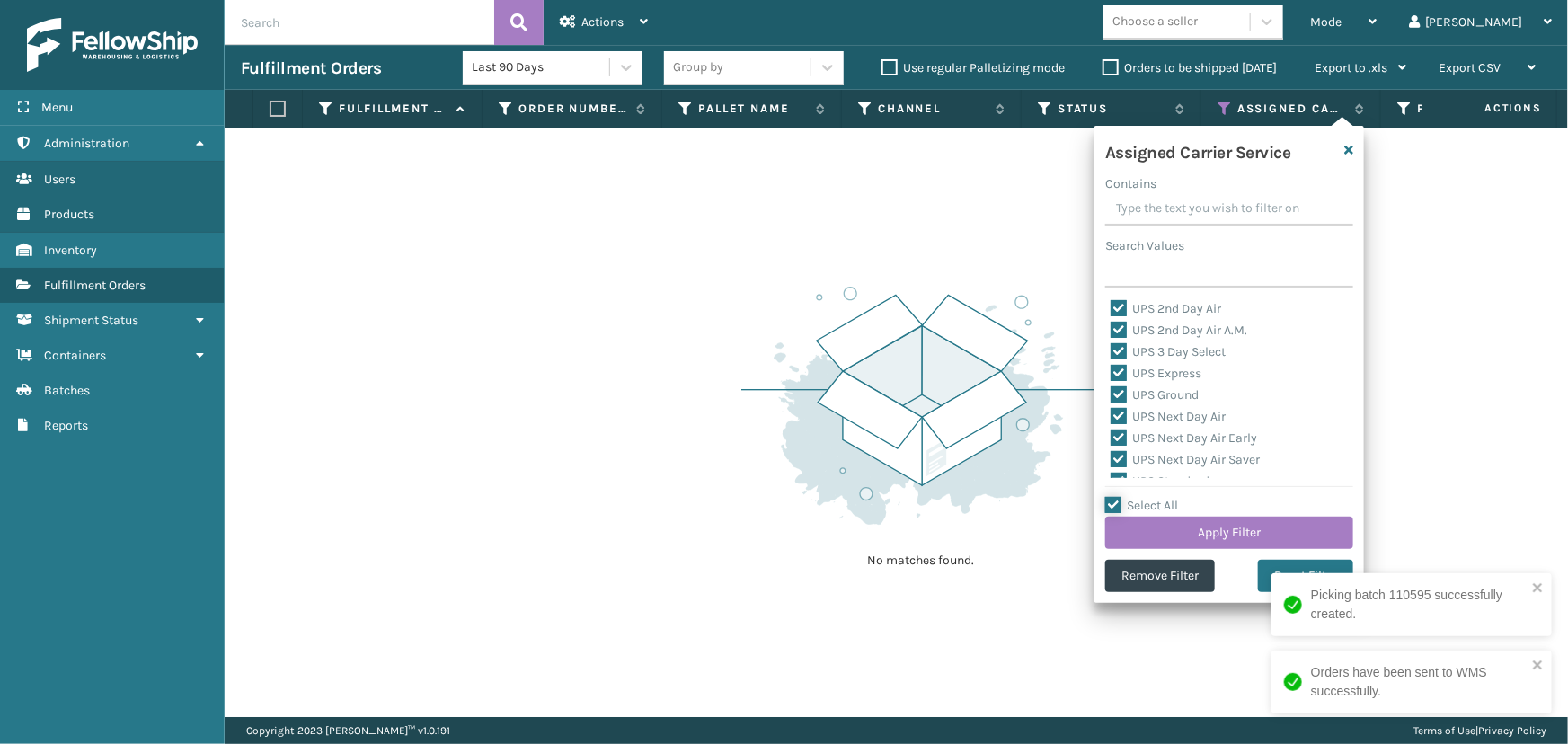
checkbox input "true"
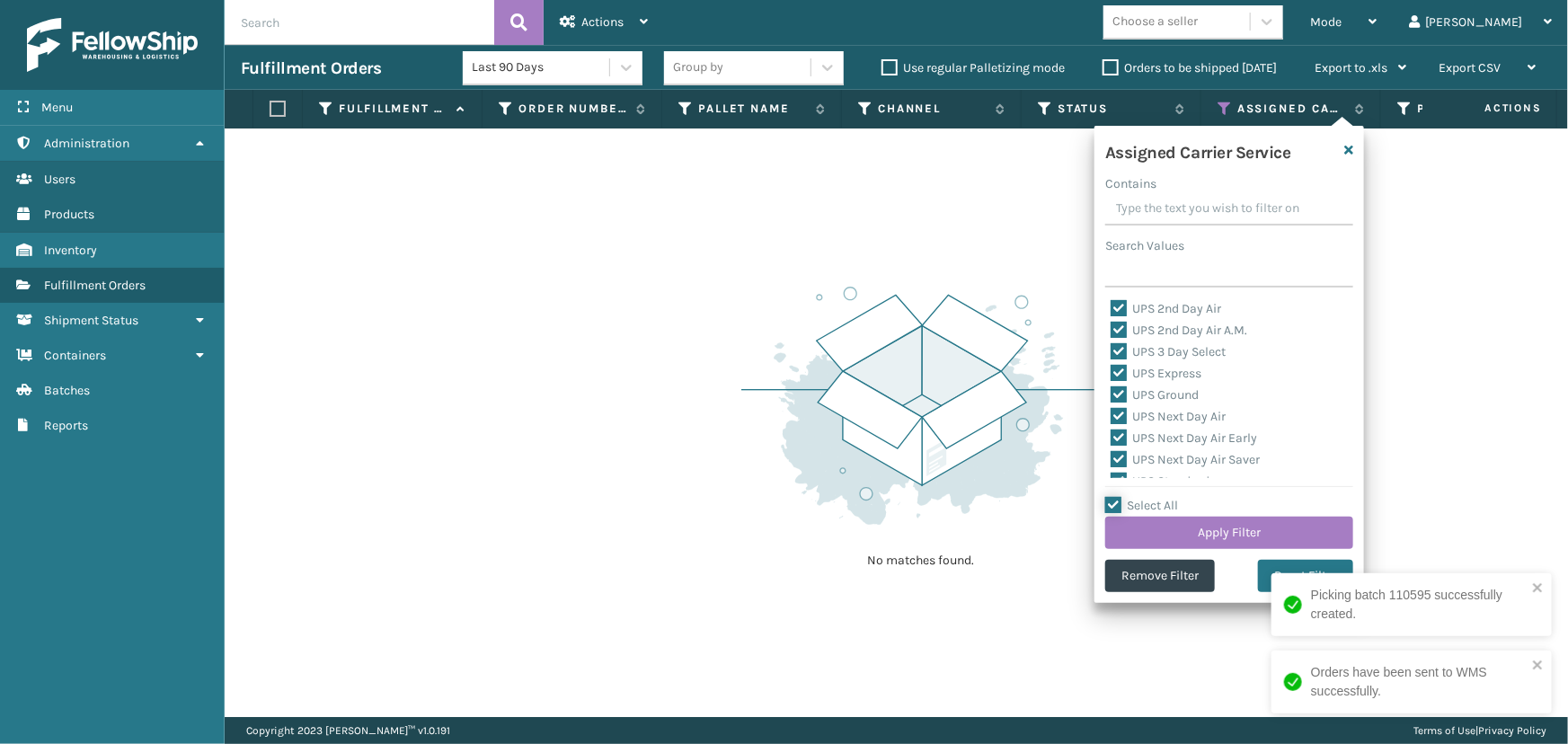
checkbox input "true"
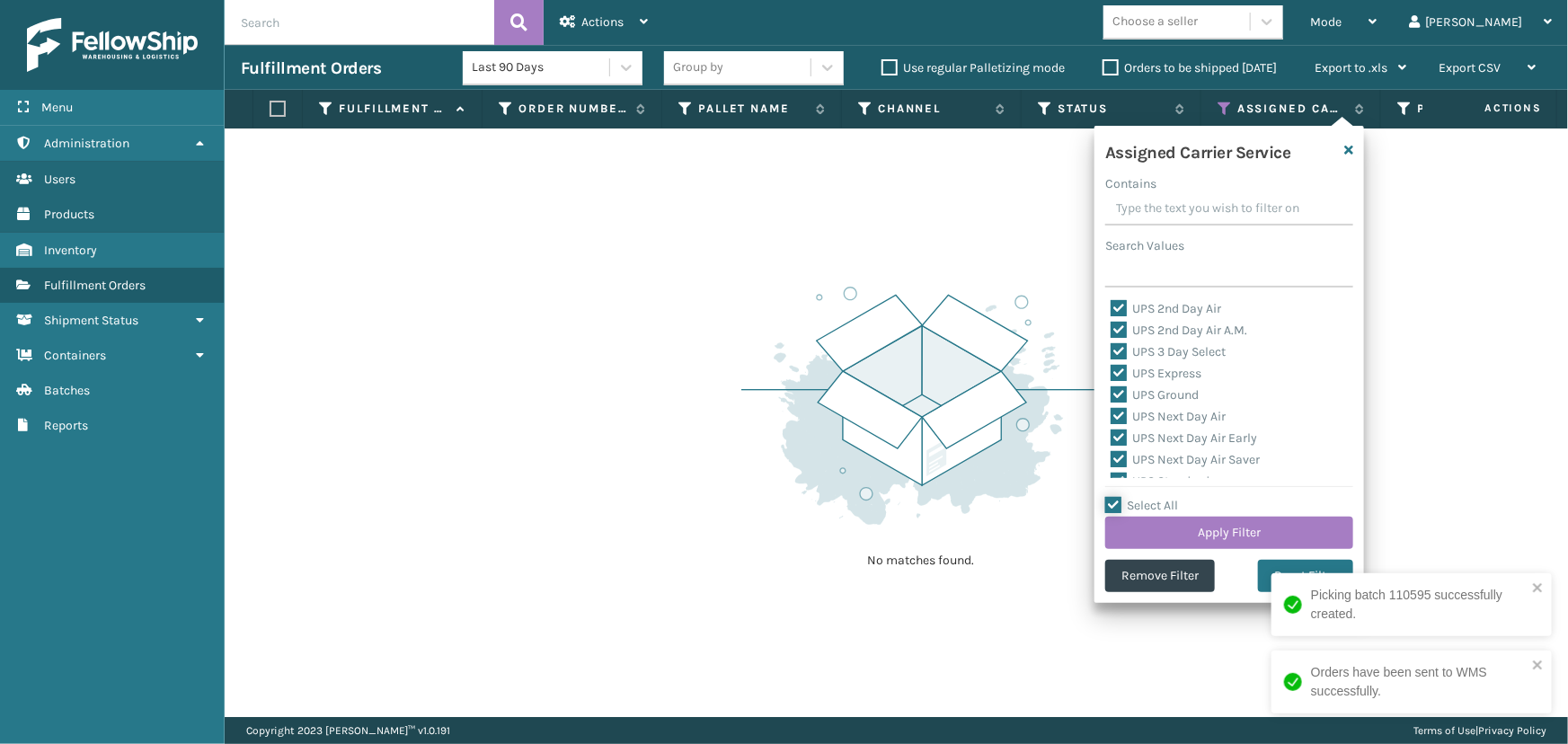
checkbox input "true"
click at [1161, 505] on label "Select All" at bounding box center [1142, 506] width 73 height 15
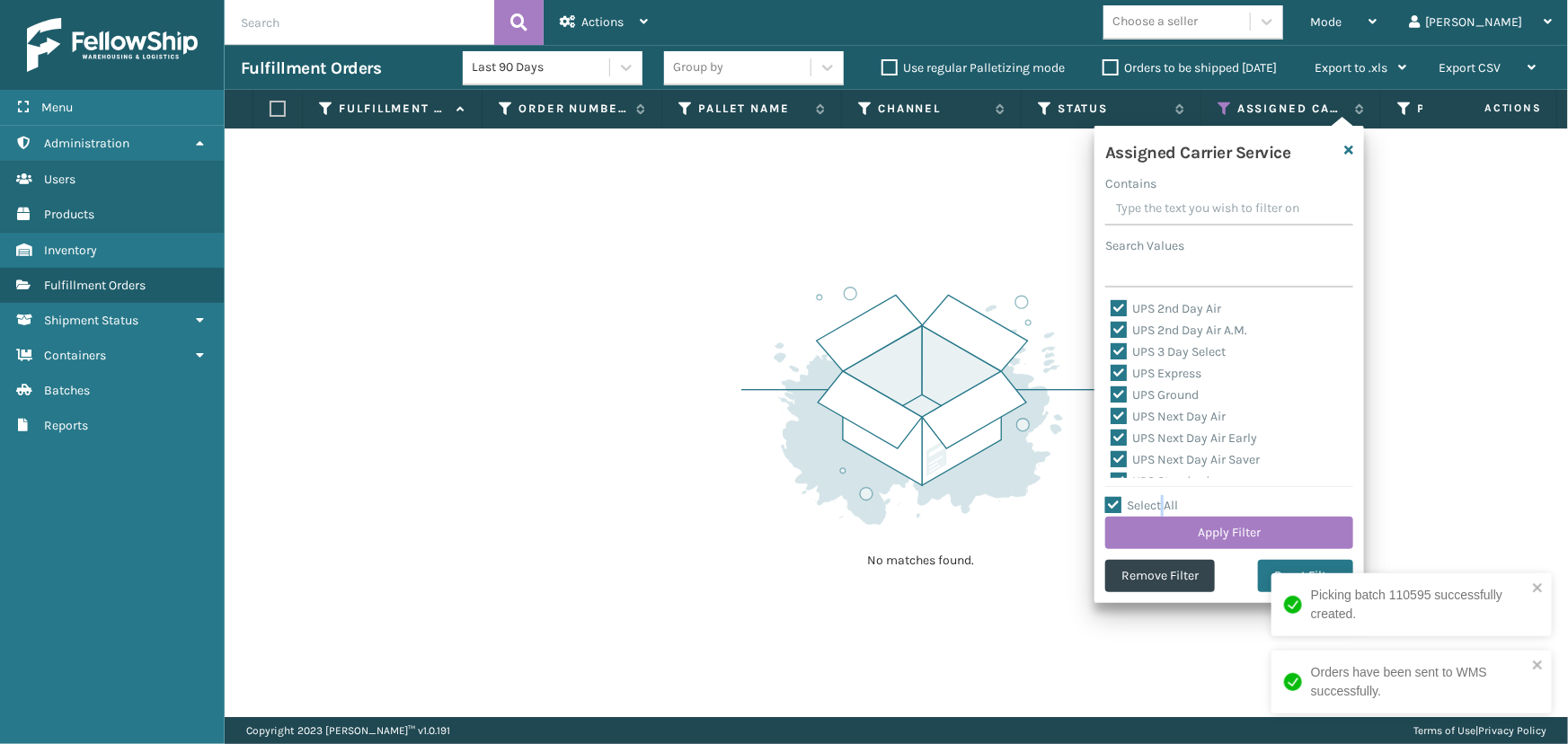
click at [1161, 498] on input "Select All" at bounding box center [1240, 497] width 270 height 2
checkbox input "false"
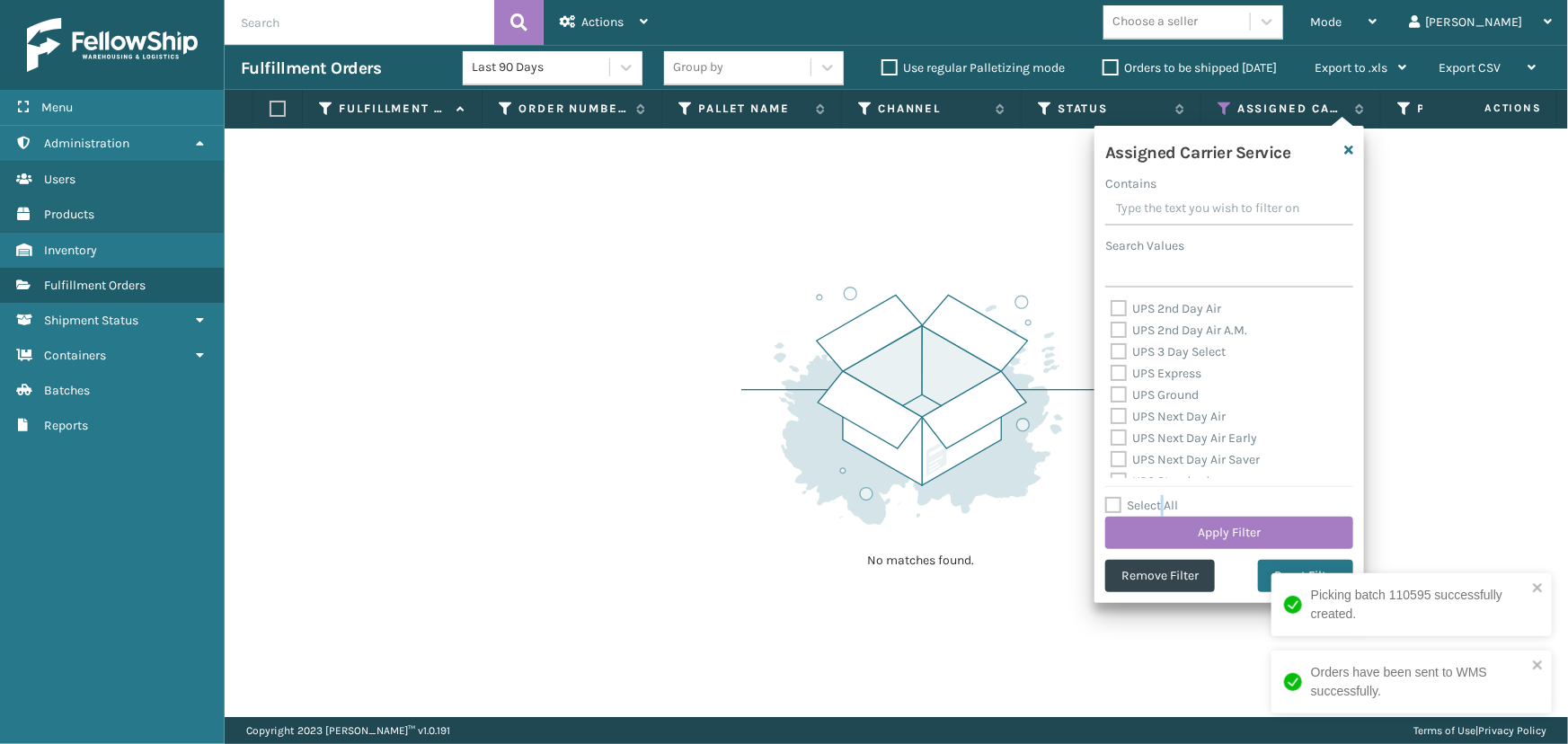
checkbox input "false"
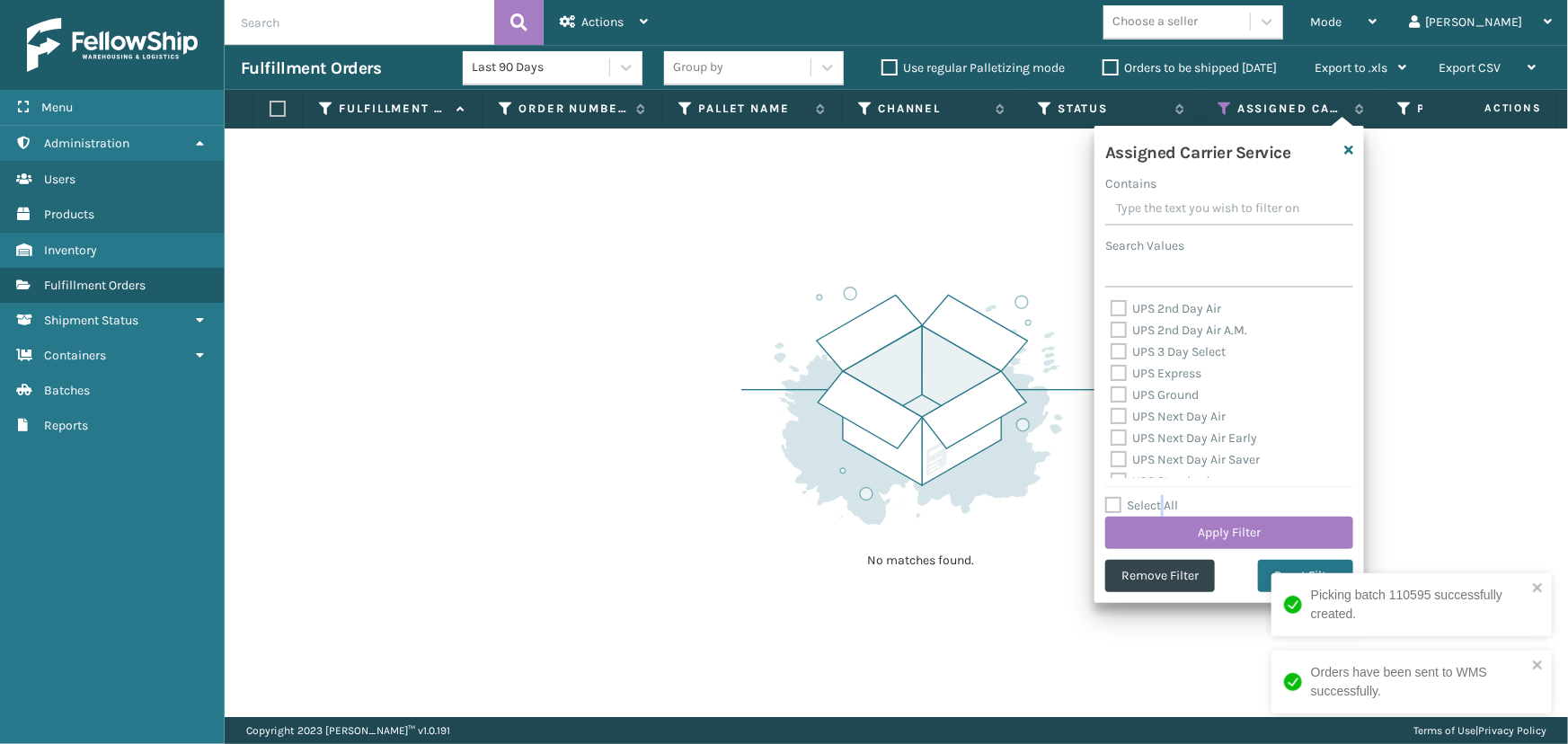
checkbox input "false"
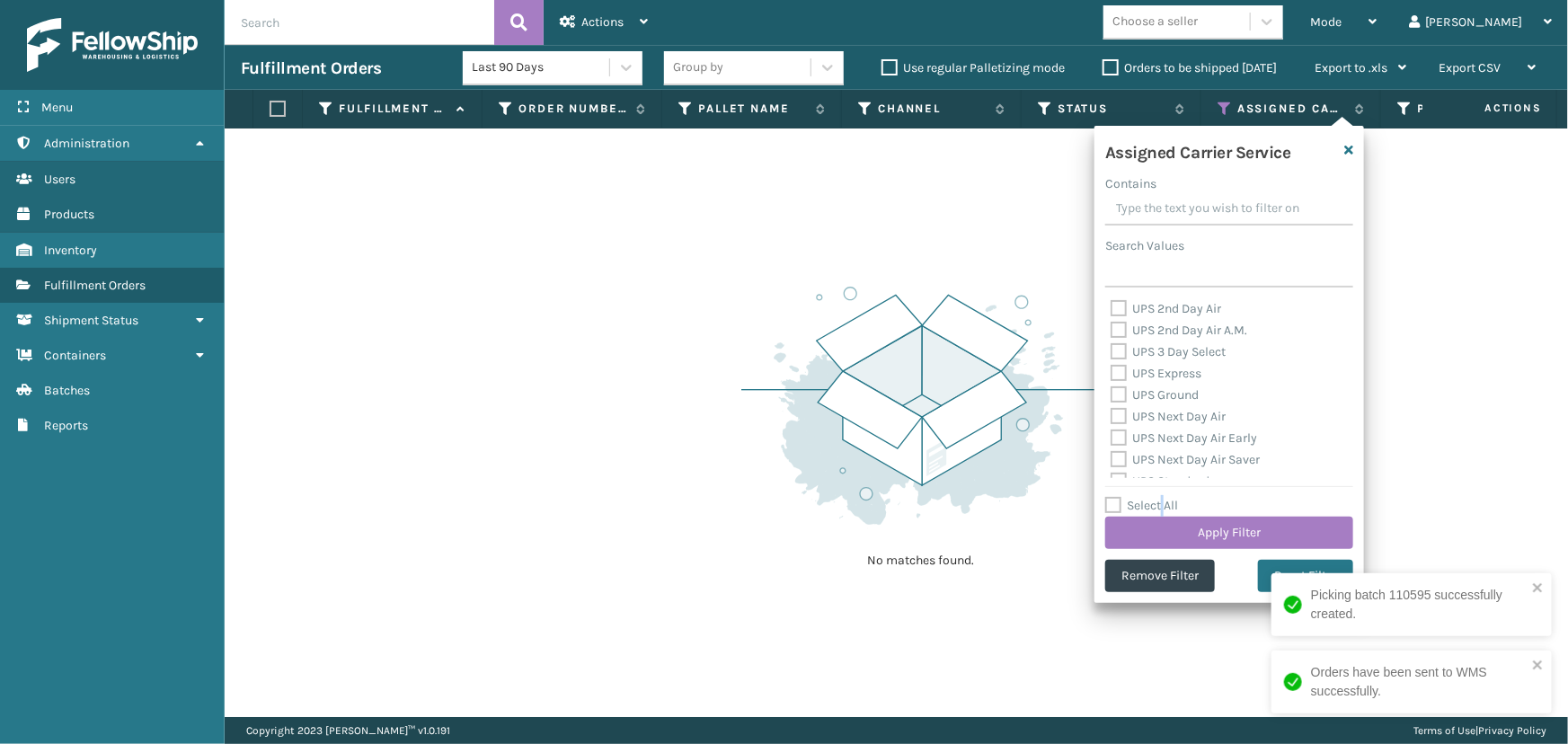
checkbox input "false"
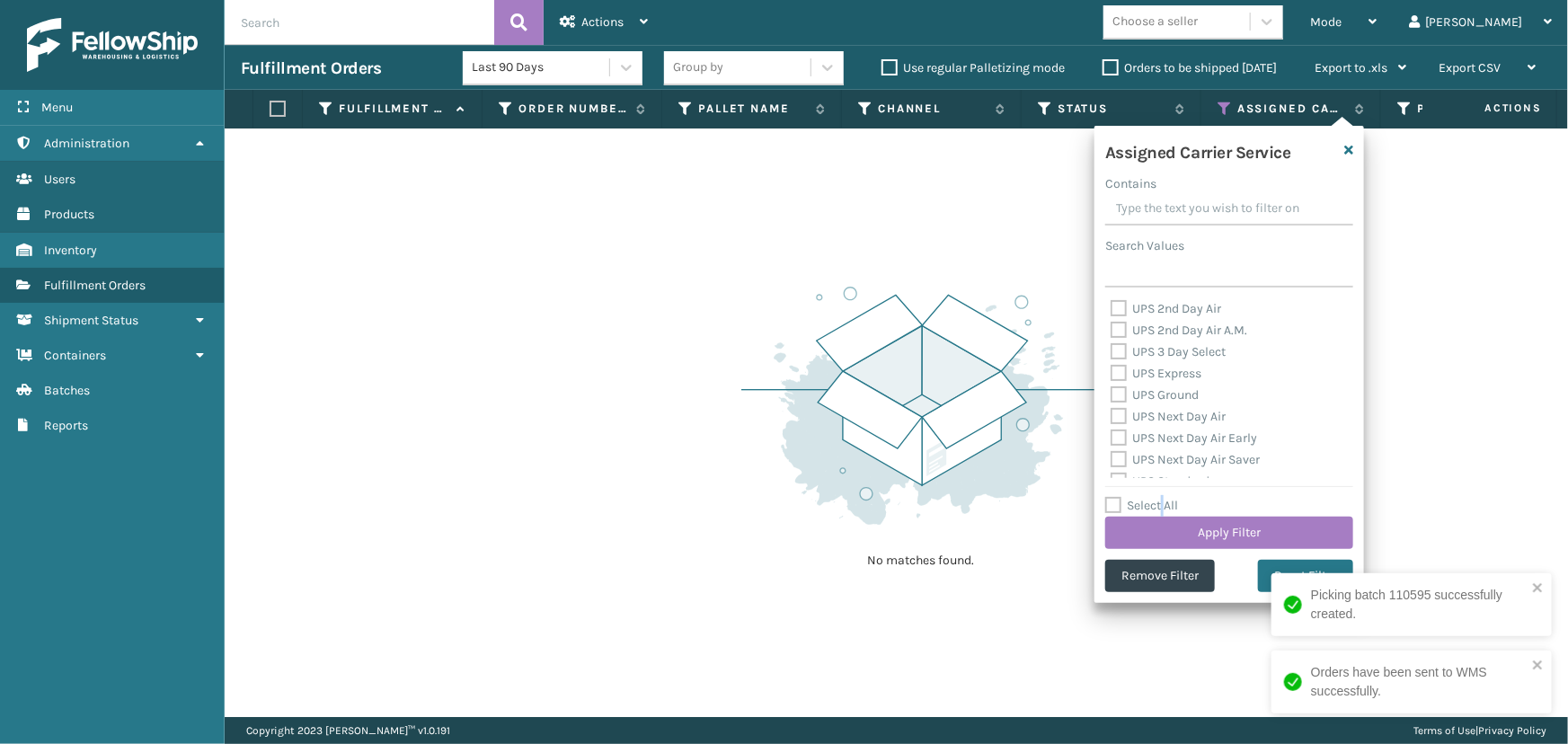
checkbox input "false"
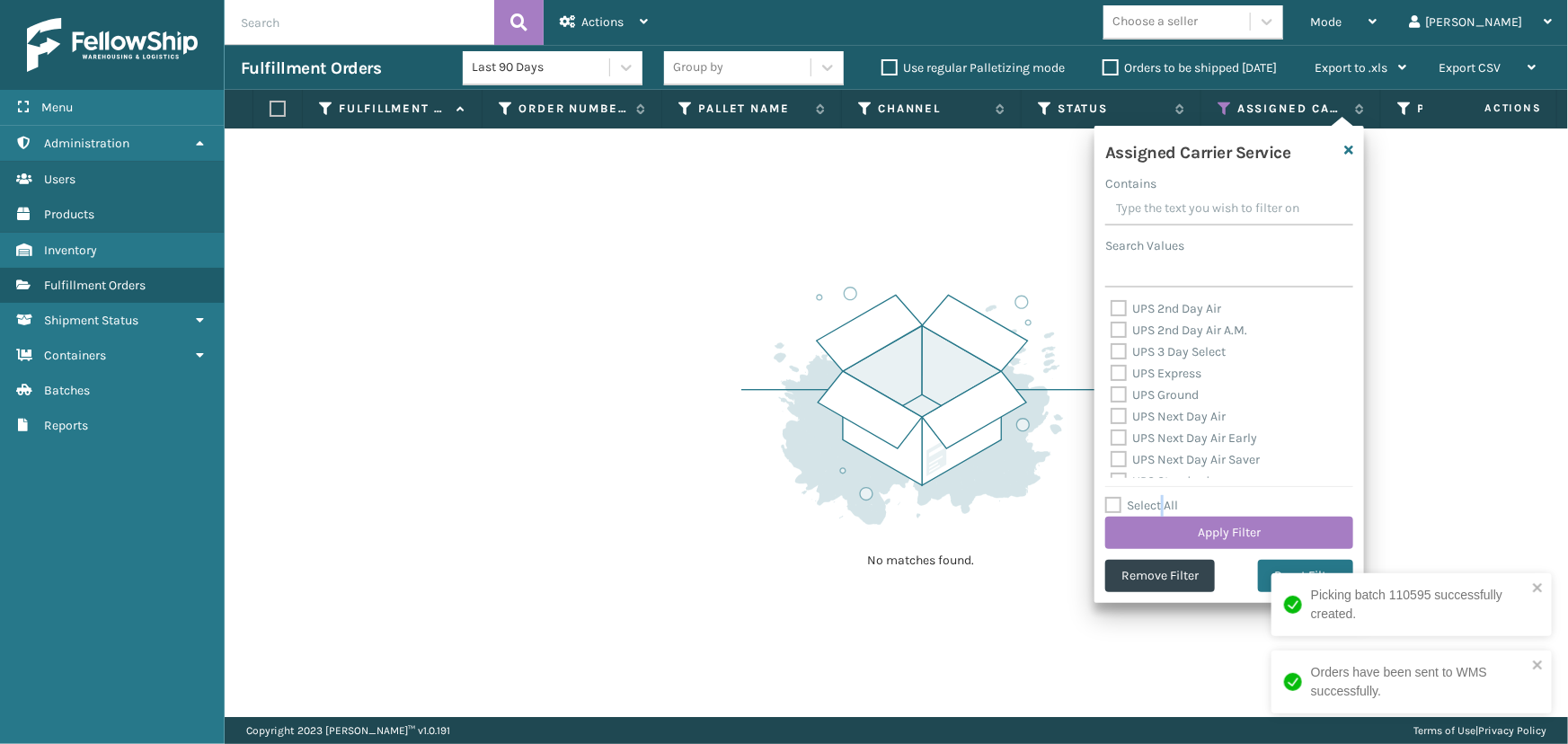
checkbox input "false"
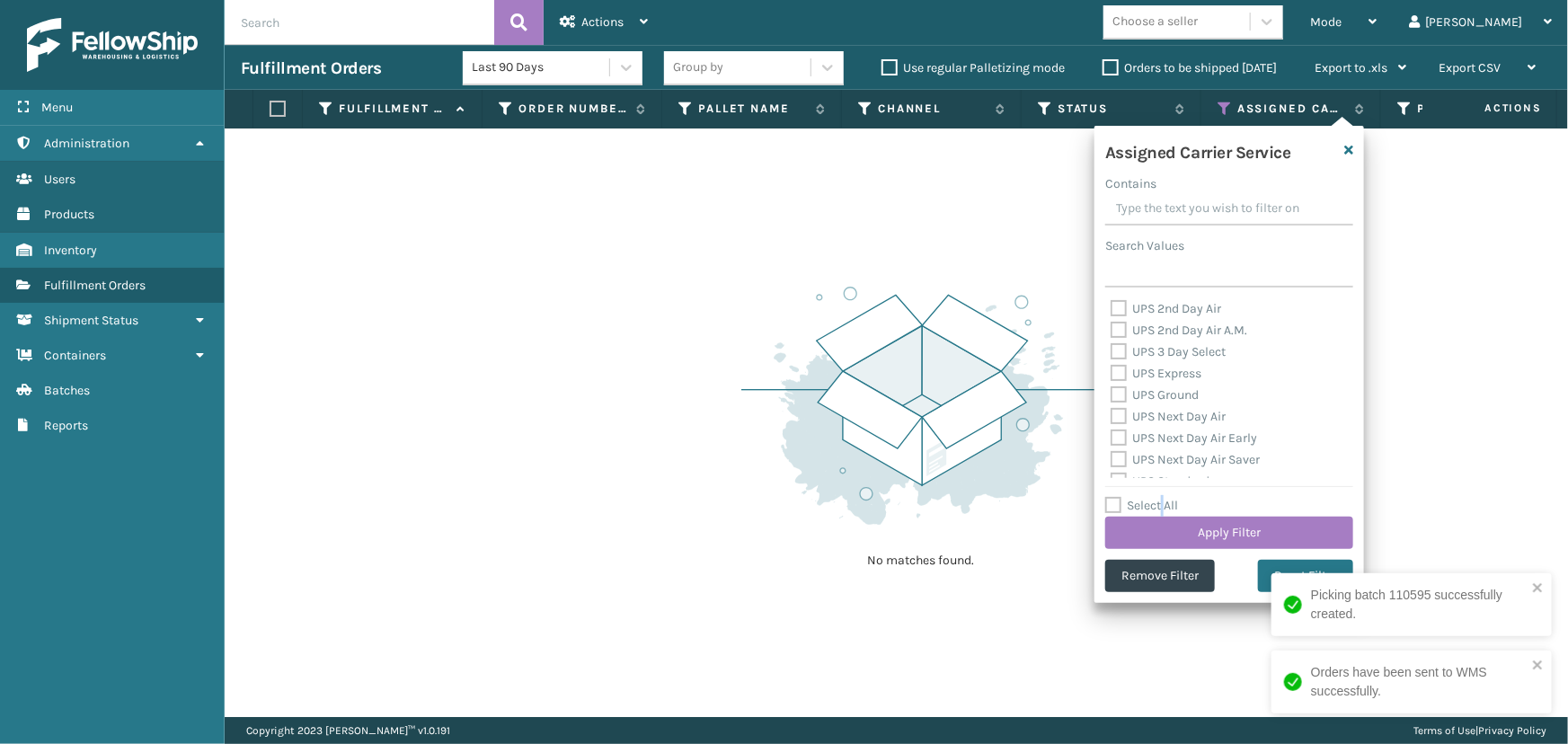
checkbox input "false"
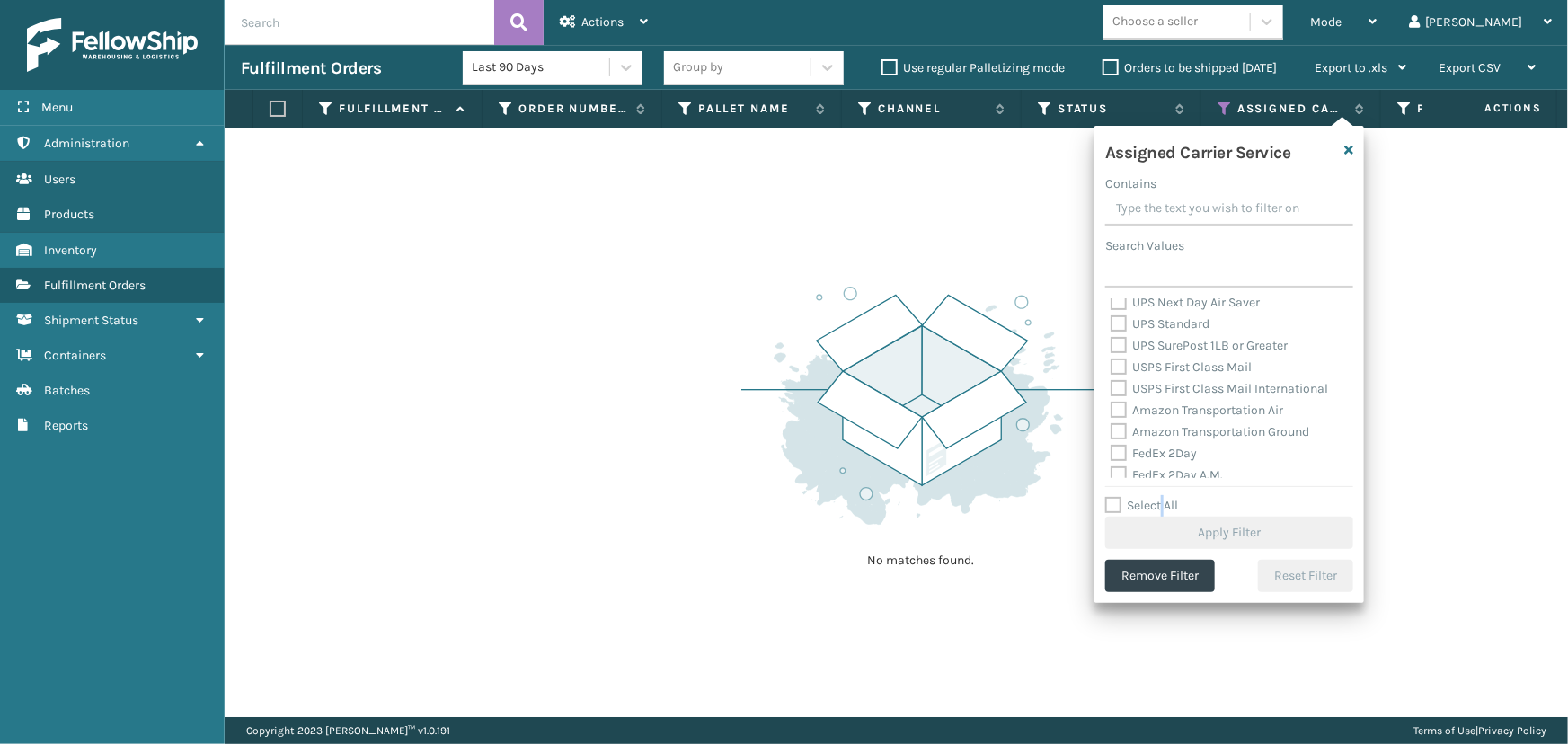
scroll to position [163, 0]
click at [1179, 447] on label "FedEx 2Day" at bounding box center [1154, 448] width 86 height 15
click at [1112, 447] on input "FedEx 2Day" at bounding box center [1111, 443] width 1 height 11
checkbox input "true"
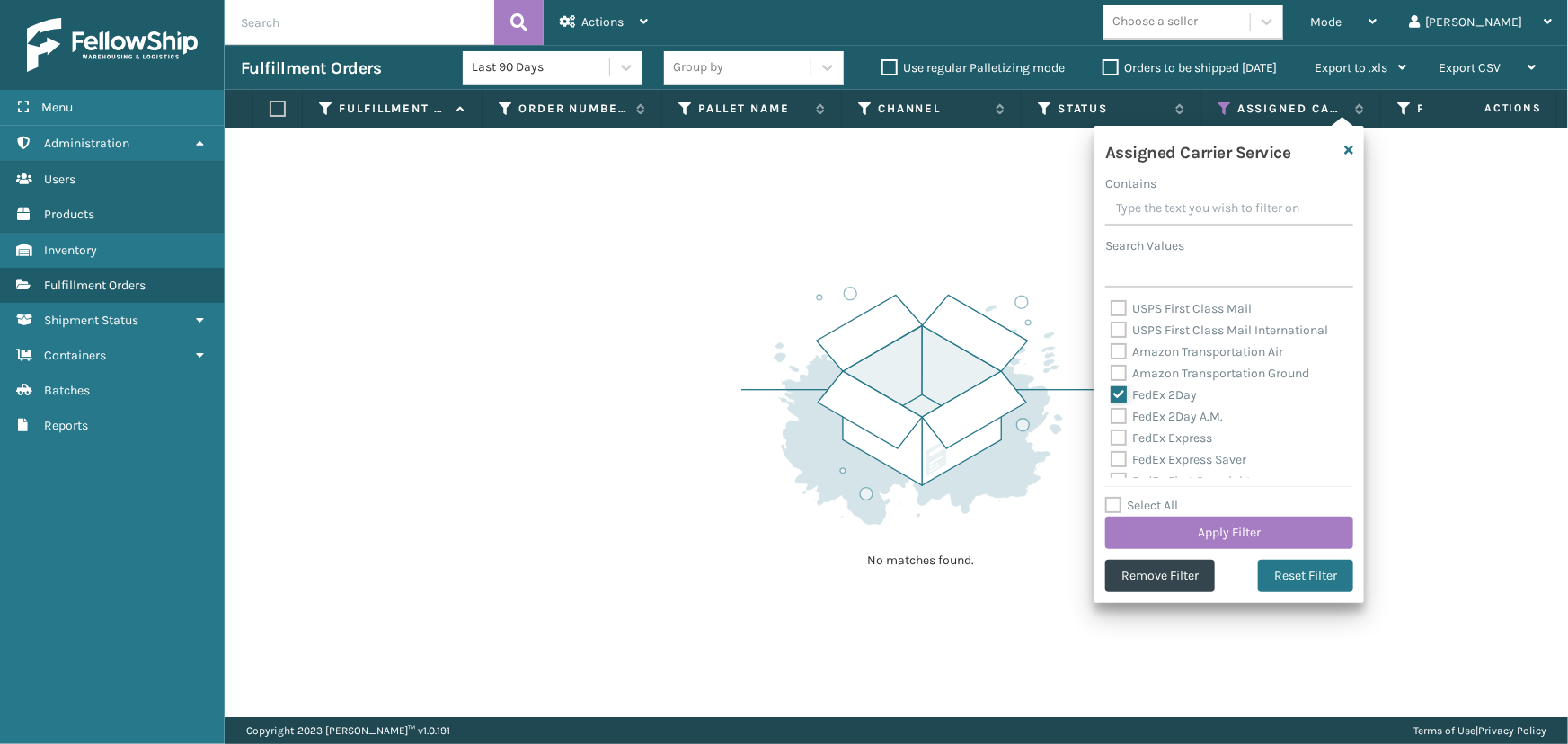
scroll to position [245, 0]
click at [1151, 390] on label "FedEx 2Day A.M." at bounding box center [1167, 388] width 112 height 15
click at [1112, 389] on input "FedEx 2Day A.M." at bounding box center [1111, 383] width 1 height 11
checkbox input "true"
click at [1159, 405] on label "FedEx Express" at bounding box center [1161, 409] width 101 height 15
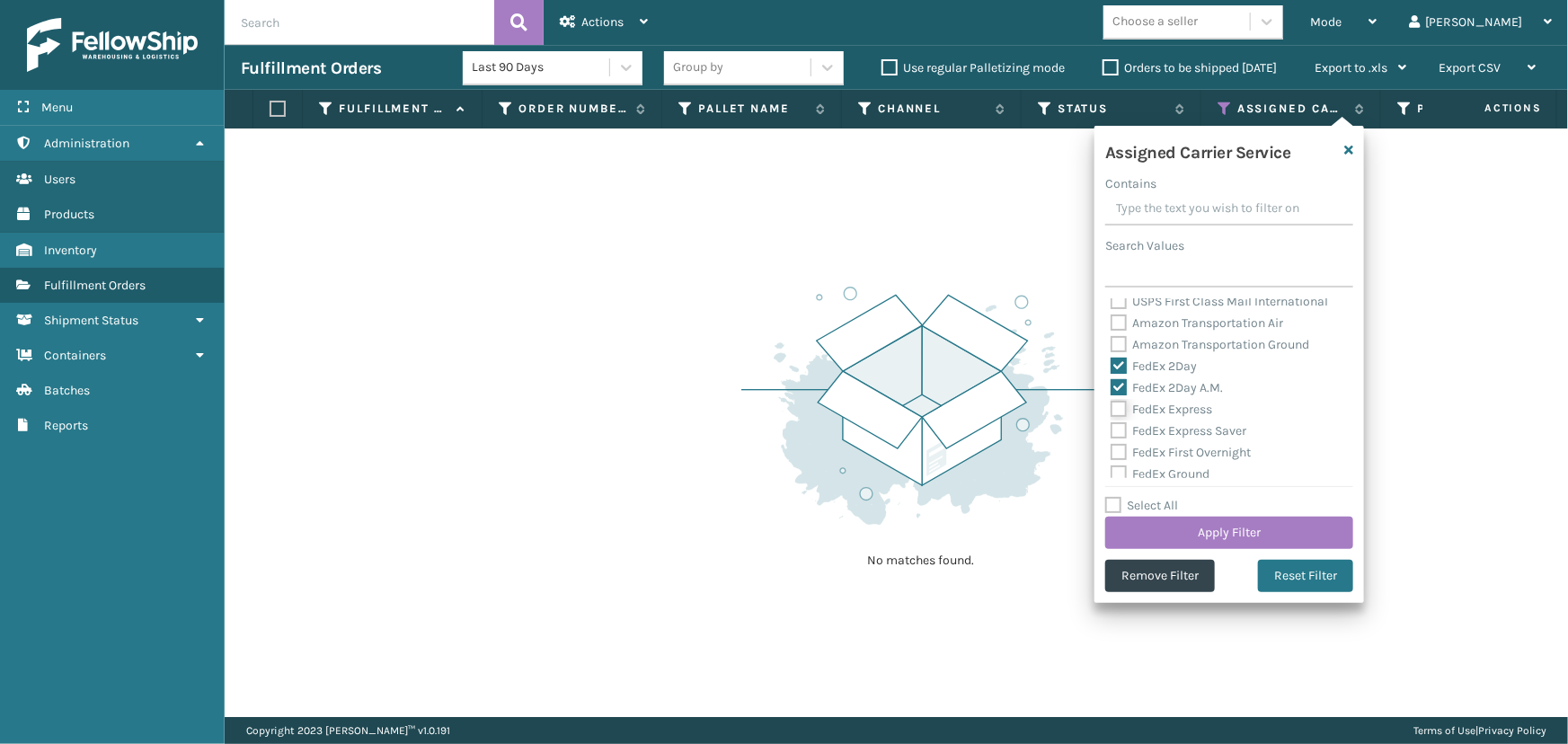
click at [1112, 405] on input "FedEx Express" at bounding box center [1111, 405] width 1 height 11
click at [1164, 424] on label "FedEx Express Saver" at bounding box center [1178, 431] width 136 height 15
click at [1112, 423] on input "FedEx Express Saver" at bounding box center [1111, 426] width 1 height 11
click at [1173, 448] on label "FedEx First Overnight" at bounding box center [1181, 453] width 141 height 15
click at [1112, 448] on input "FedEx First Overnight" at bounding box center [1111, 448] width 1 height 11
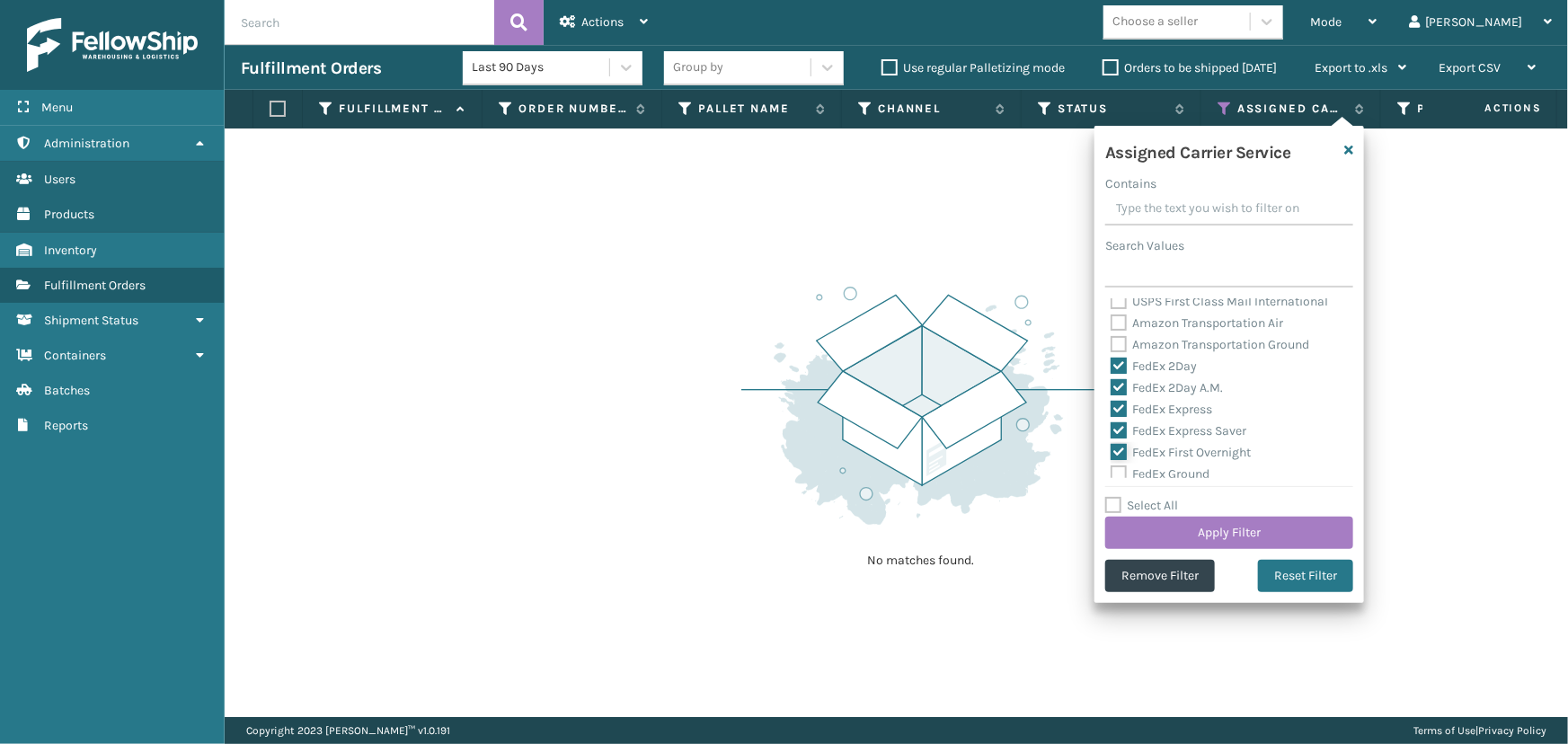
scroll to position [326, 0]
click at [1158, 386] on label "FedEx Ground" at bounding box center [1161, 393] width 99 height 15
click at [1112, 386] on input "FedEx Ground" at bounding box center [1111, 388] width 1 height 11
click at [1172, 416] on label "FedEx Home Delivery" at bounding box center [1180, 414] width 139 height 15
click at [1112, 415] on input "FedEx Home Delivery" at bounding box center [1111, 409] width 1 height 11
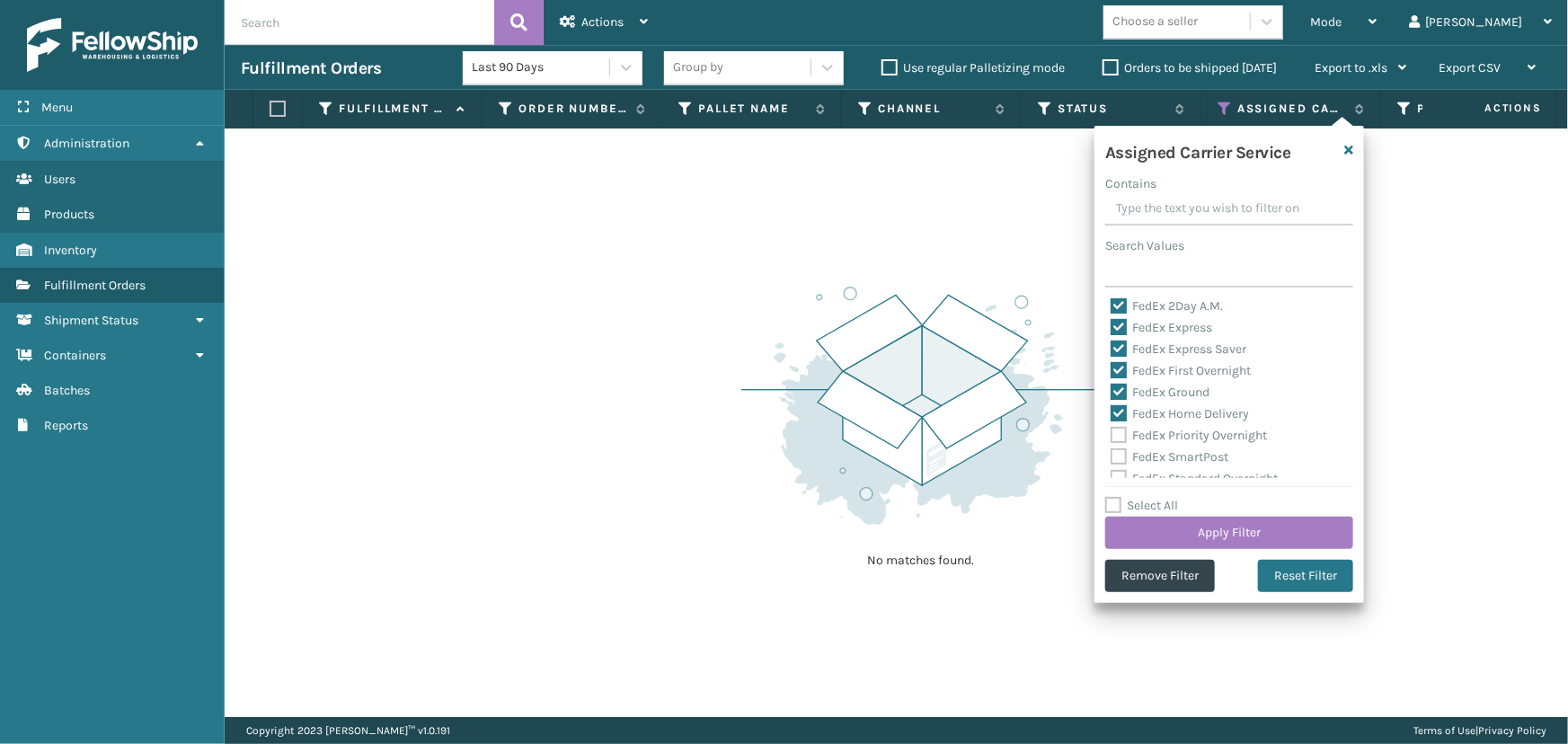
click at [1172, 441] on label "FedEx Priority Overnight" at bounding box center [1189, 436] width 156 height 15
click at [1112, 437] on input "FedEx Priority Overnight" at bounding box center [1111, 431] width 1 height 11
click at [1175, 451] on div "FedEx SmartPost" at bounding box center [1229, 457] width 237 height 22
click at [1153, 378] on label "FedEx SmartPost" at bounding box center [1170, 375] width 118 height 15
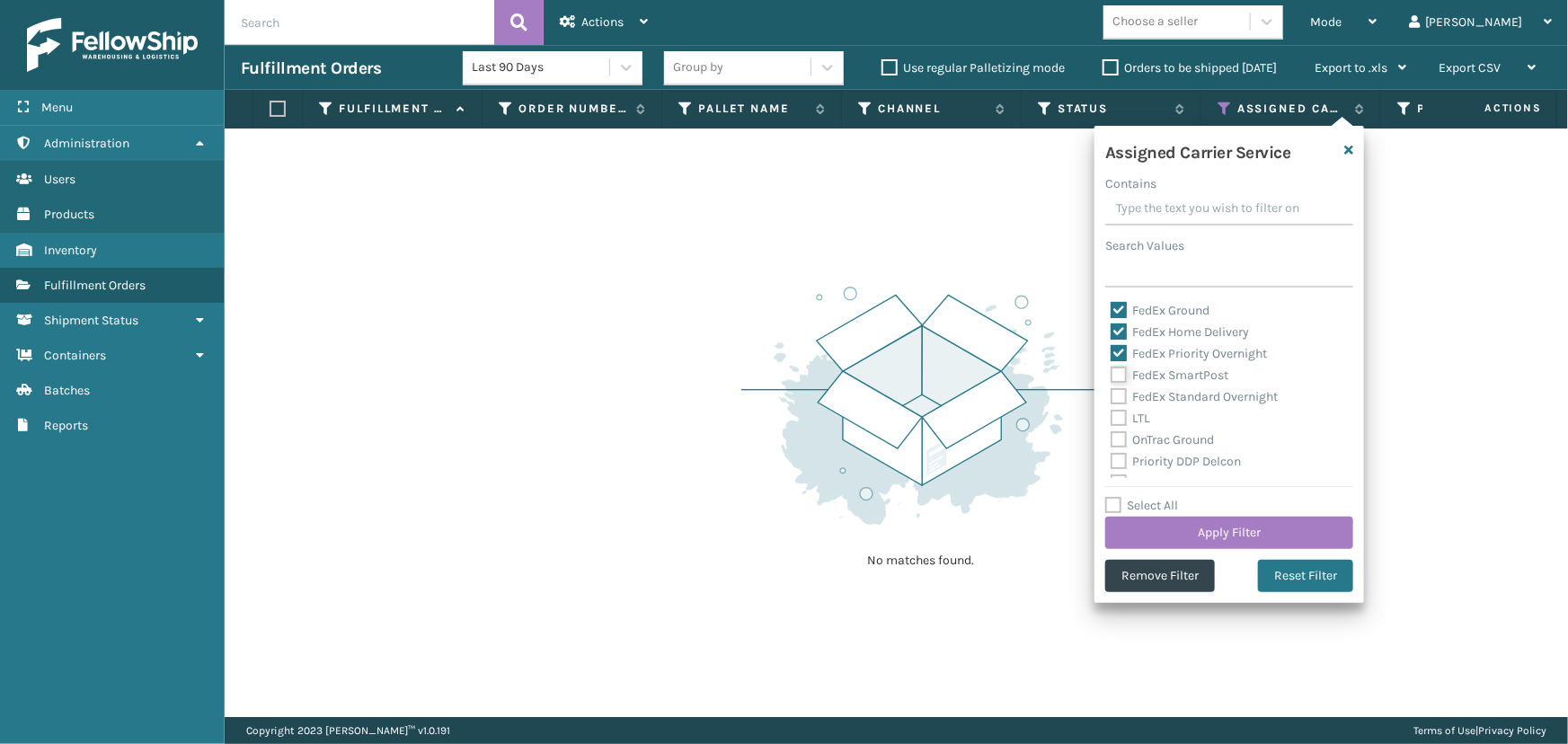
click at [1112, 377] on input "FedEx SmartPost" at bounding box center [1111, 371] width 1 height 11
drag, startPoint x: 1161, startPoint y: 387, endPoint x: 1164, endPoint y: 398, distance: 11.4
click at [1162, 389] on div "FedEx Standard Overnight" at bounding box center [1229, 397] width 237 height 22
click at [1165, 403] on label "FedEx Standard Overnight" at bounding box center [1194, 396] width 167 height 15
click at [1112, 398] on input "FedEx Standard Overnight" at bounding box center [1111, 393] width 1 height 11
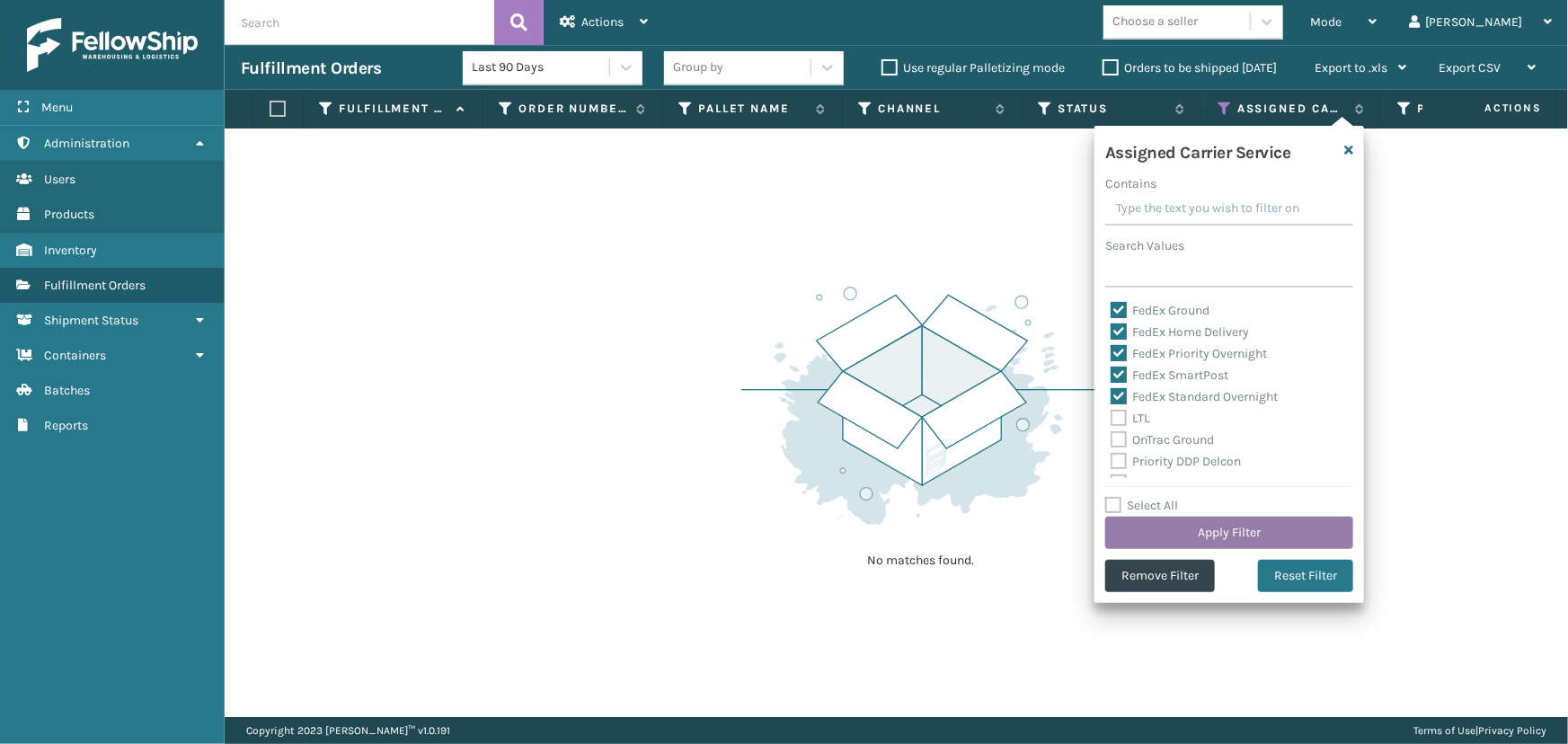
click at [1213, 530] on button "Apply Filter" at bounding box center [1229, 533] width 248 height 33
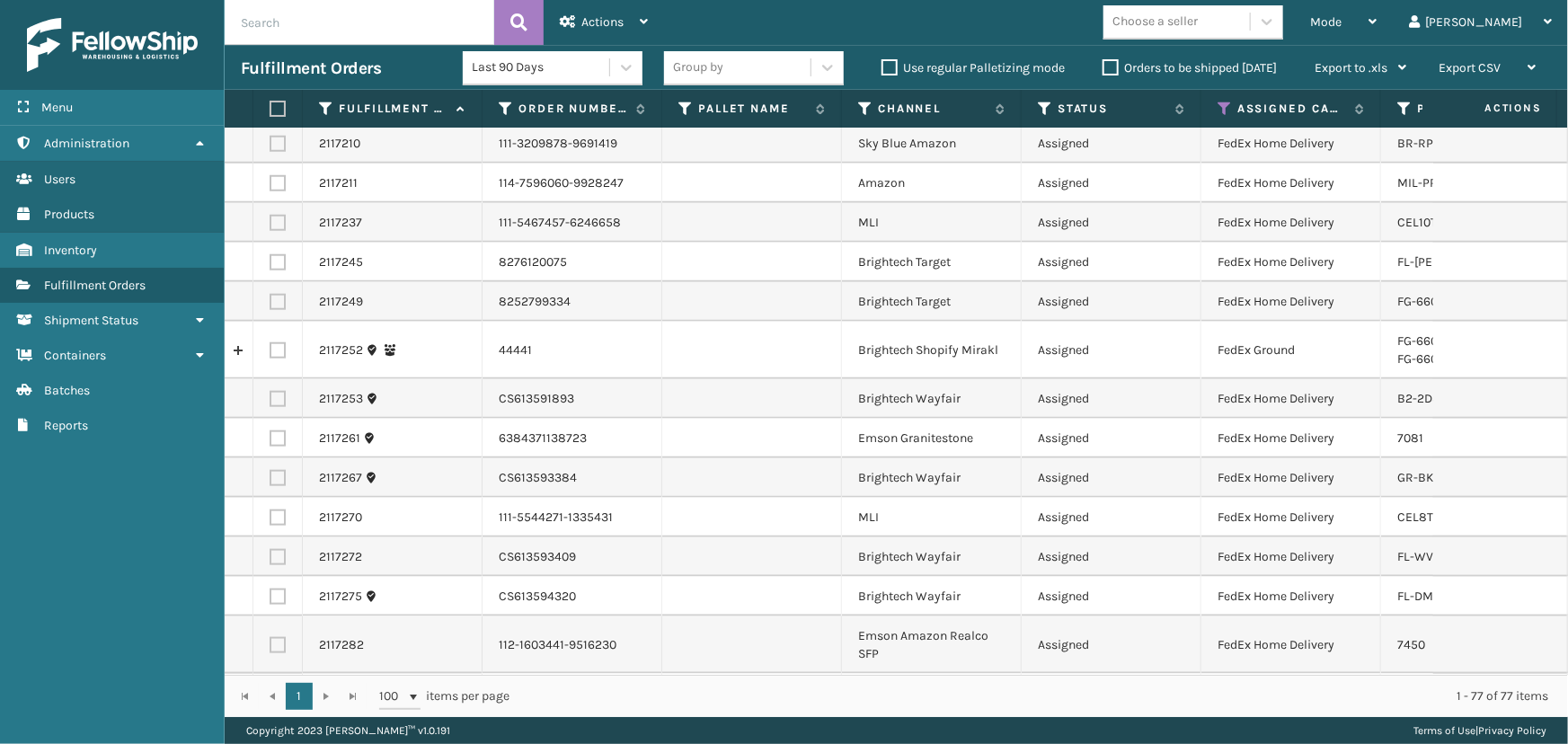
scroll to position [899, 0]
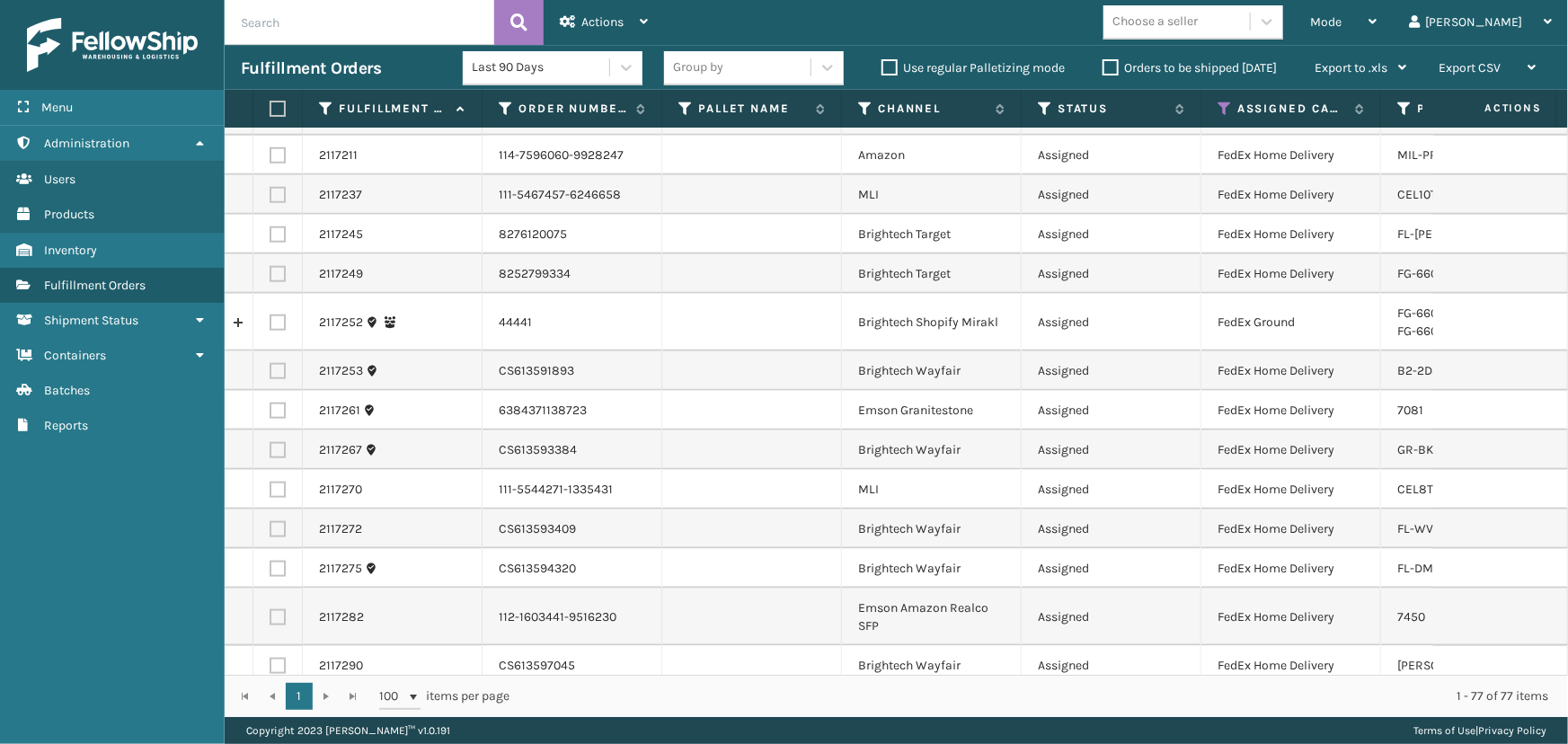
click at [1198, 30] on div "Choose a seller" at bounding box center [1155, 22] width 85 height 19
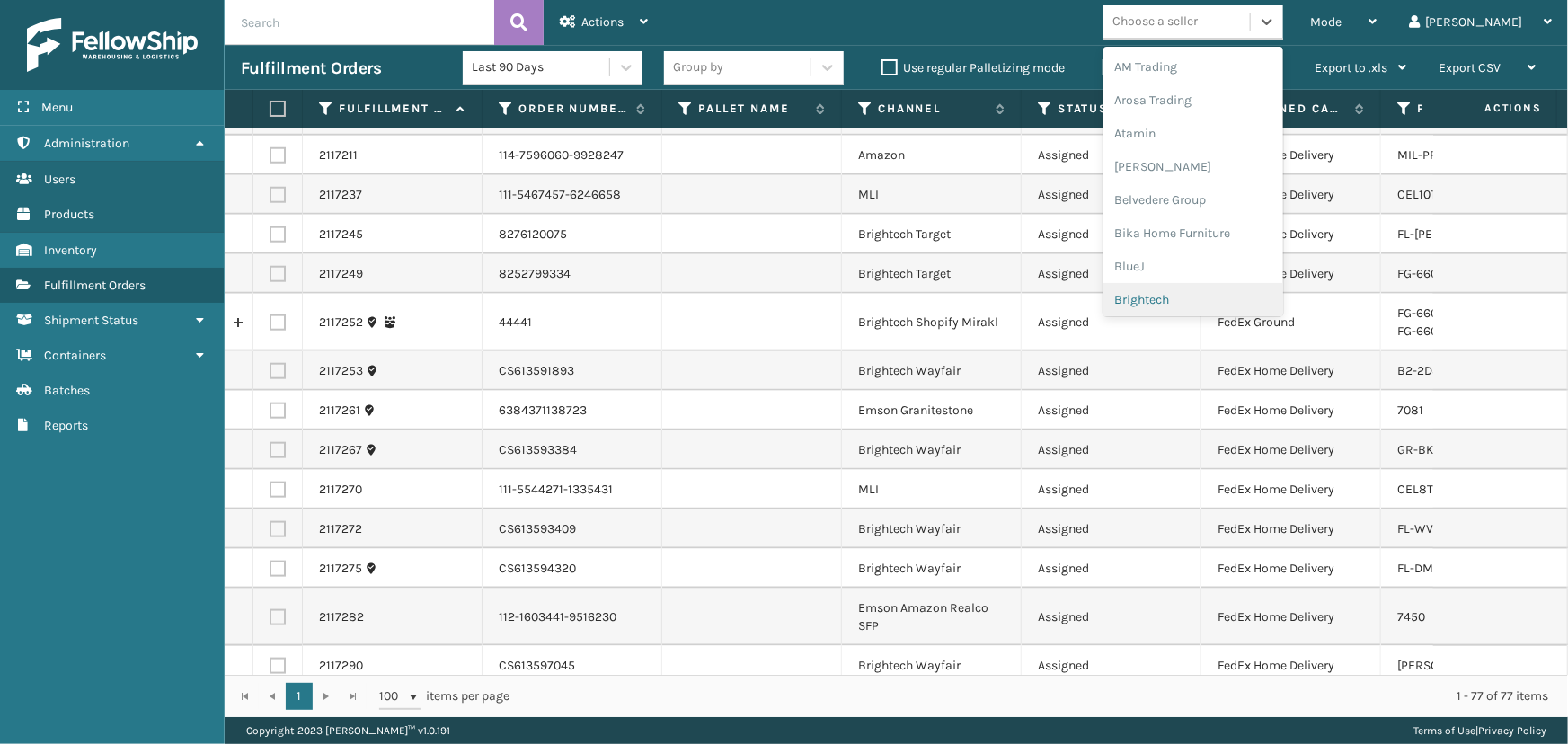
click at [1263, 305] on div "Brightech" at bounding box center [1193, 300] width 180 height 34
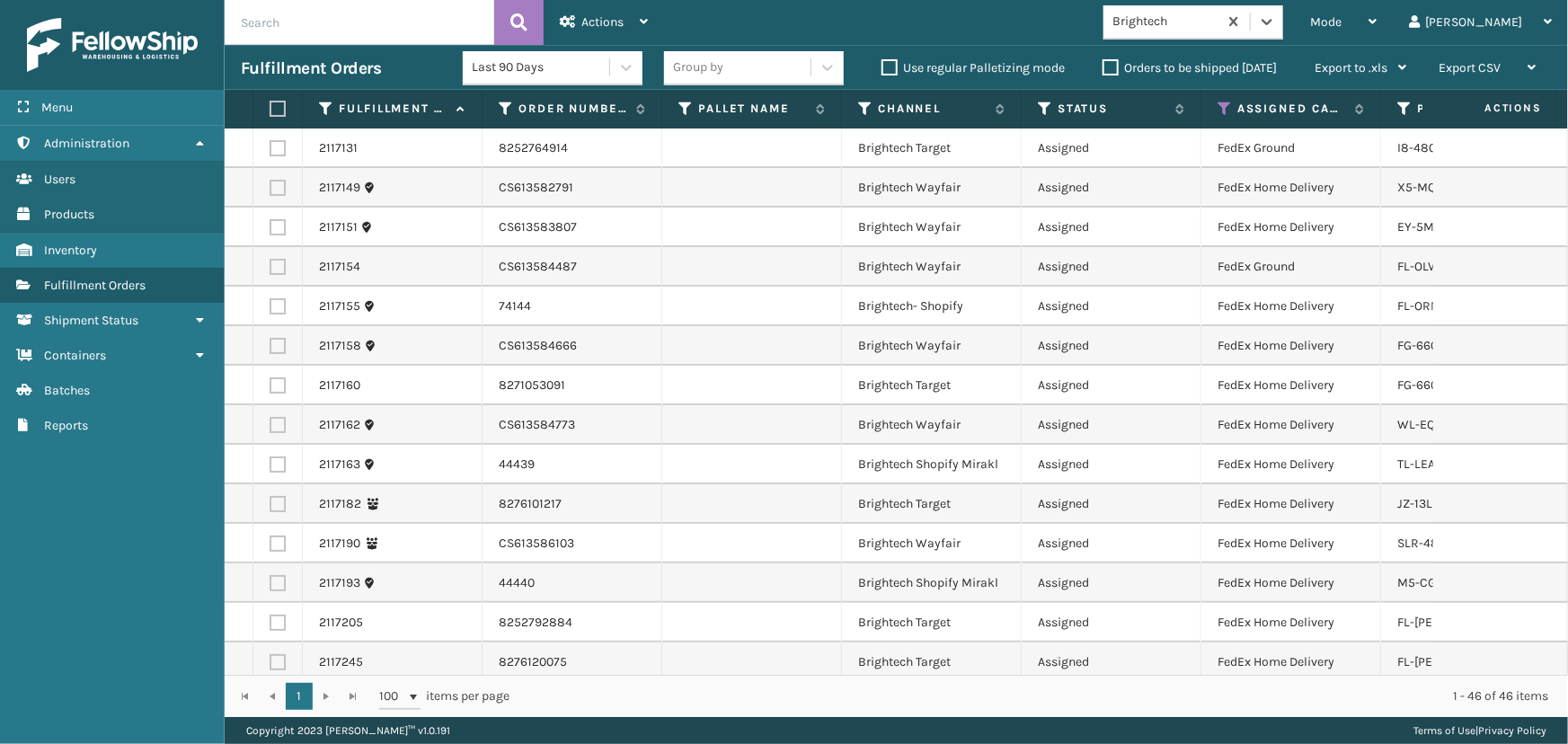
click at [273, 112] on label at bounding box center [275, 108] width 11 height 16
click at [271, 112] on input "checkbox" at bounding box center [270, 109] width 1 height 11
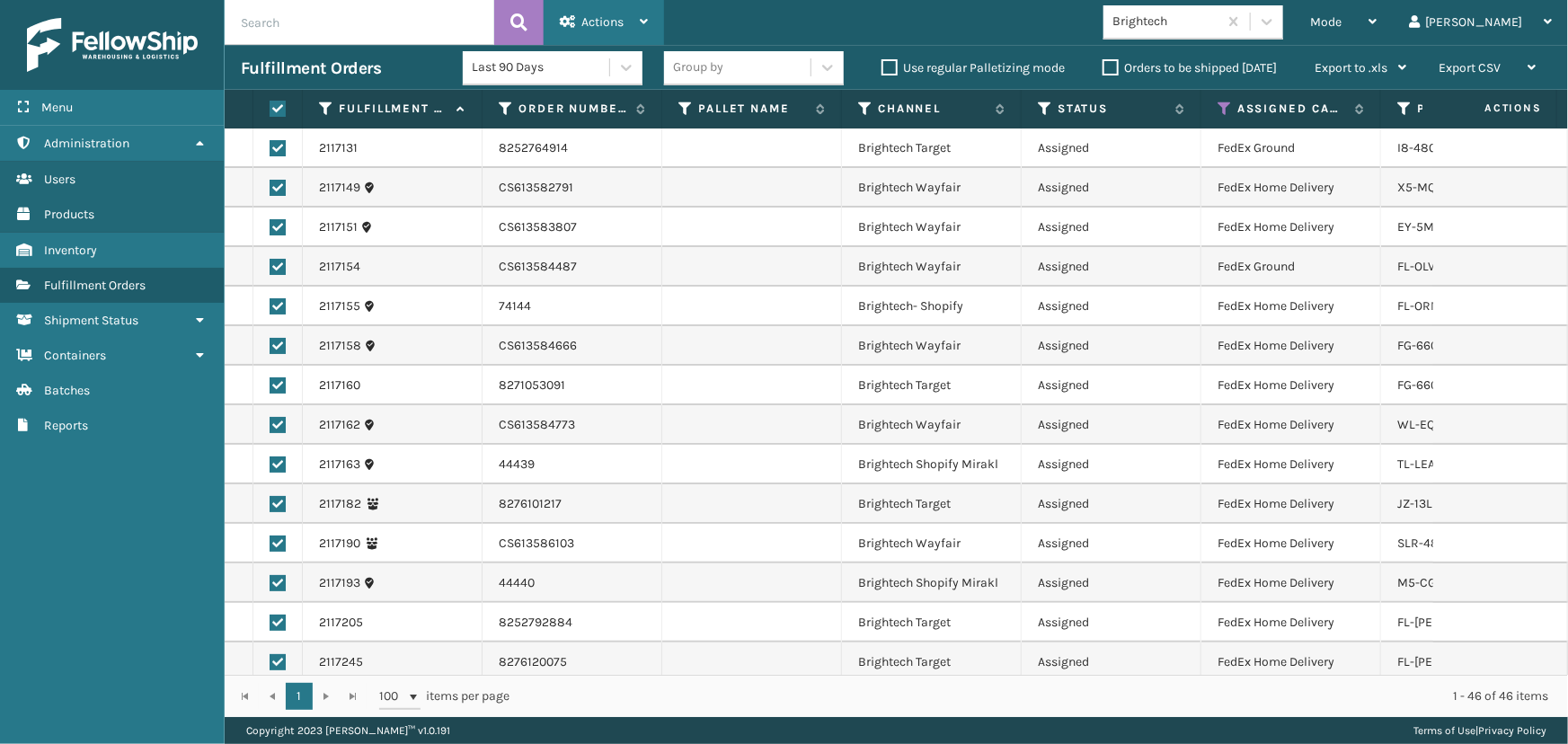
click at [607, 14] on span "Actions" at bounding box center [602, 22] width 42 height 15
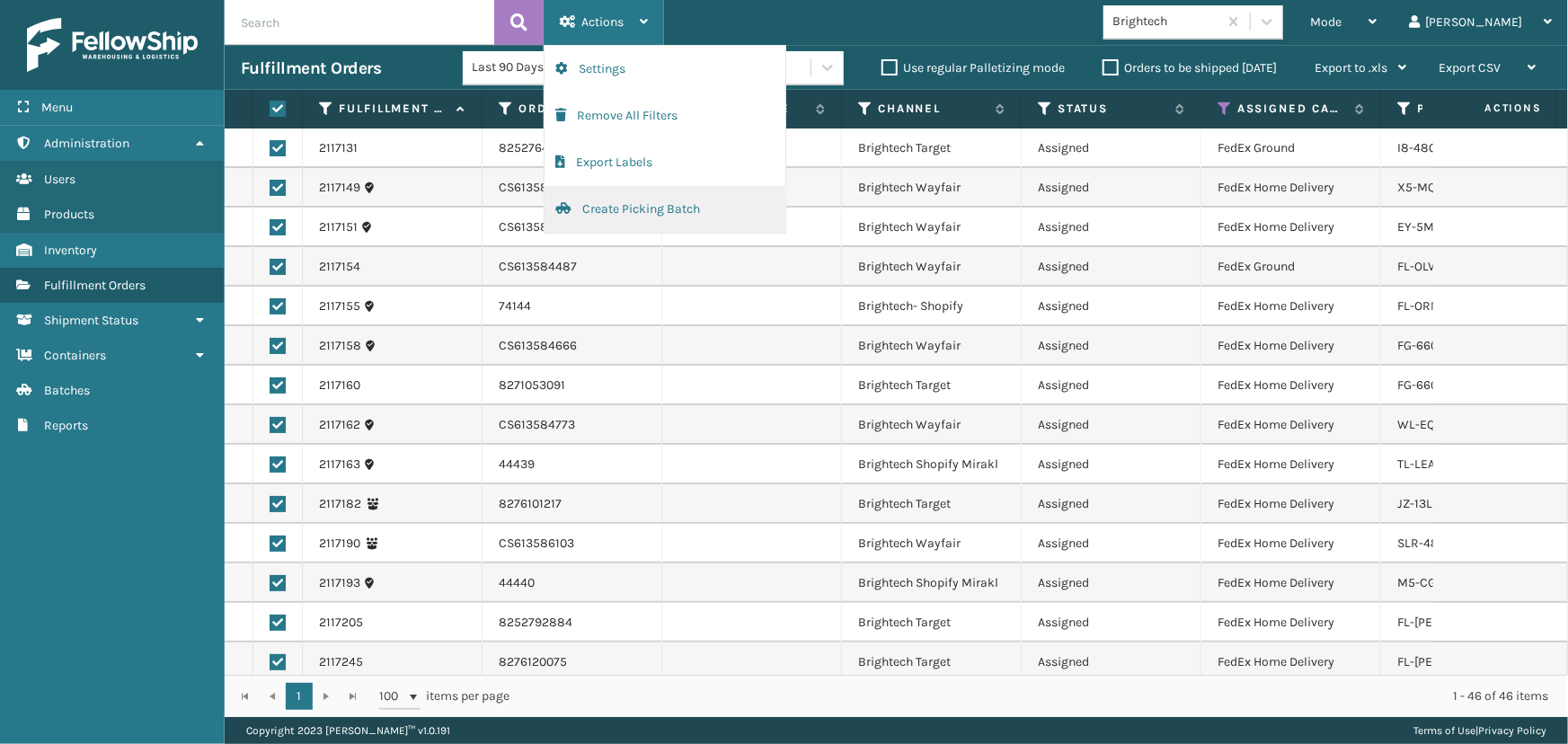
click at [636, 201] on button "Create Picking Batch" at bounding box center [664, 210] width 241 height 47
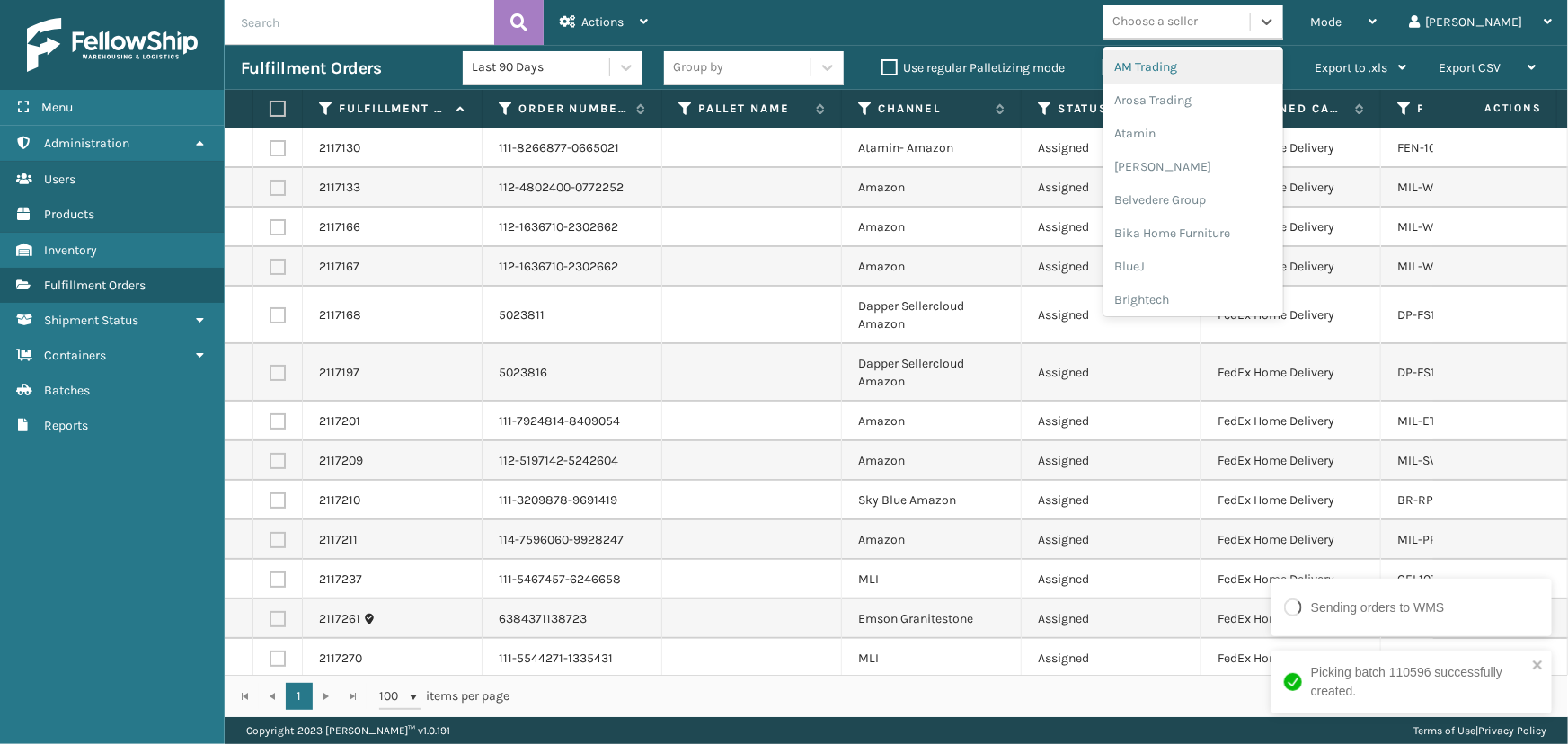
click at [1198, 31] on div "Choose a seller" at bounding box center [1155, 22] width 85 height 19
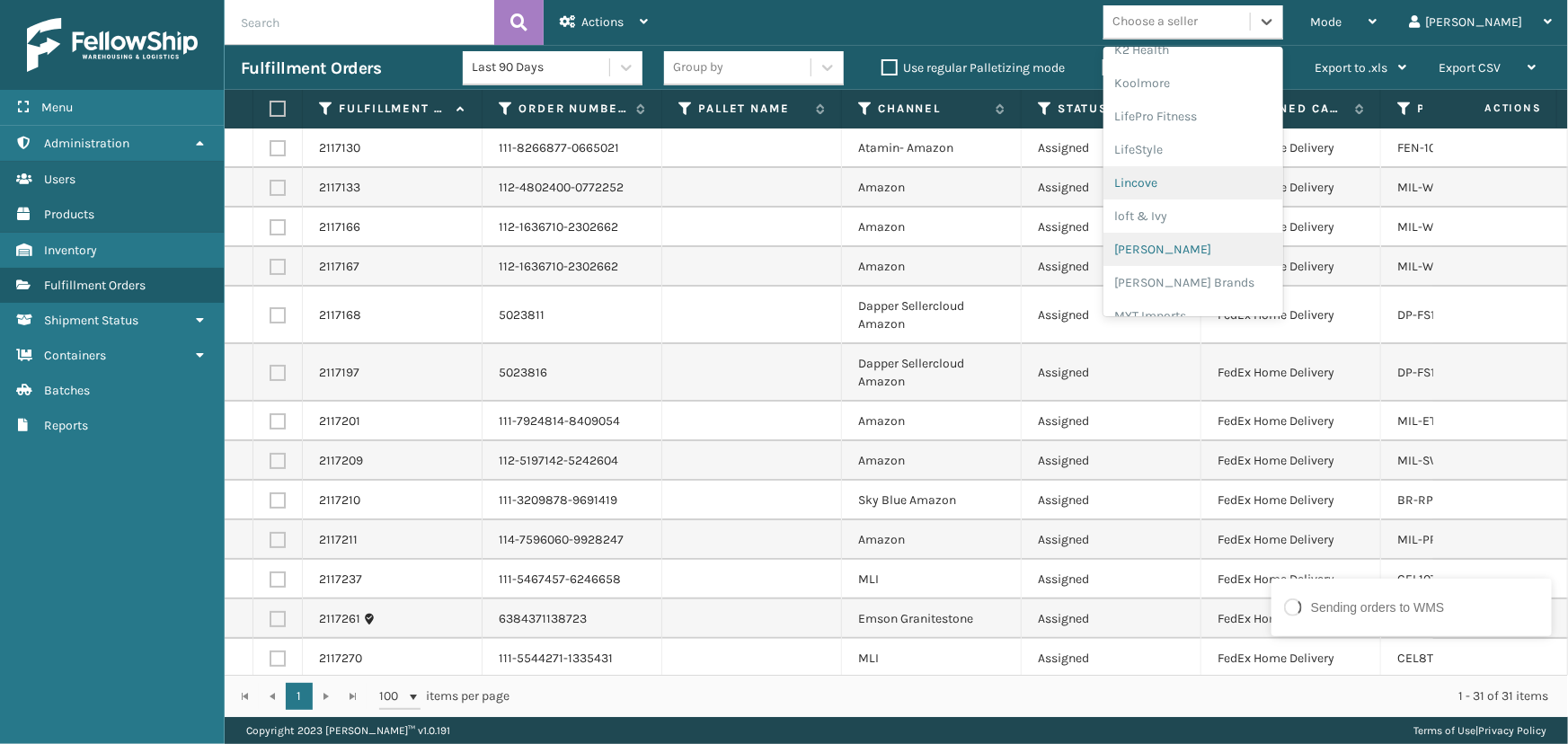
scroll to position [650, 0]
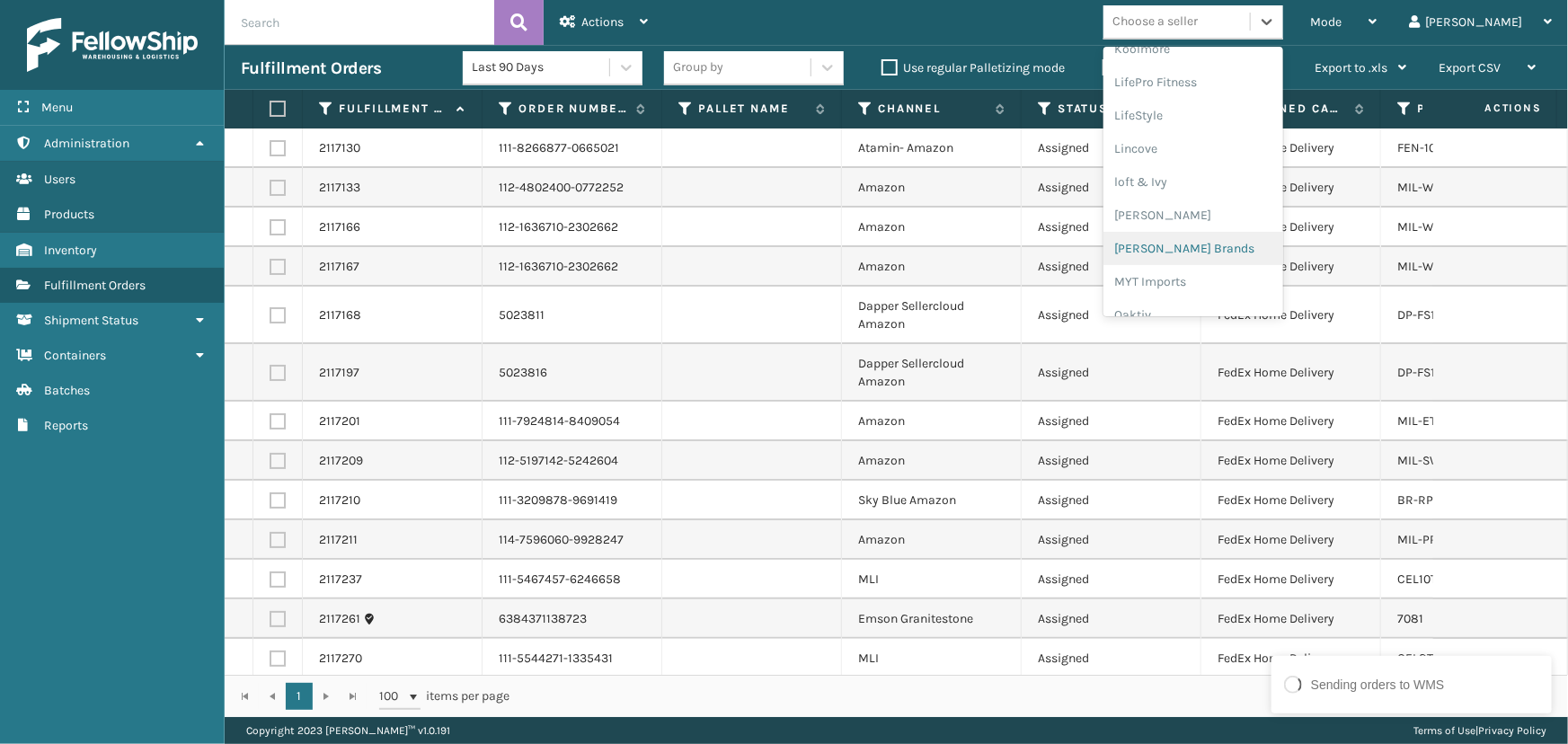
click at [1219, 256] on div "[PERSON_NAME] Brands" at bounding box center [1193, 249] width 180 height 34
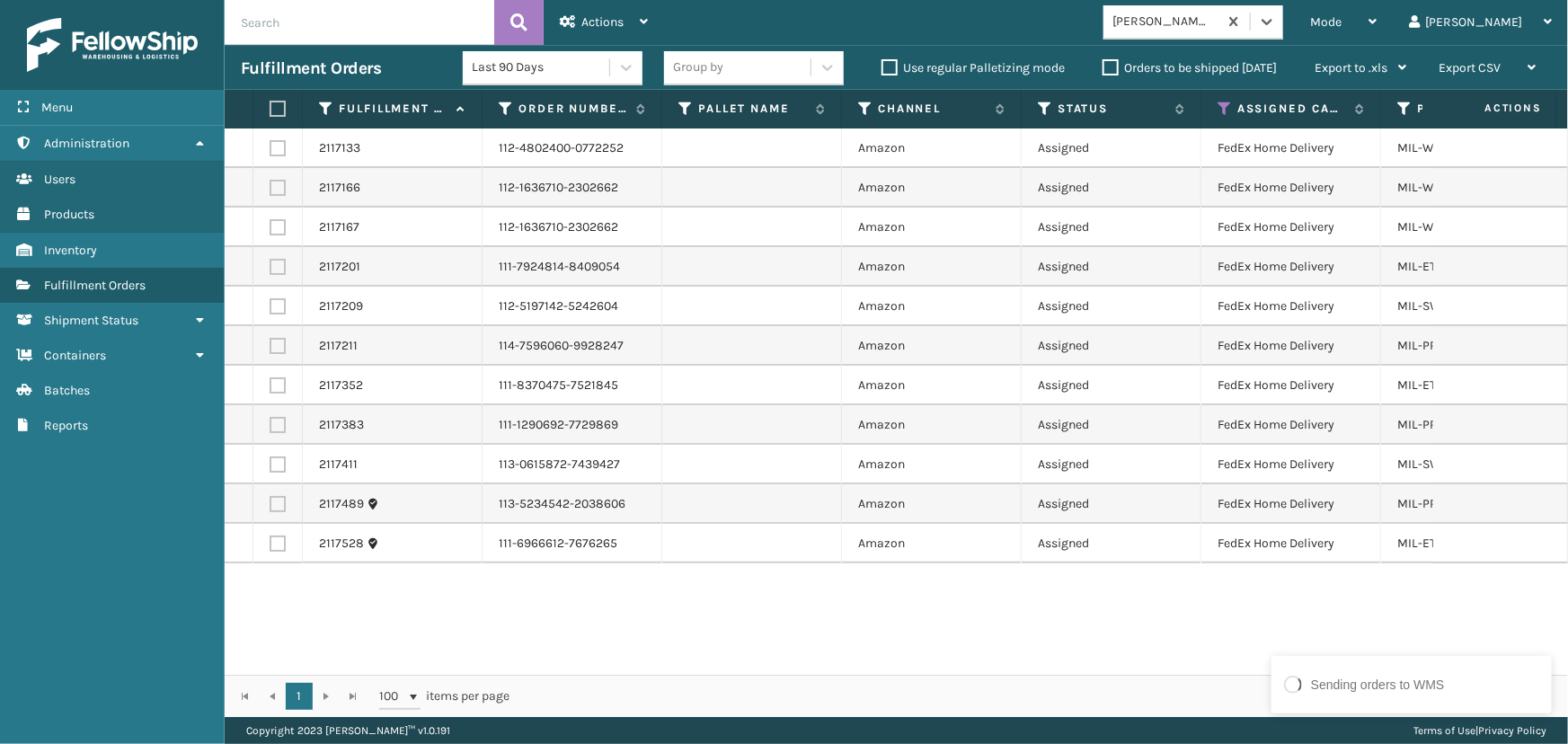
click at [278, 102] on label at bounding box center [275, 108] width 11 height 16
click at [271, 103] on input "checkbox" at bounding box center [270, 109] width 1 height 11
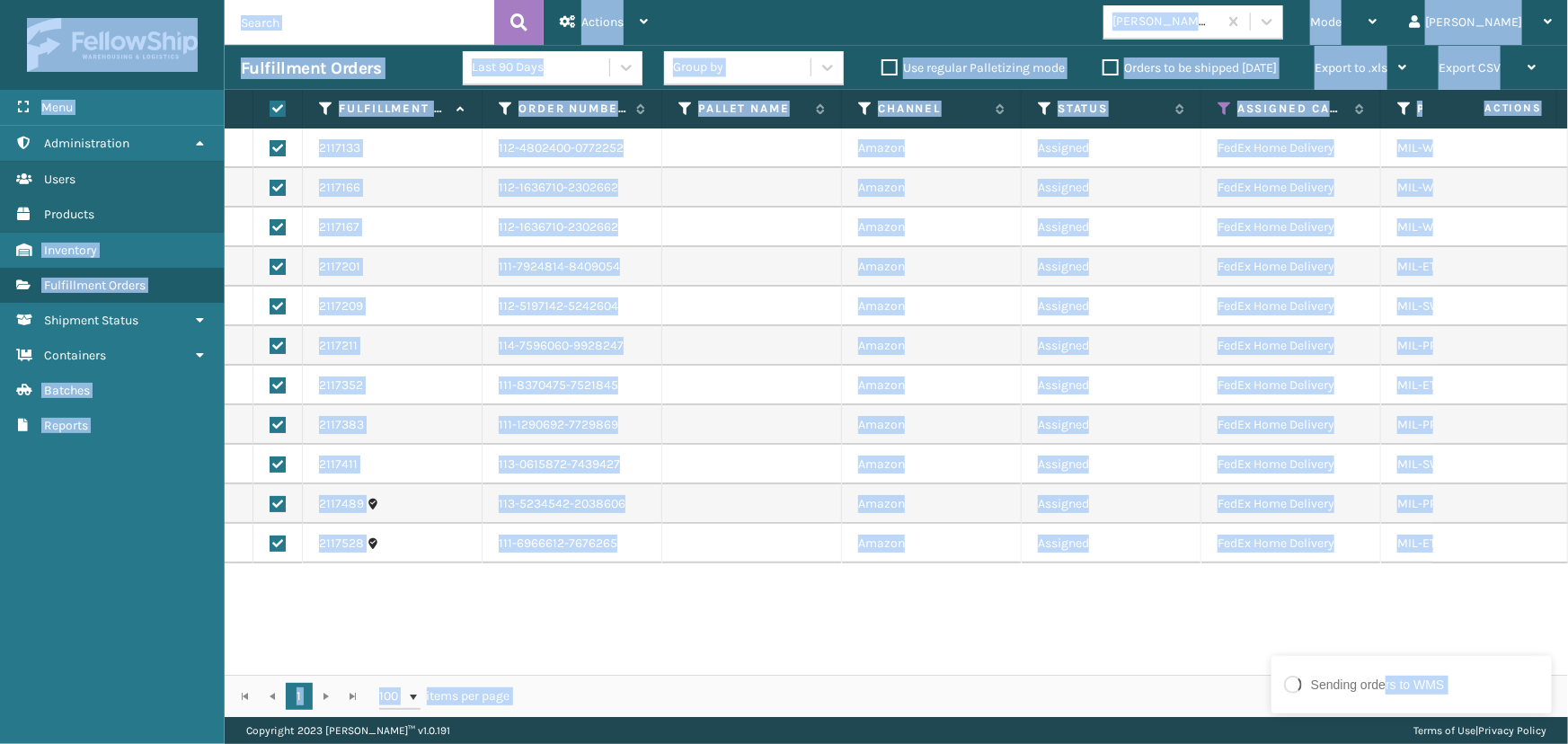
drag, startPoint x: 1384, startPoint y: 690, endPoint x: 1229, endPoint y: 687, distance: 155.0
click at [1229, 0] on div "Sending orders to WMS Menu Users Administration Users Users Users Products User…" at bounding box center [784, 0] width 1568 height 0
click at [755, 597] on div "2117133 112-4802400-0772252 Amazon Assigned FedEx Home Delivery MIL-WDGPLW-A [D…" at bounding box center [896, 401] width 1343 height 546
click at [598, 20] on span "Actions" at bounding box center [602, 22] width 42 height 15
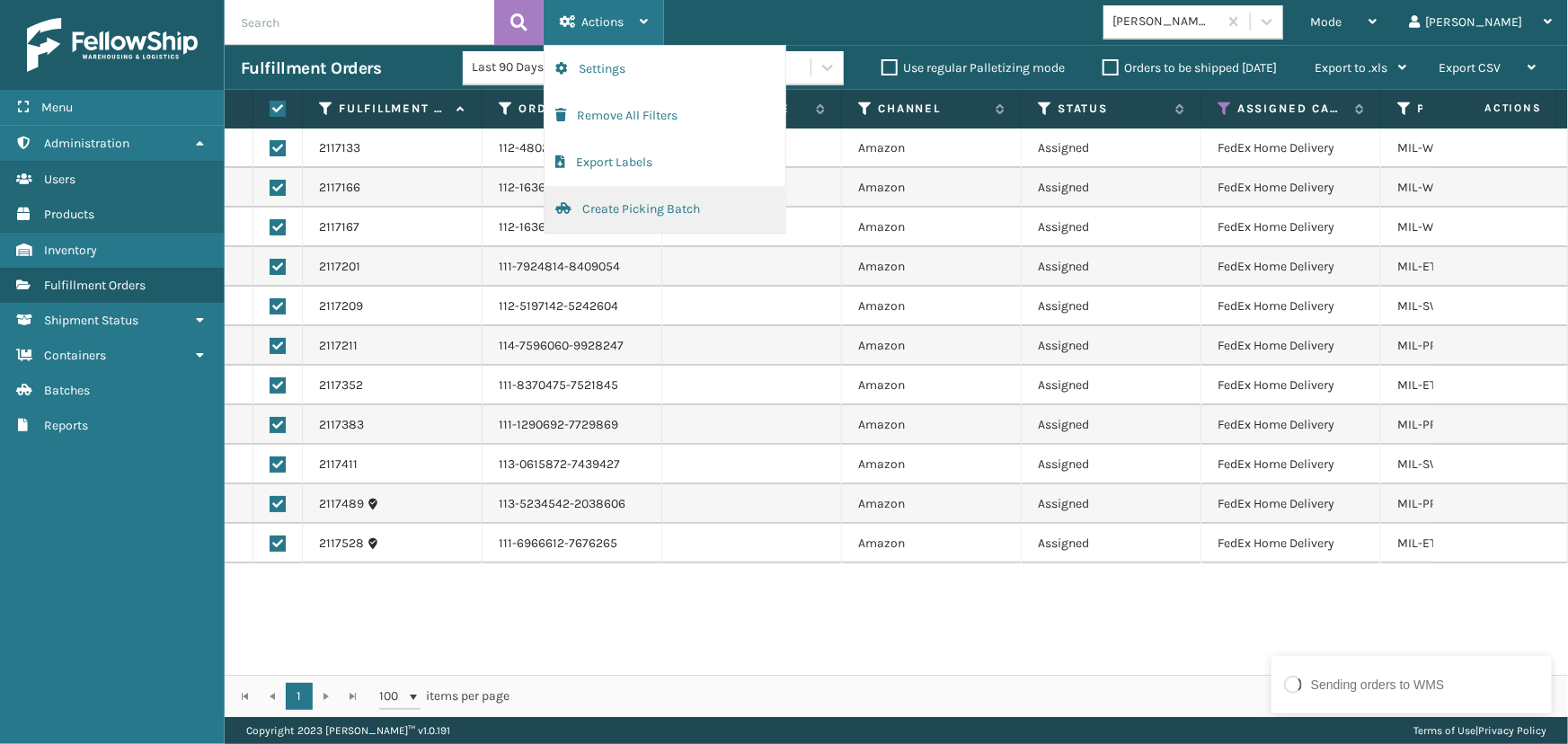
click at [626, 206] on button "Create Picking Batch" at bounding box center [664, 210] width 241 height 47
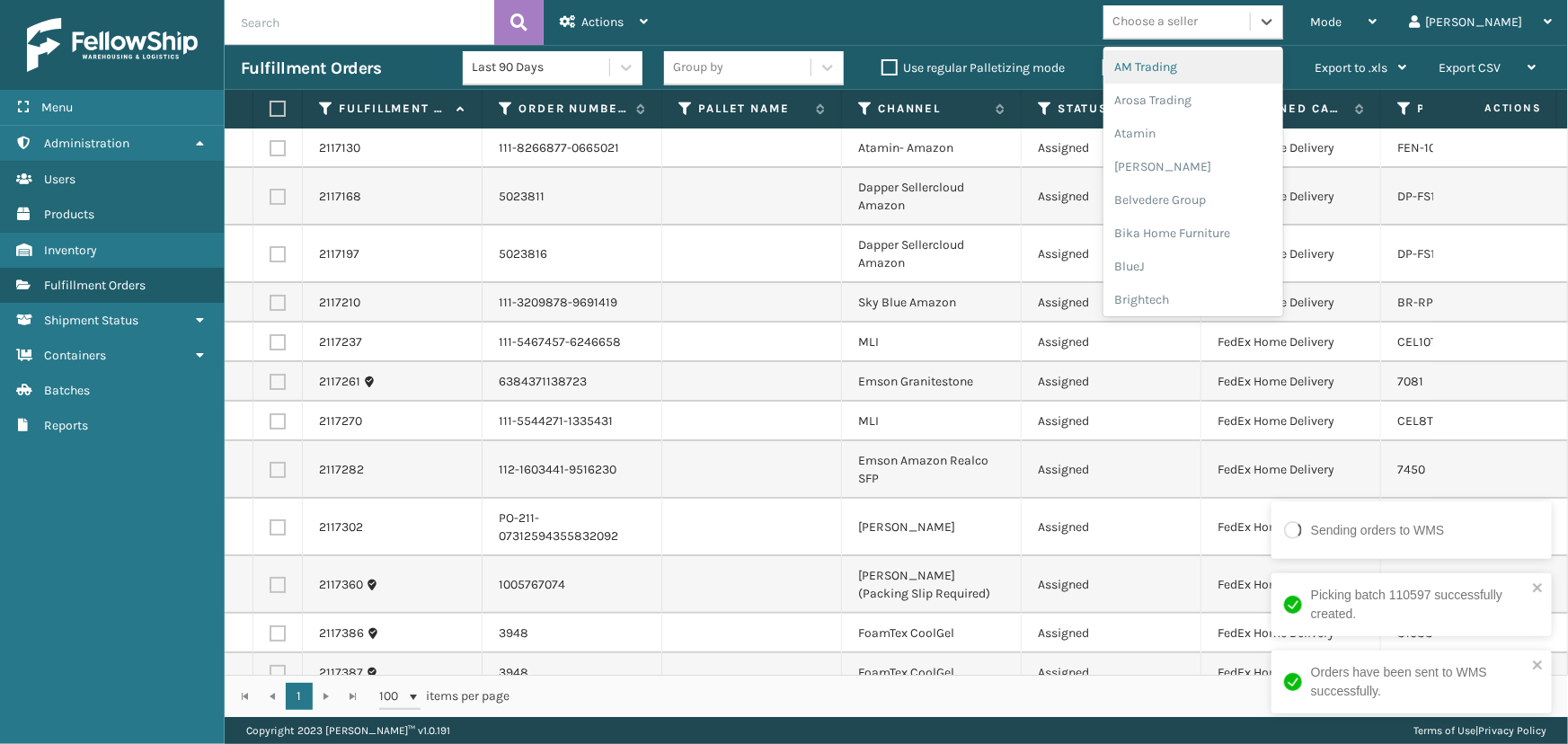
click at [1250, 22] on div "Choose a seller" at bounding box center [1176, 22] width 146 height 30
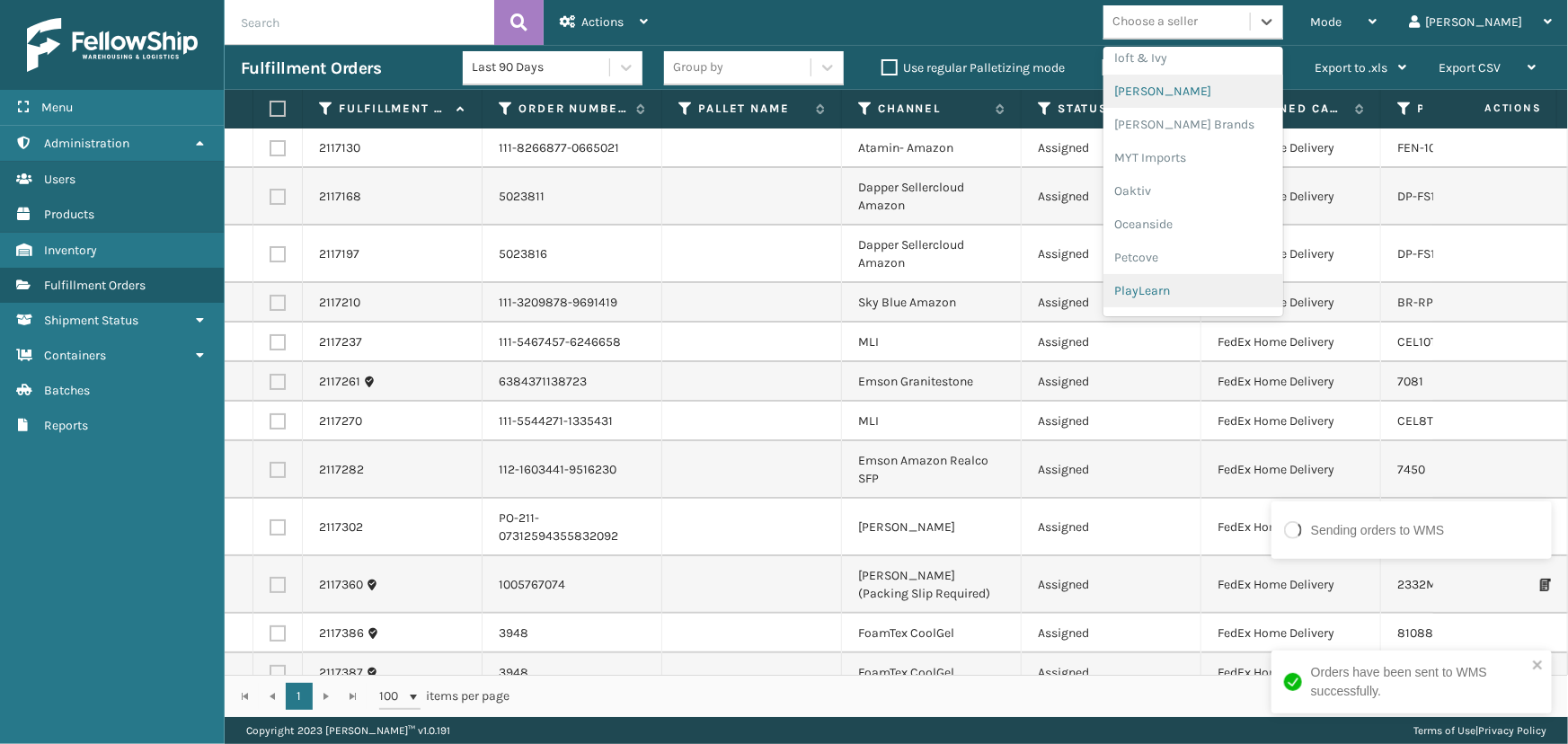
scroll to position [900, 0]
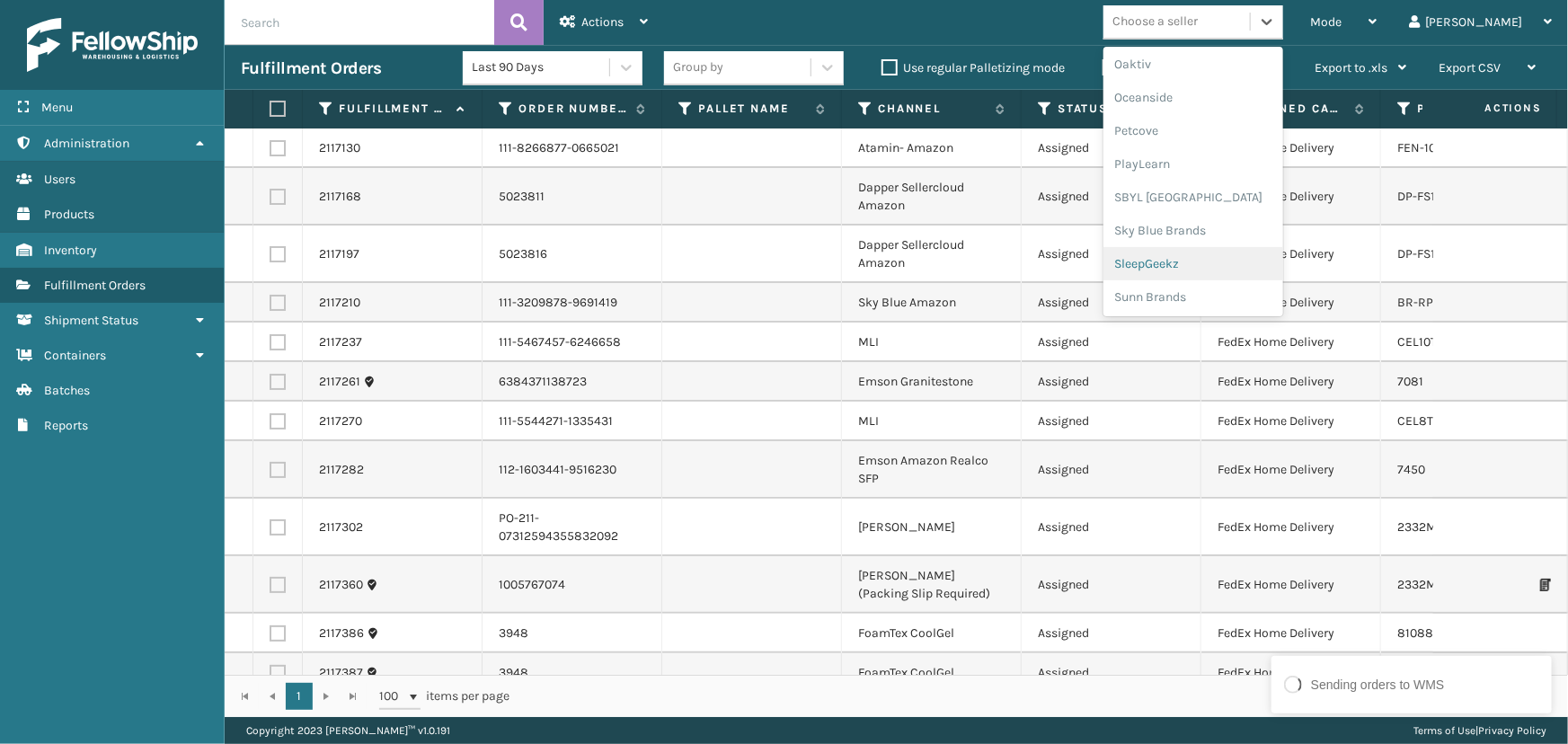
click at [1226, 275] on div "SleepGeekz" at bounding box center [1193, 264] width 180 height 34
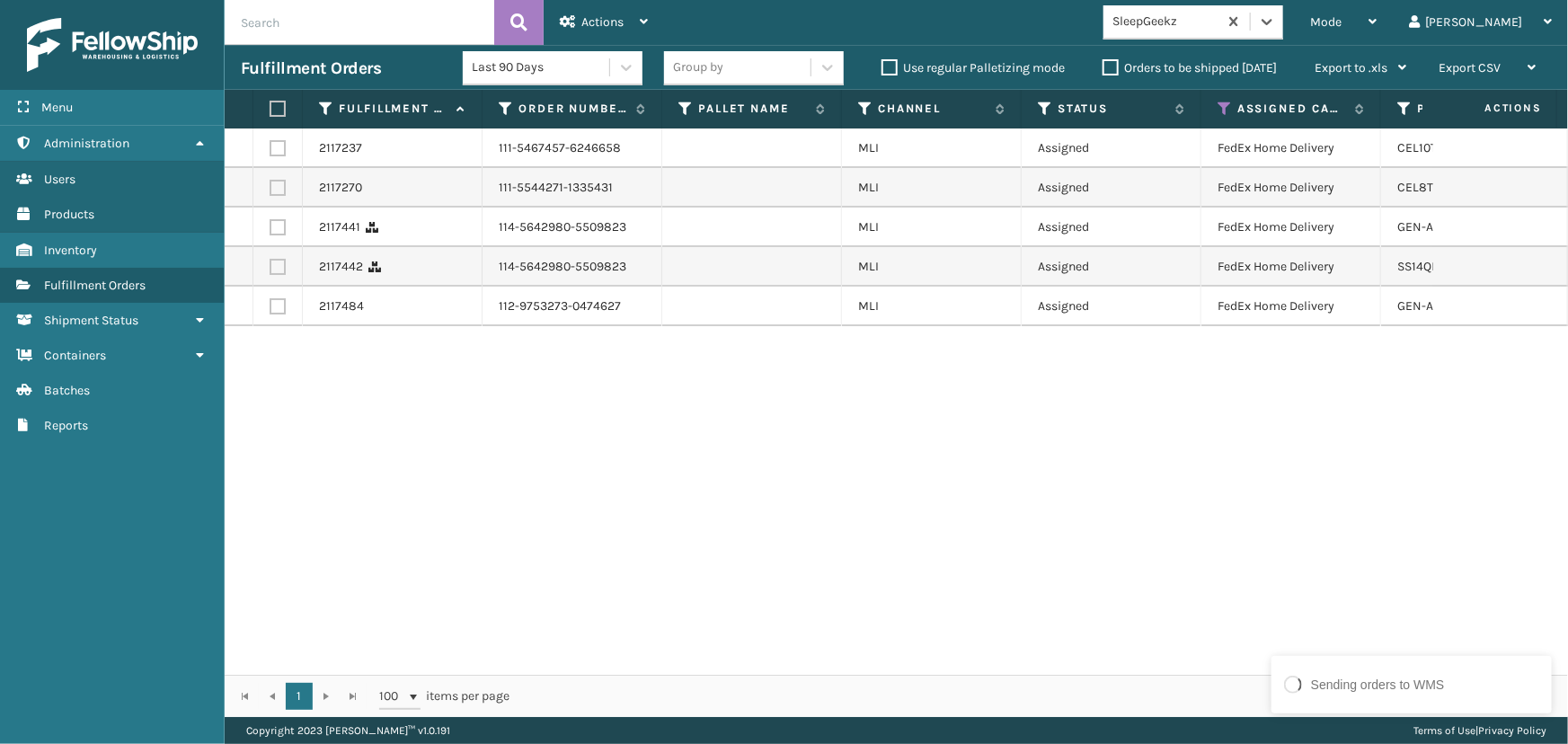
click at [278, 103] on label at bounding box center [275, 108] width 11 height 16
click at [271, 103] on input "checkbox" at bounding box center [270, 109] width 1 height 11
click at [620, 19] on span "Actions" at bounding box center [602, 22] width 42 height 15
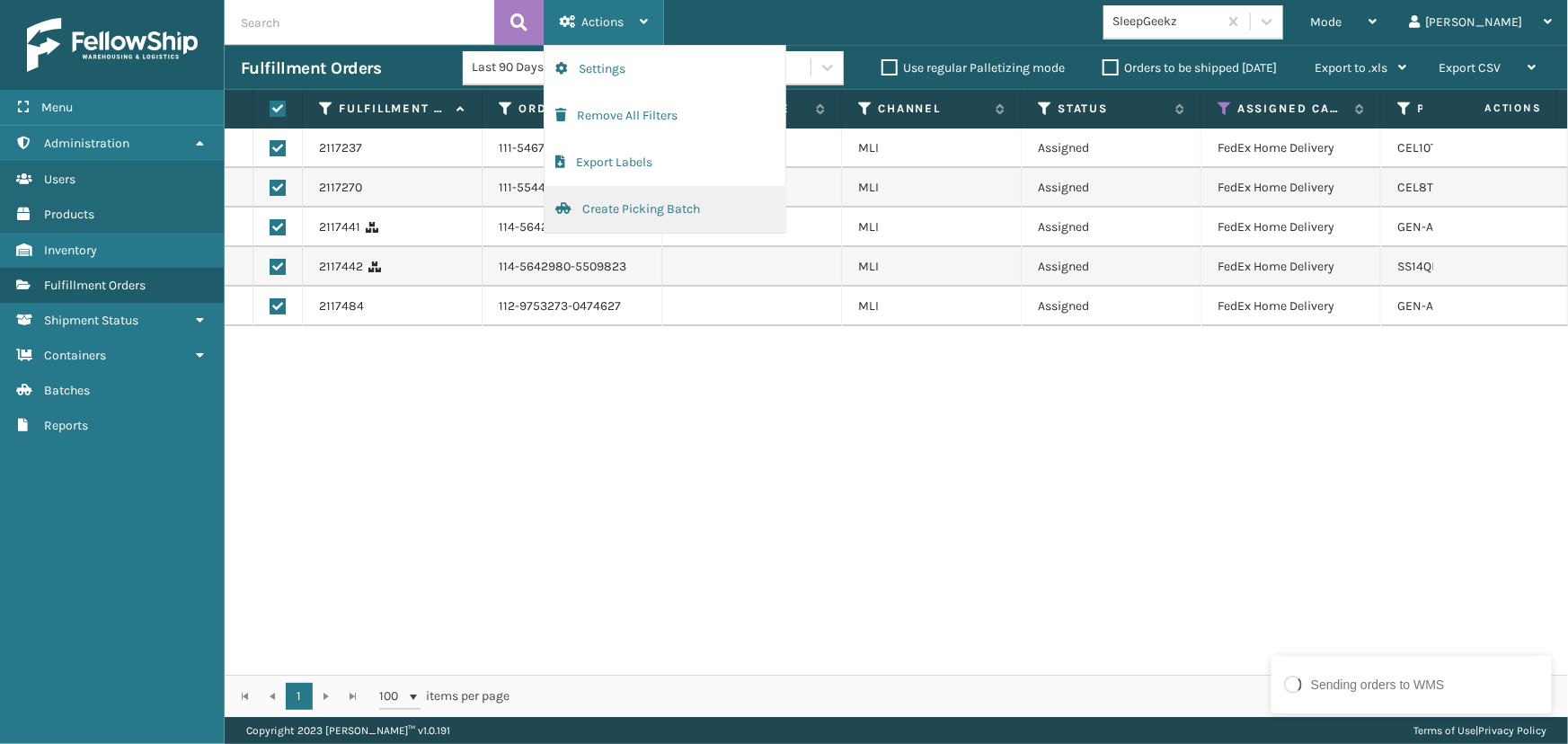
click at [643, 216] on button "Create Picking Batch" at bounding box center [664, 210] width 241 height 47
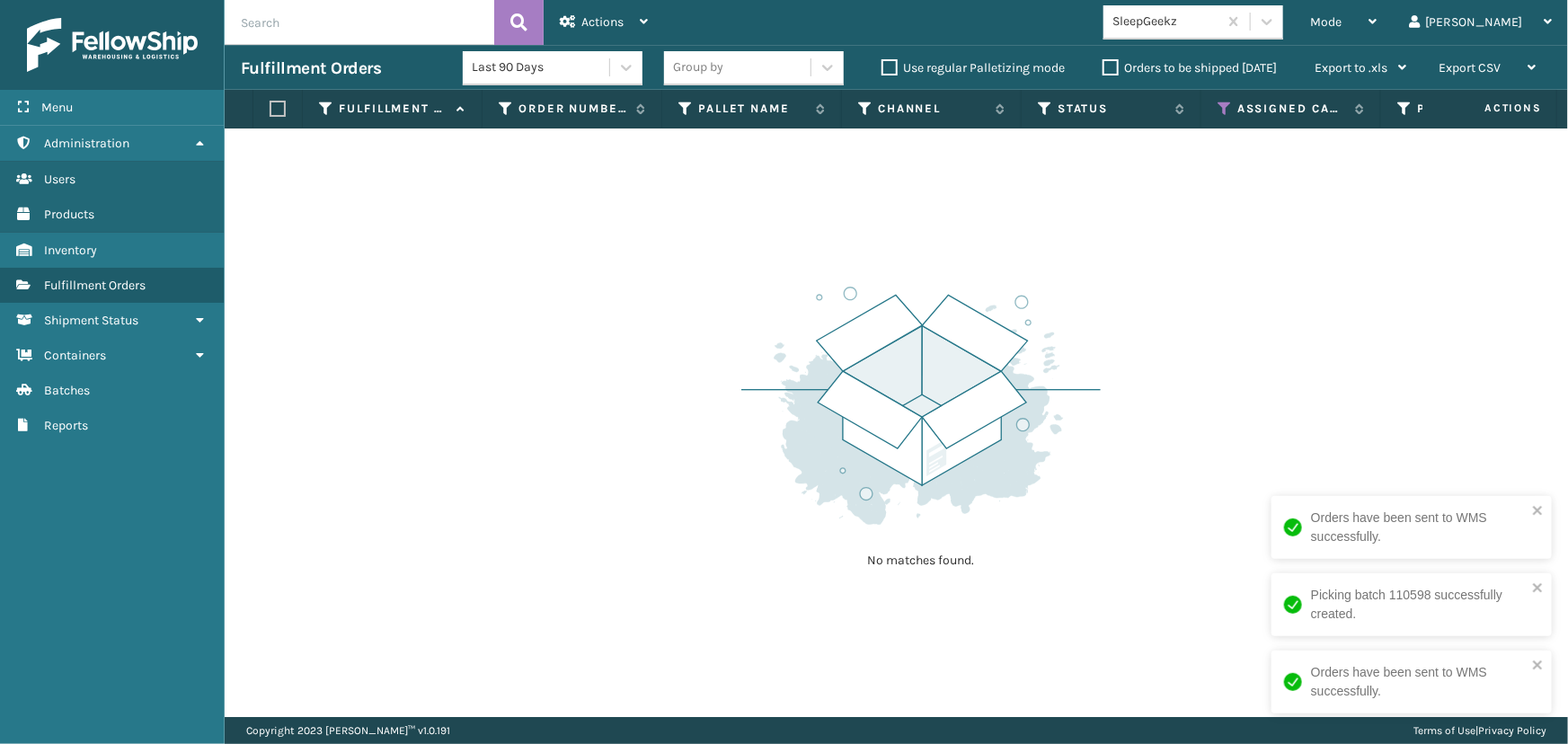
click at [1220, 26] on div "SleepGeekz" at bounding box center [1166, 22] width 107 height 19
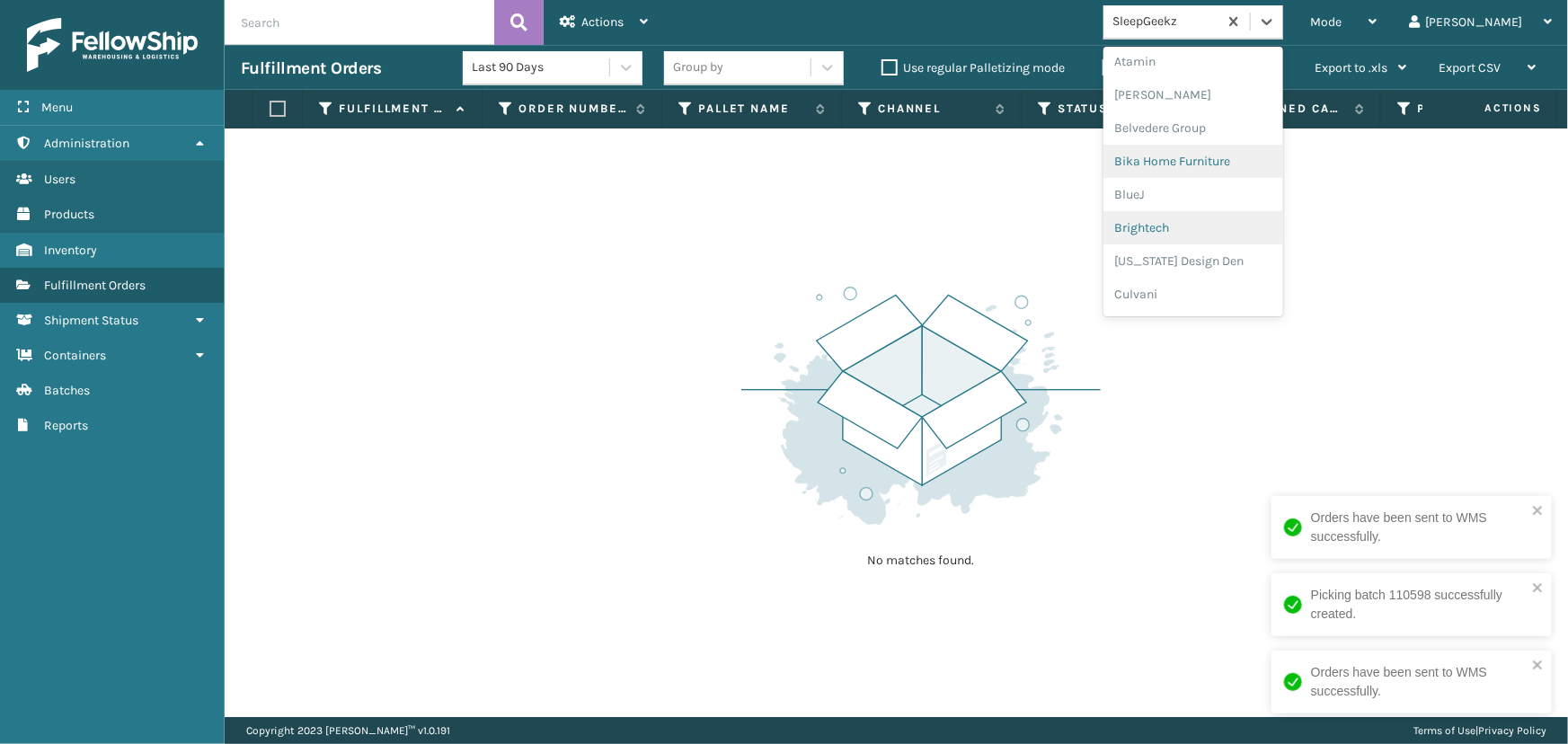
scroll to position [163, 0]
click at [1209, 234] on div "Dapper Supply" at bounding box center [1193, 237] width 180 height 34
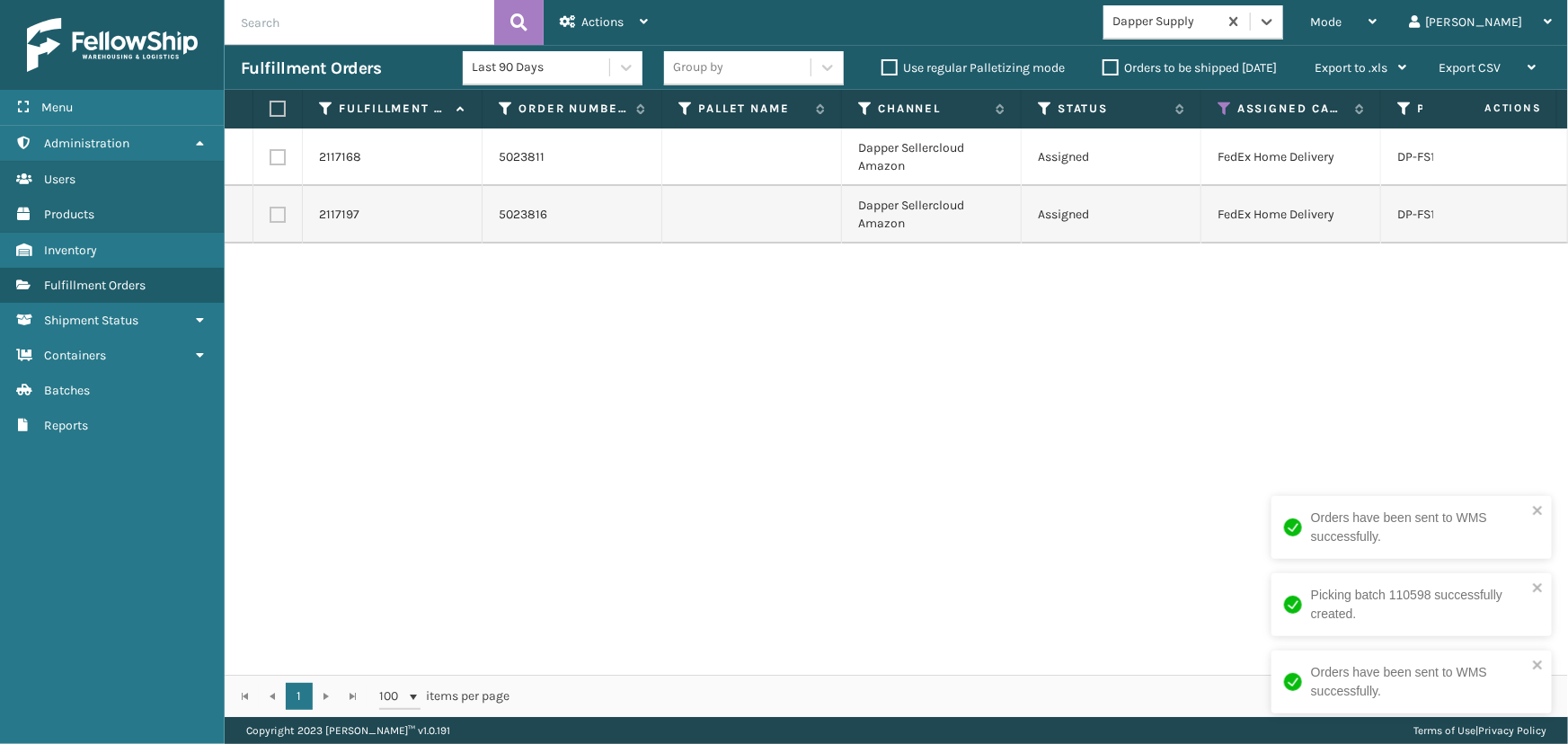
click at [287, 112] on th at bounding box center [278, 109] width 50 height 38
click at [280, 107] on label at bounding box center [275, 108] width 11 height 16
click at [271, 107] on input "checkbox" at bounding box center [270, 109] width 1 height 11
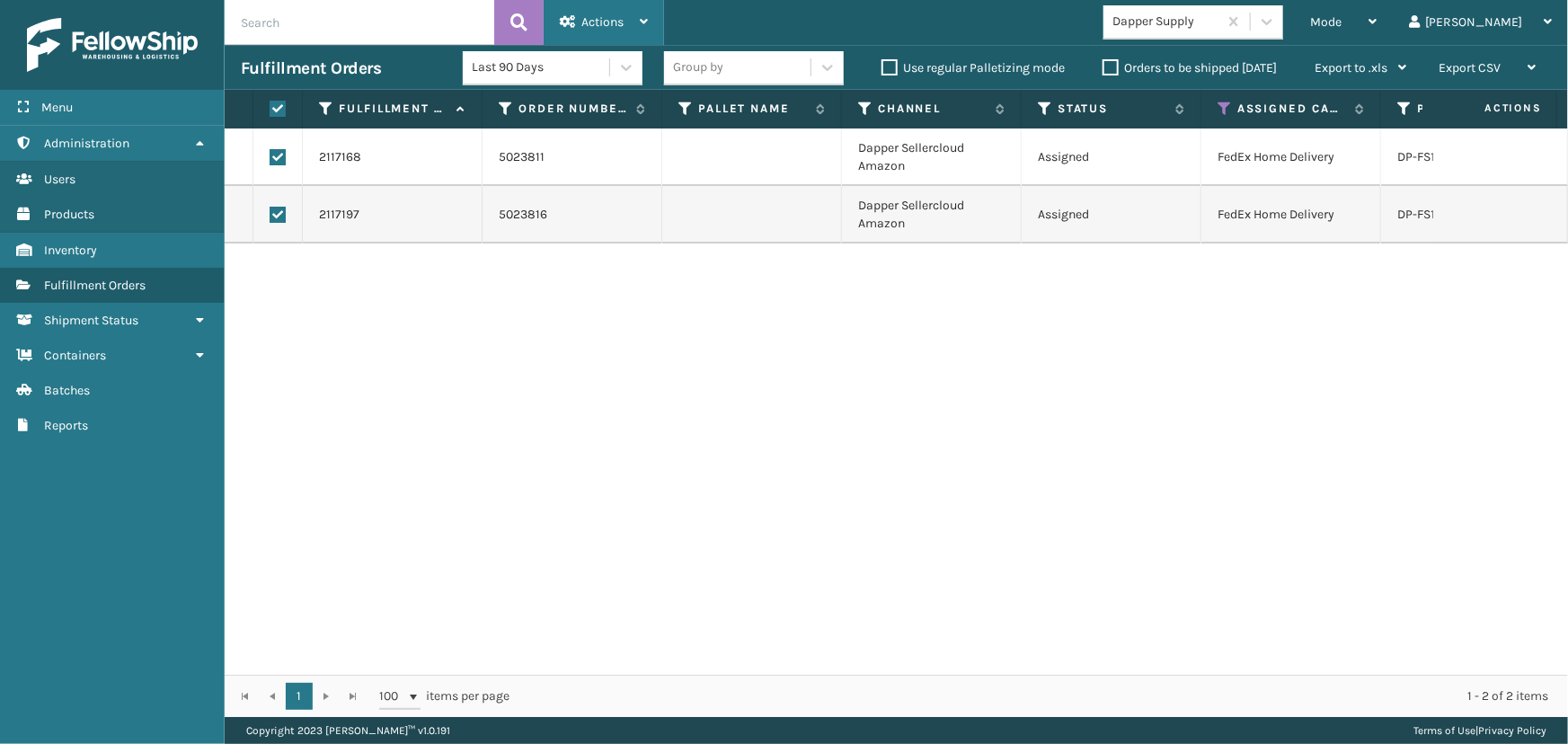
click at [592, 24] on span "Actions" at bounding box center [602, 22] width 42 height 15
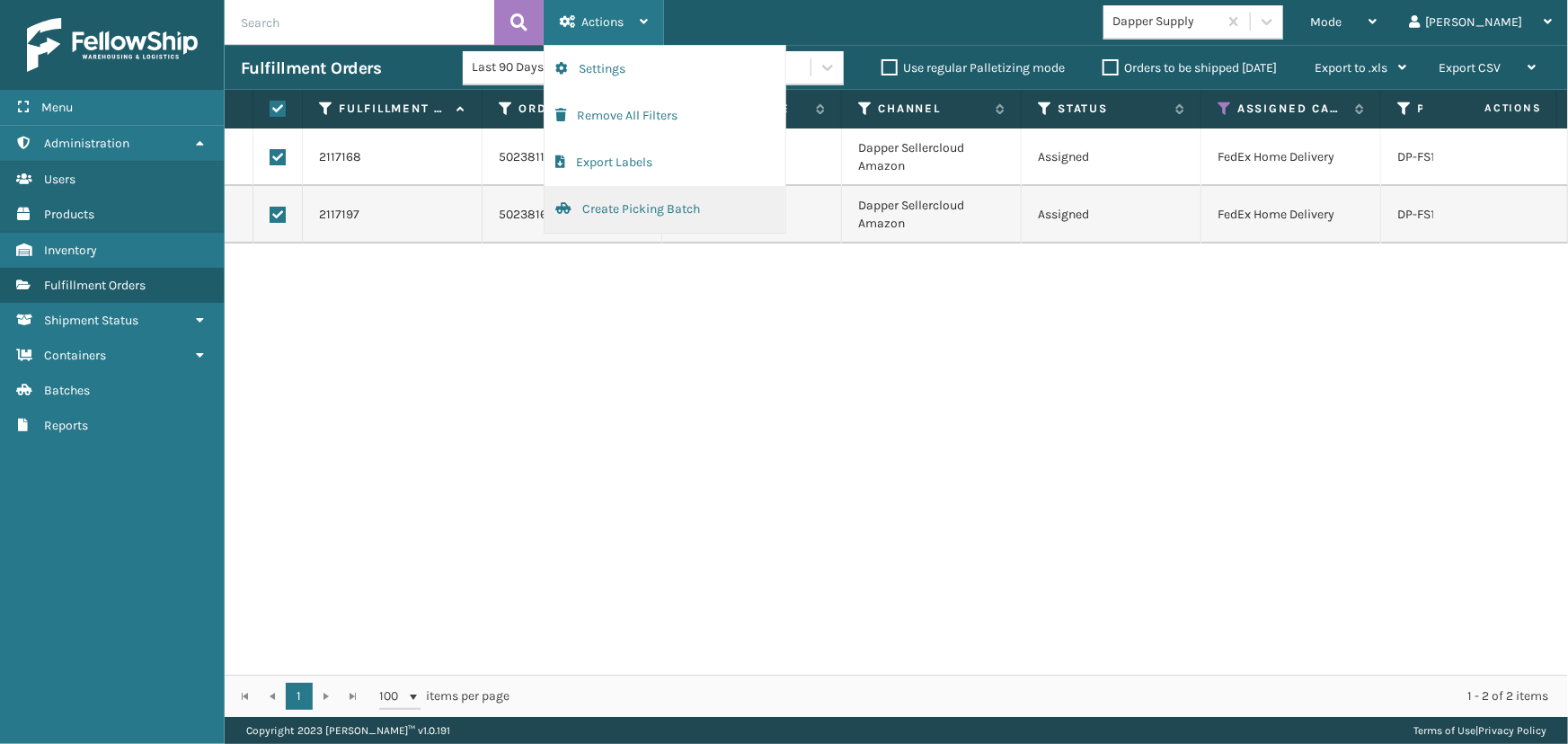
click at [666, 205] on button "Create Picking Batch" at bounding box center [664, 210] width 241 height 47
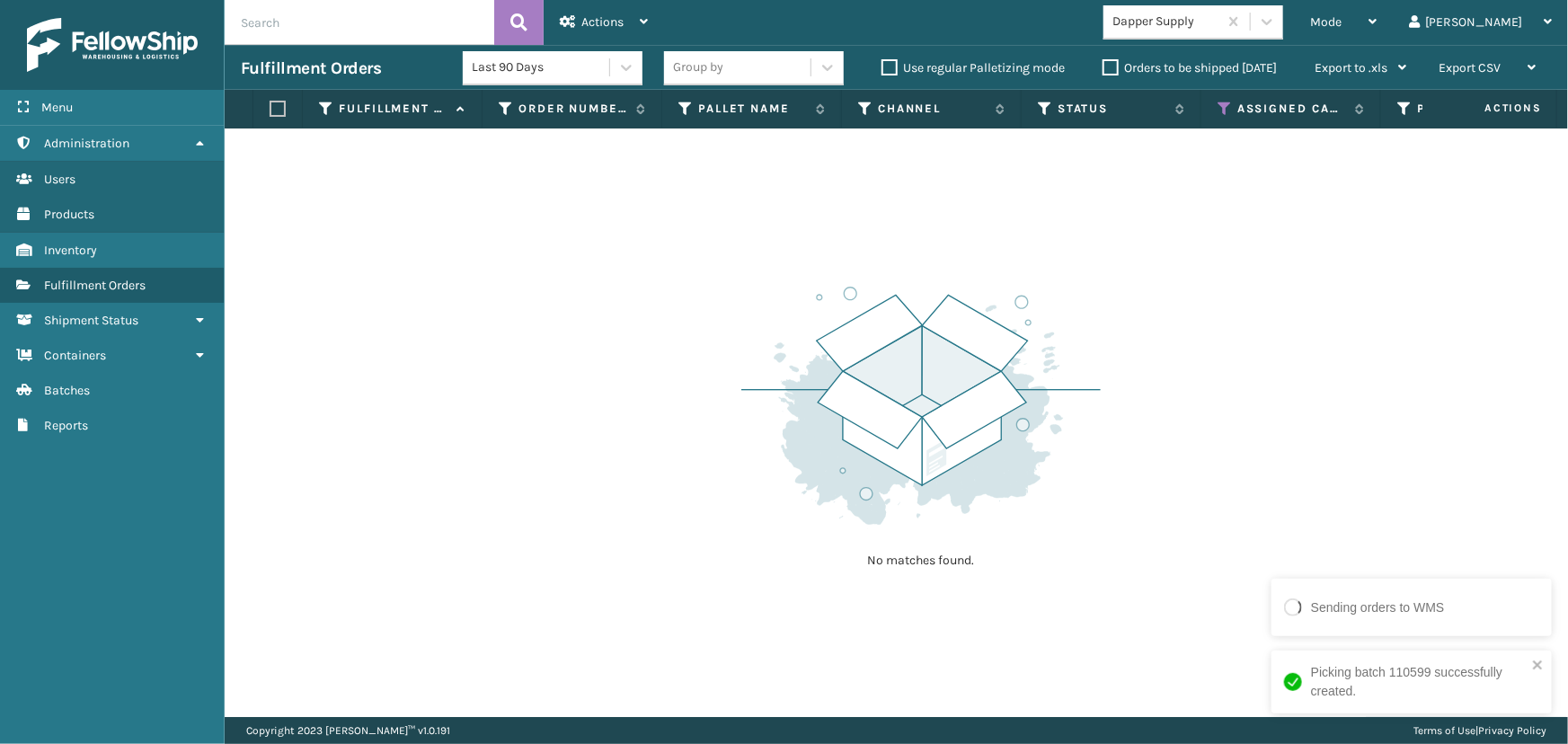
click at [1220, 20] on div "Dapper Supply" at bounding box center [1166, 22] width 107 height 19
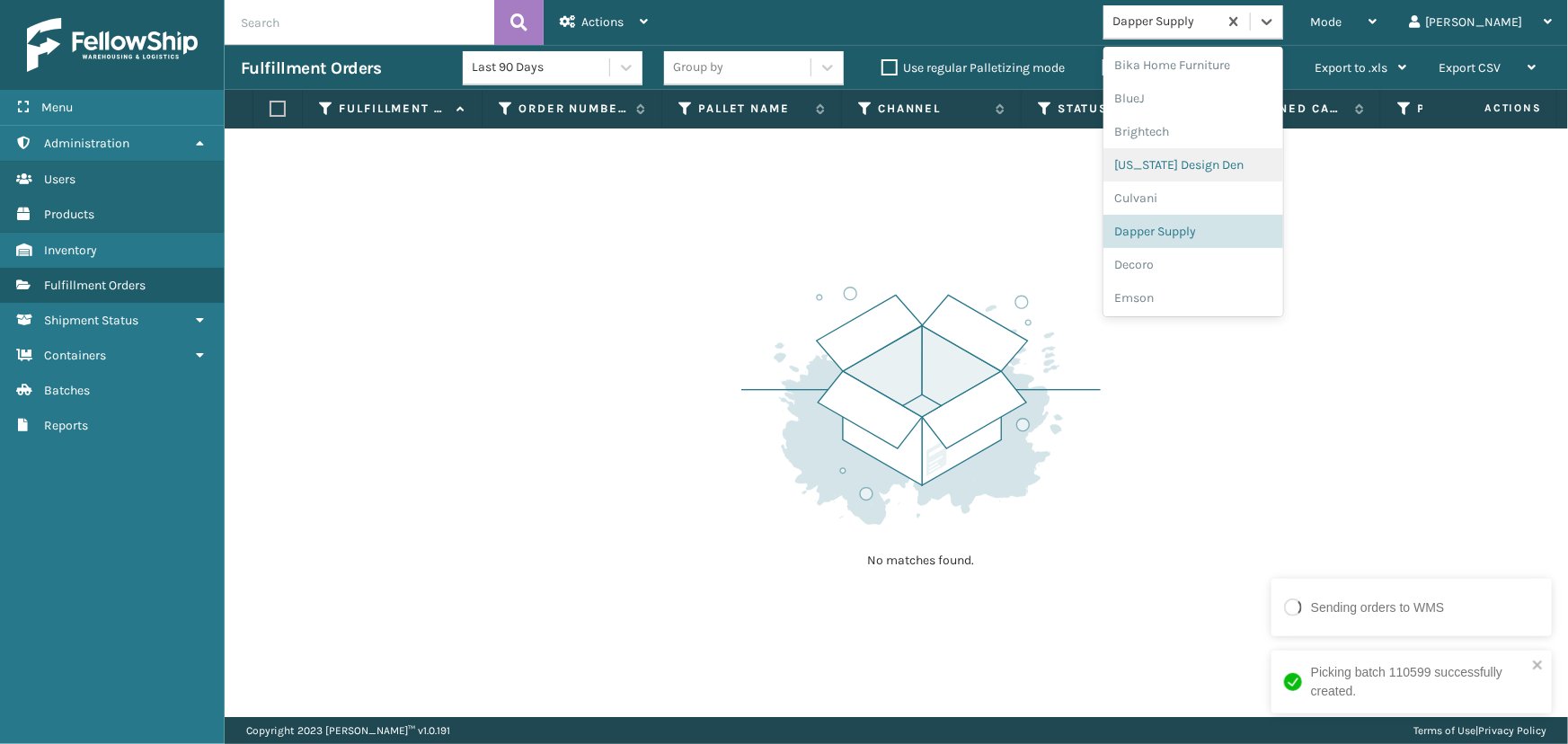
scroll to position [192, 0]
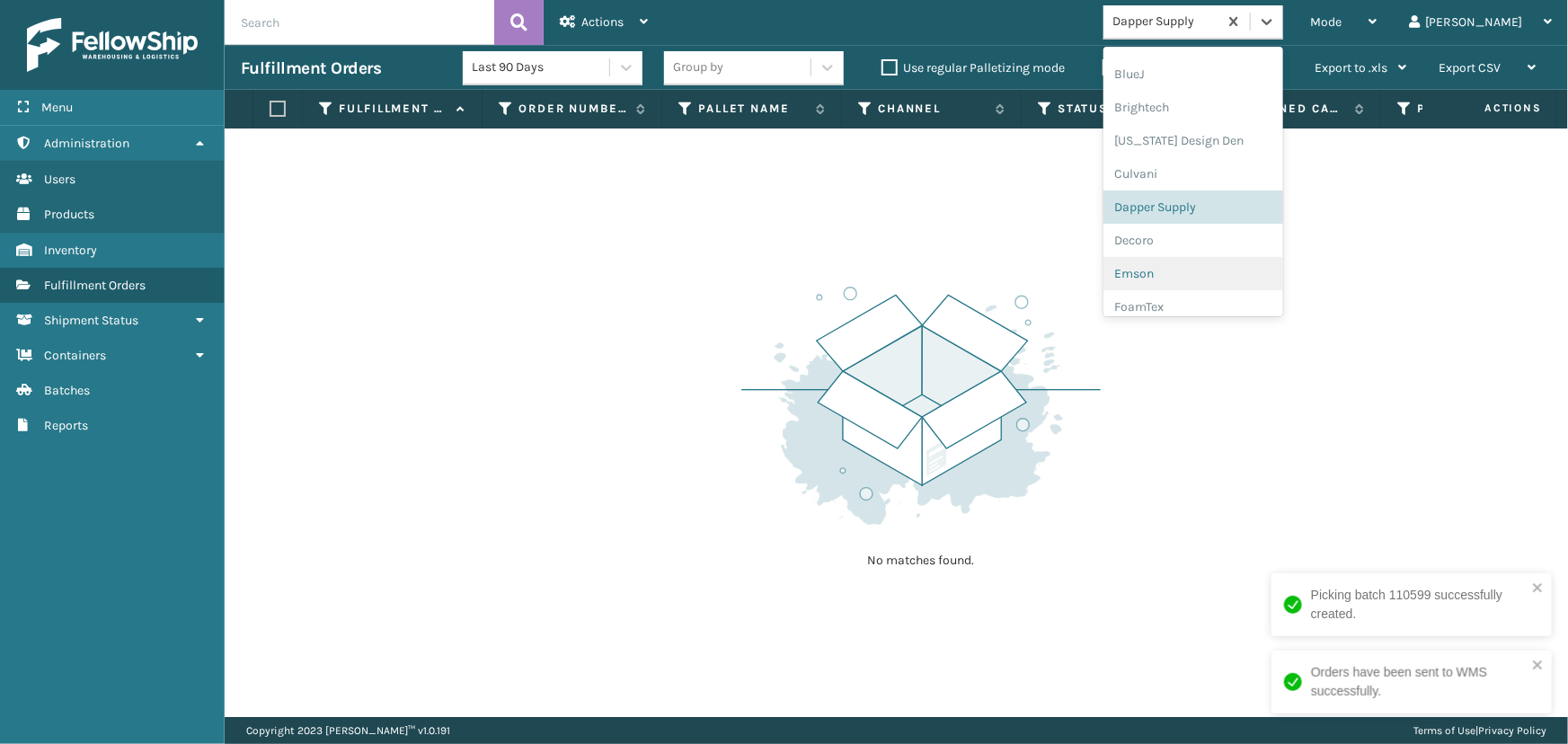
click at [1218, 273] on div "Emson" at bounding box center [1193, 274] width 180 height 34
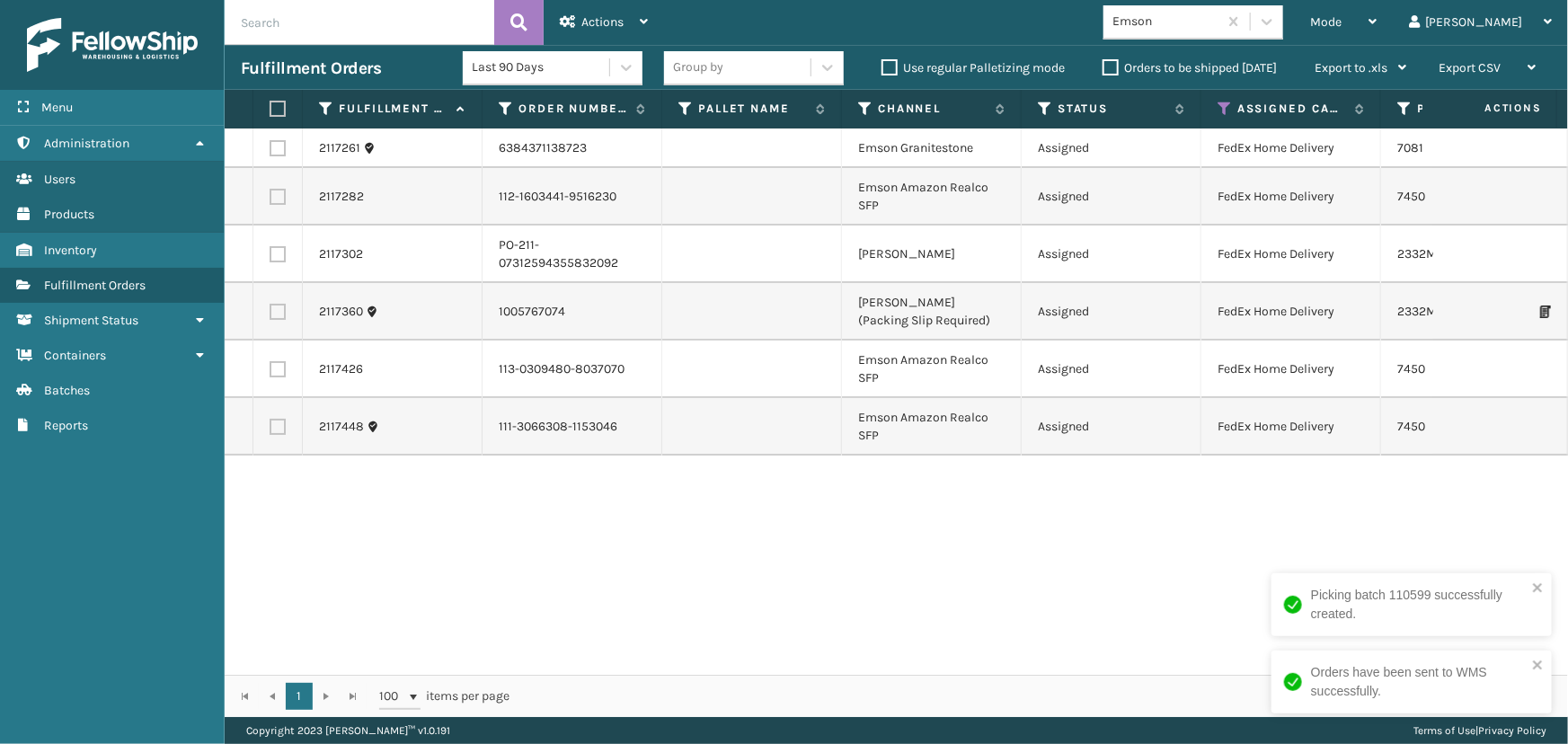
click at [277, 107] on label at bounding box center [275, 108] width 11 height 16
click at [271, 107] on input "checkbox" at bounding box center [270, 109] width 1 height 11
click at [595, 19] on span "Actions" at bounding box center [602, 22] width 42 height 15
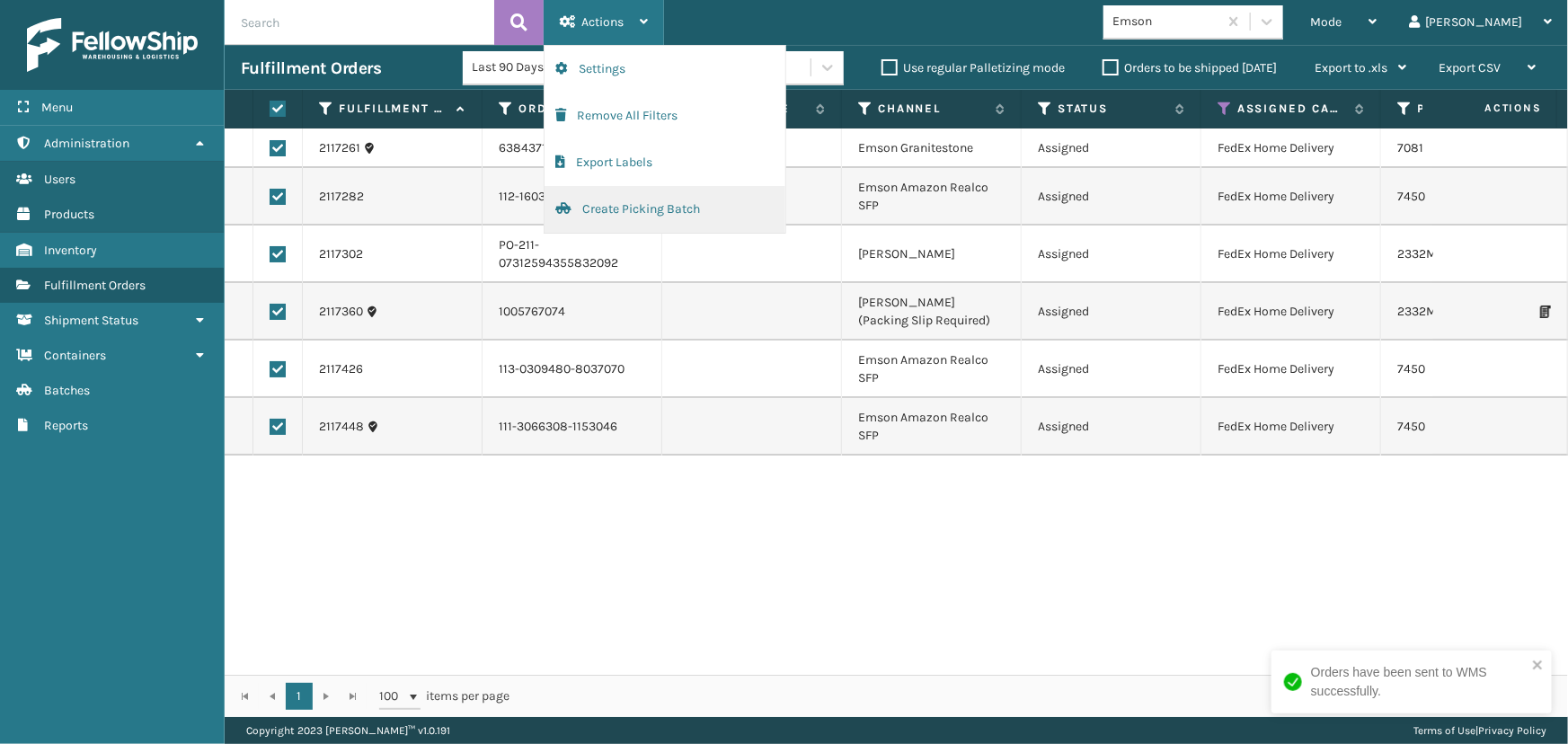
click at [679, 215] on button "Create Picking Batch" at bounding box center [664, 210] width 241 height 47
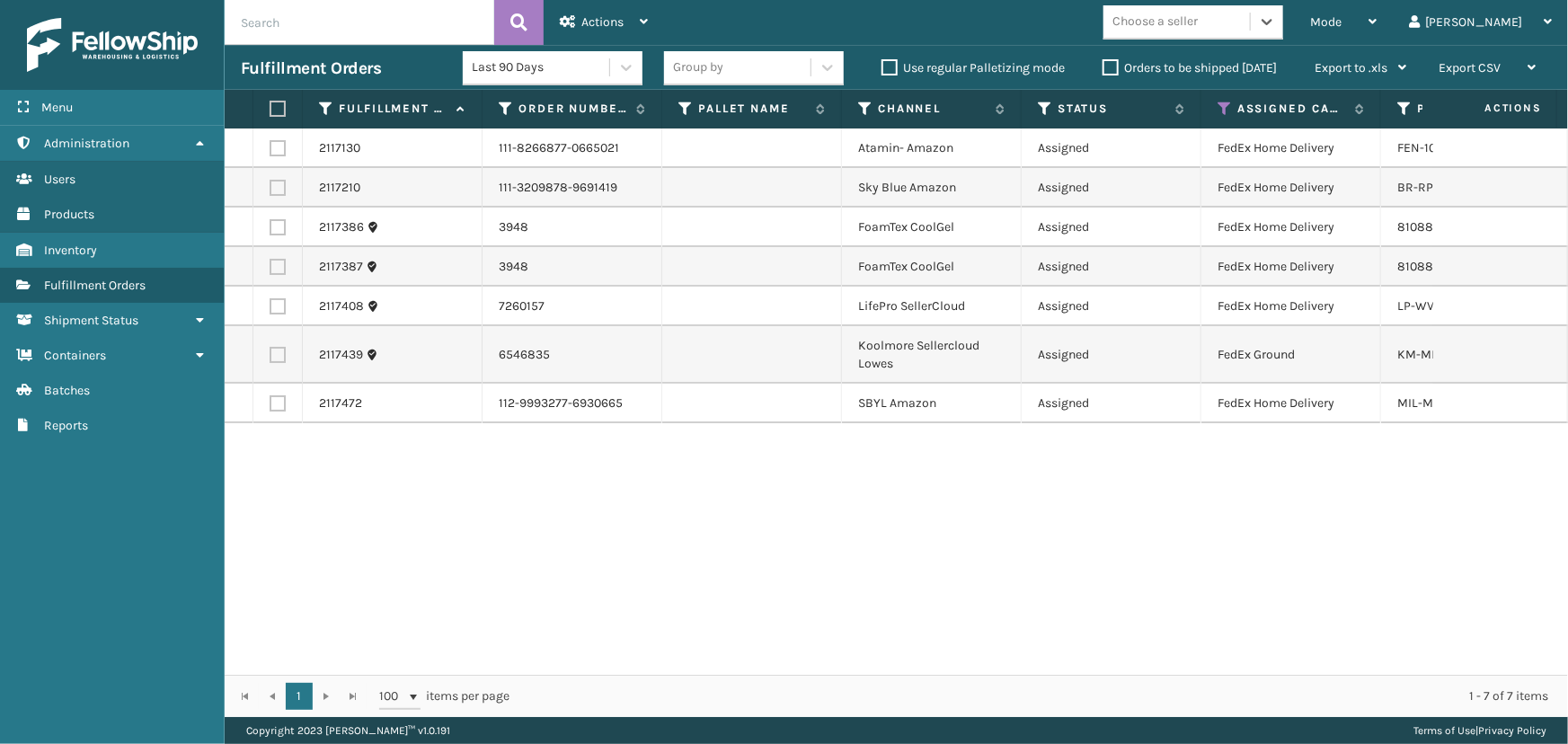
click at [280, 103] on label at bounding box center [275, 108] width 11 height 16
click at [271, 103] on input "checkbox" at bounding box center [270, 109] width 1 height 11
click at [602, 28] on span "Actions" at bounding box center [602, 22] width 42 height 15
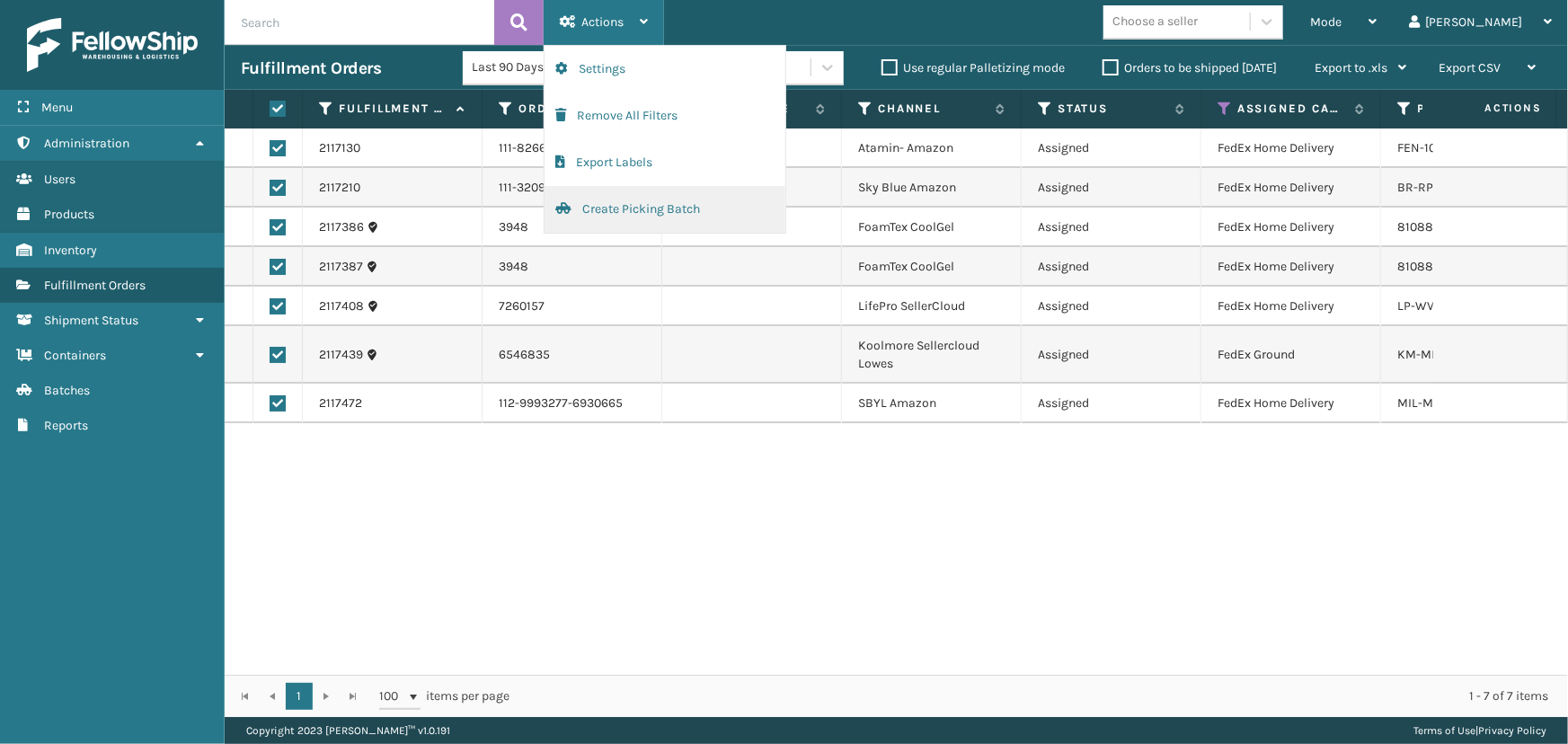
click at [613, 205] on button "Create Picking Batch" at bounding box center [664, 210] width 241 height 47
